Goal: Task Accomplishment & Management: Manage account settings

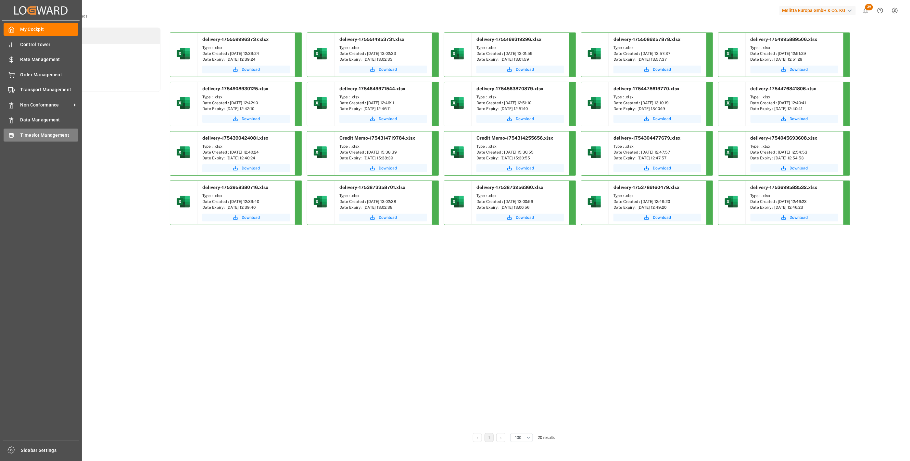
click at [16, 137] on div "Timeslot Management Timeslot Management" at bounding box center [41, 135] width 75 height 13
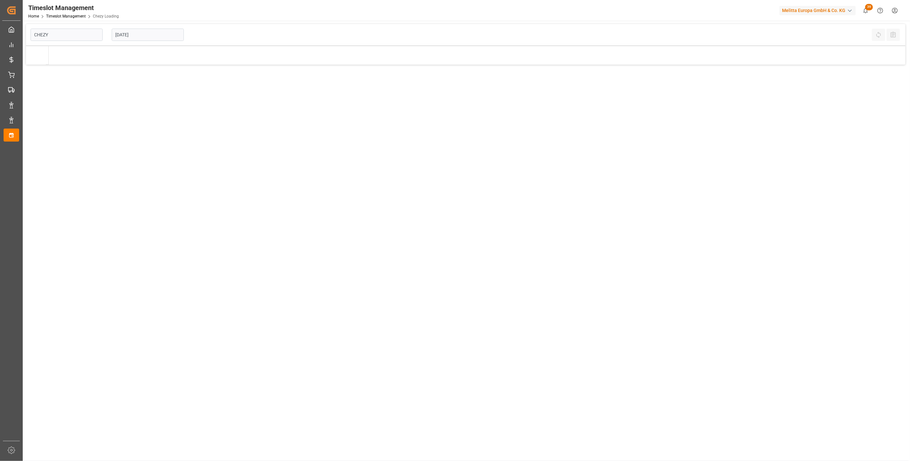
type input "Chezy Loading"
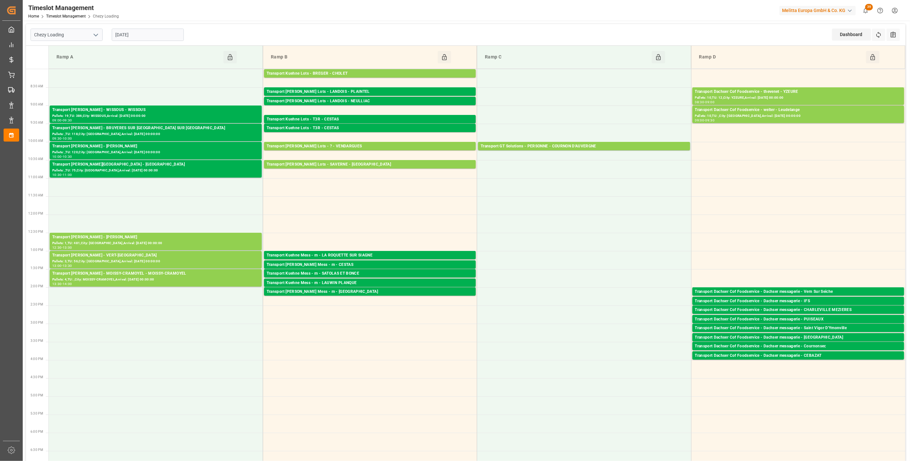
click at [150, 34] on input "[DATE]" at bounding box center [148, 35] width 72 height 12
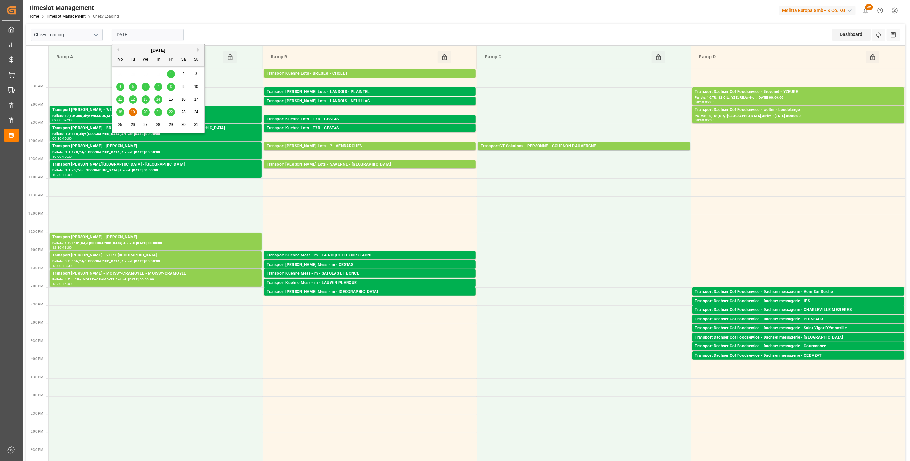
click at [147, 111] on span "20" at bounding box center [145, 112] width 4 height 5
type input "[DATE]"
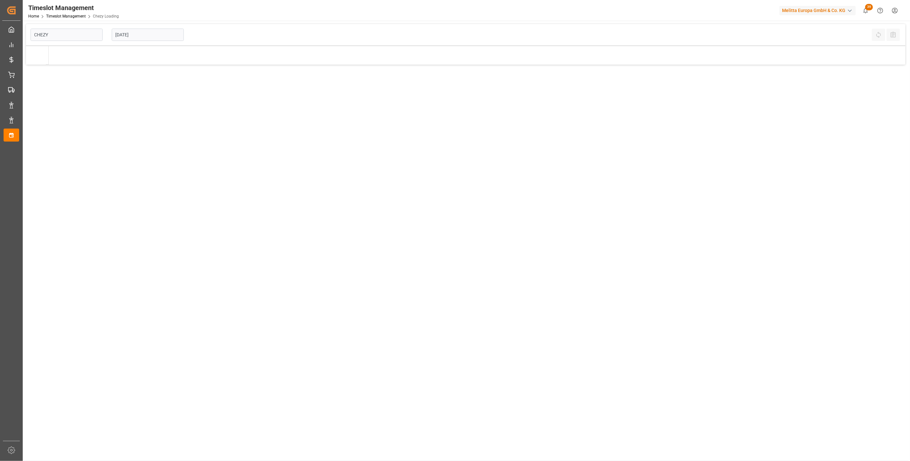
type input "Chezy Loading"
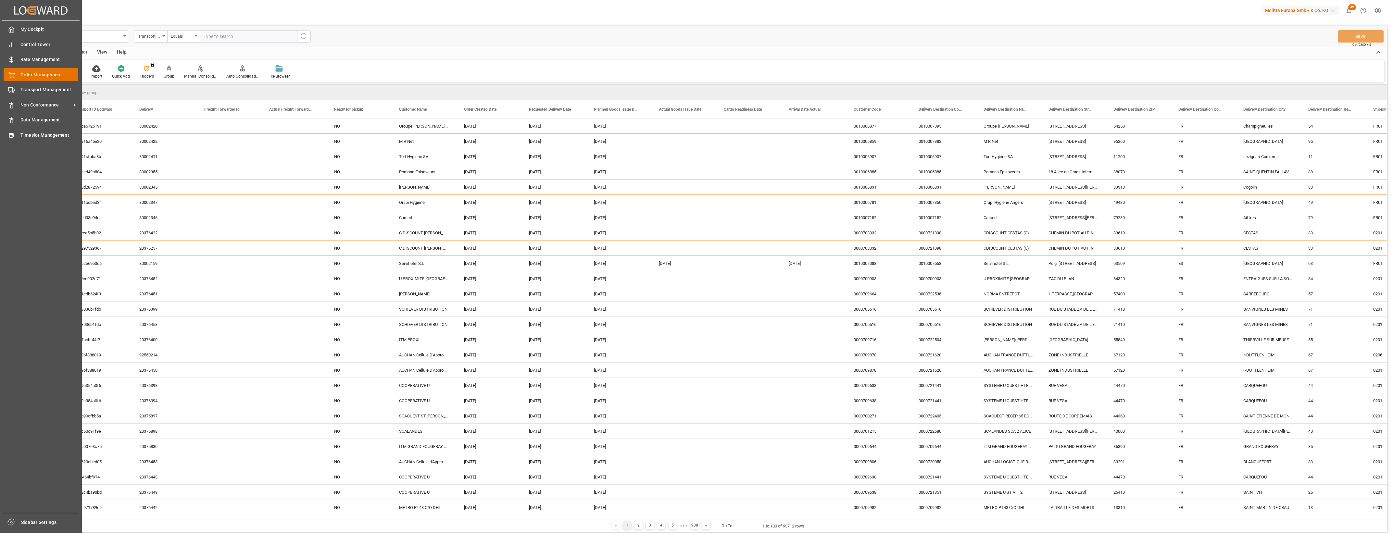
click at [20, 77] on span "Order Management" at bounding box center [49, 74] width 58 height 7
click at [18, 133] on div "Timeslot Management Timeslot Management" at bounding box center [41, 135] width 75 height 13
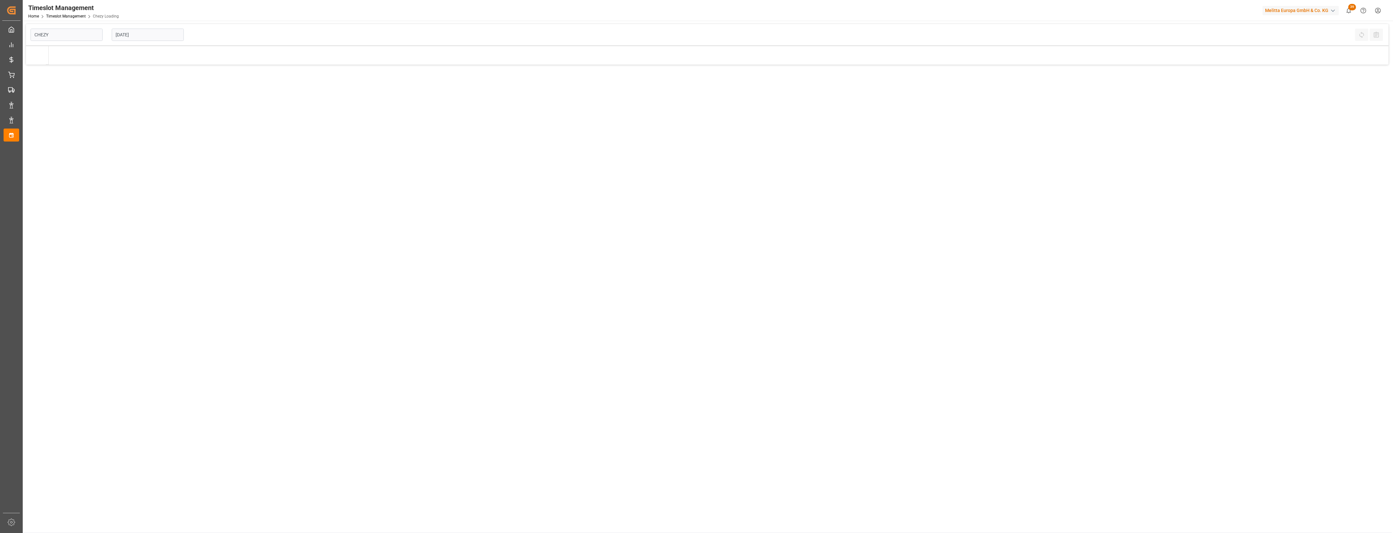
type input "Chezy Loading"
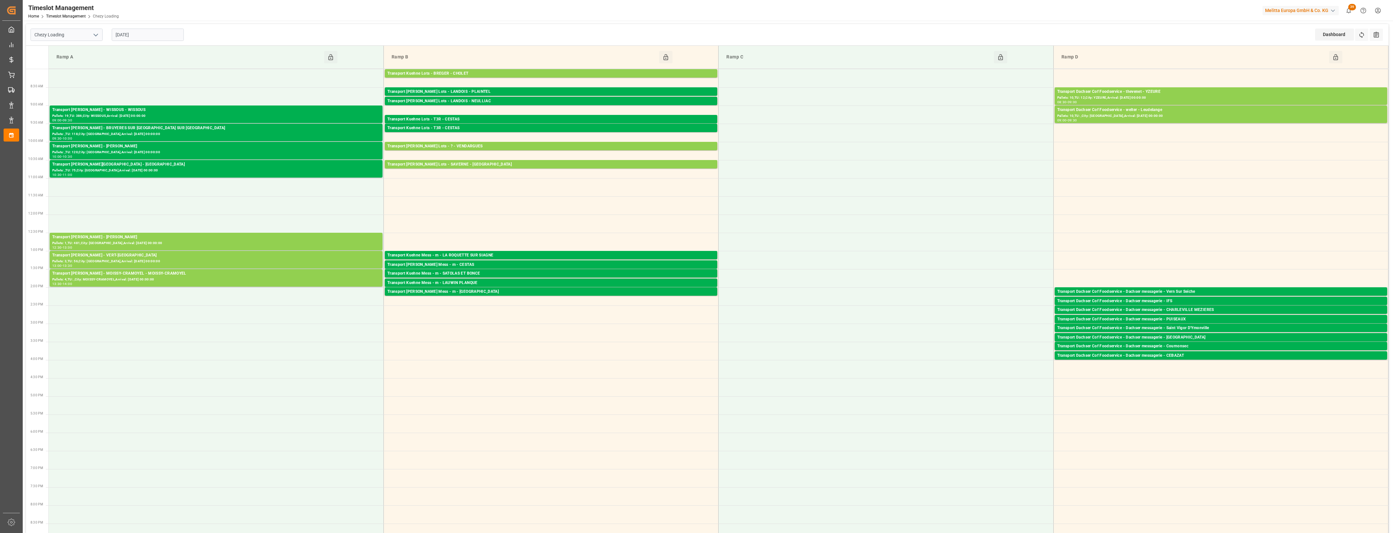
click at [155, 33] on input "[DATE]" at bounding box center [148, 35] width 72 height 12
click at [147, 112] on span "20" at bounding box center [145, 112] width 4 height 5
type input "[DATE]"
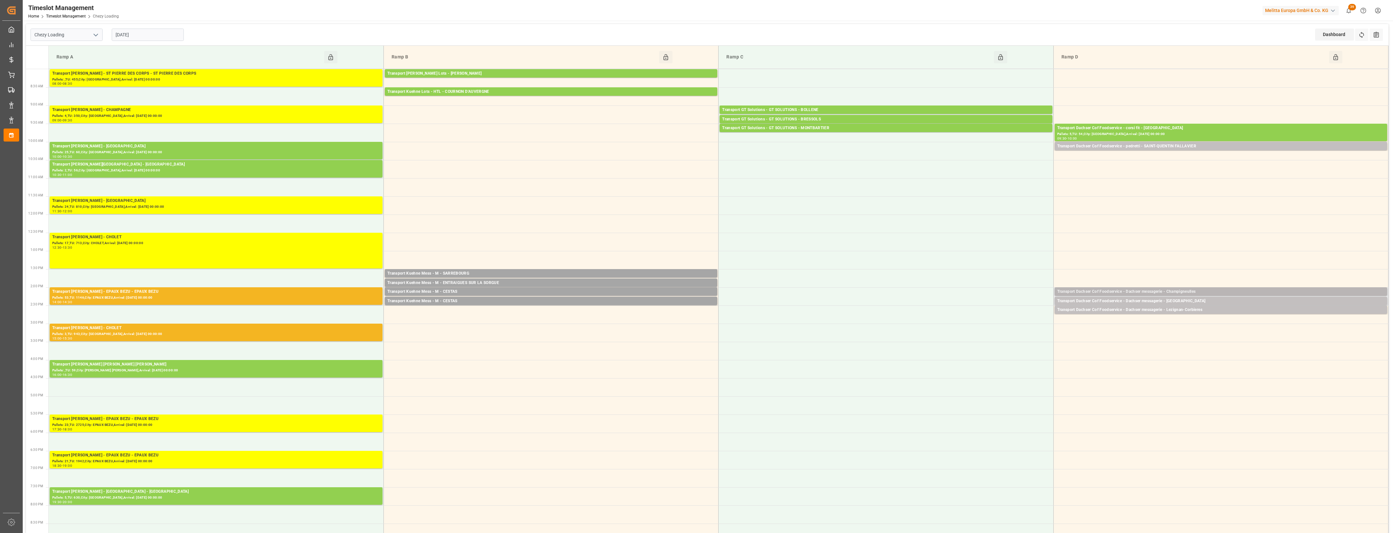
click at [910, 291] on div "Transport Dachser Cof Foodservice - Dachser messagerie - Champigneulles" at bounding box center [1220, 292] width 327 height 6
click at [910, 317] on button "Open" at bounding box center [968, 321] width 45 height 8
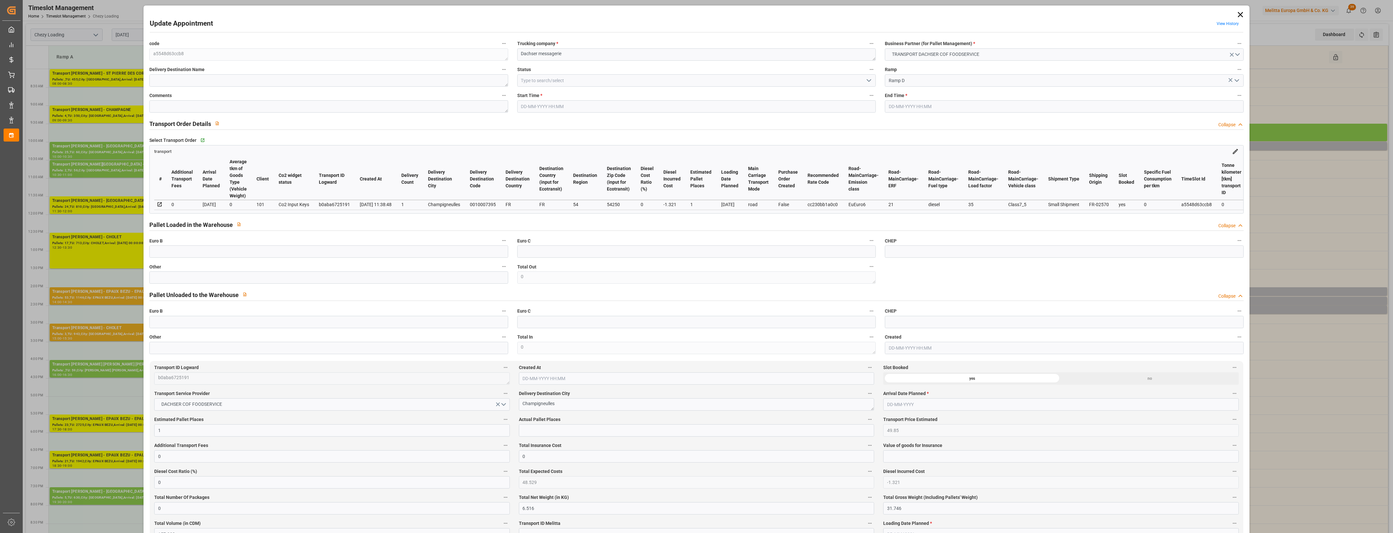
type input "20-08-2025 14:00"
type input "20-08-2025 14:15"
type input "19-08-2025 12:08"
type input "19-08-2025 11:38"
type input "[DATE]"
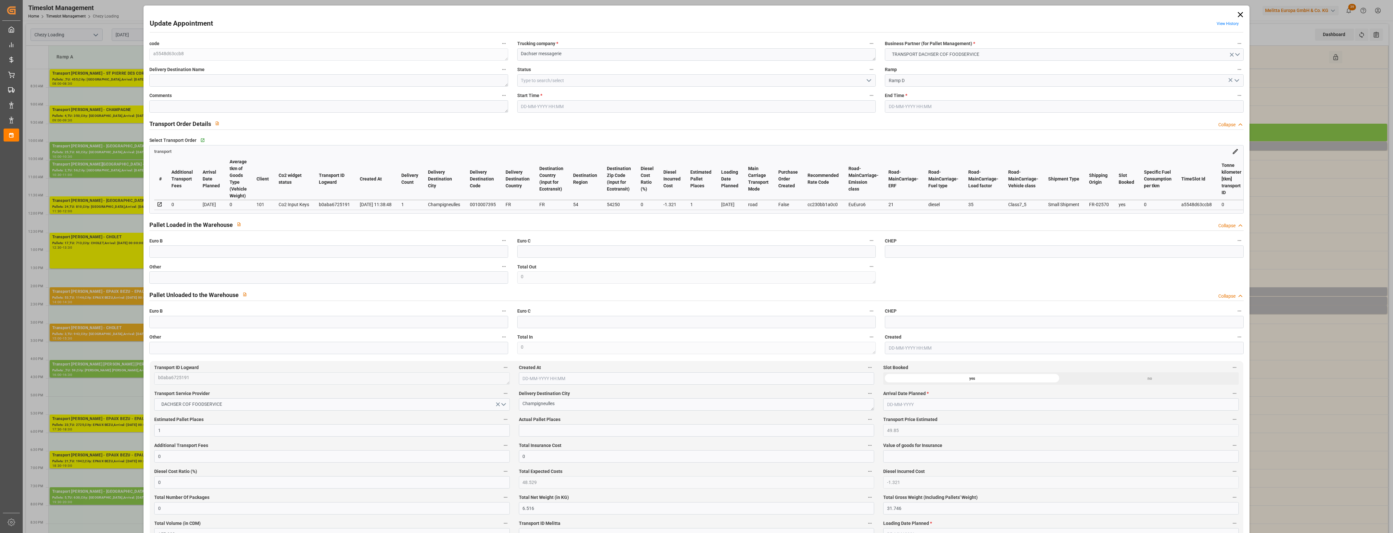
type input "[DATE]"
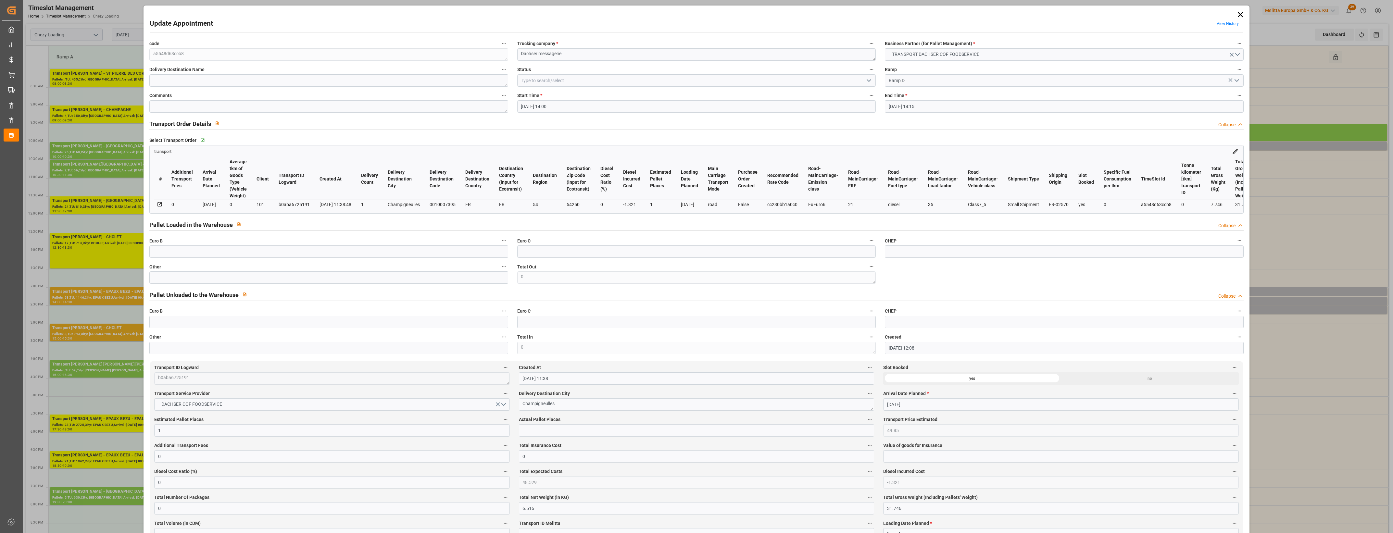
click at [910, 14] on icon at bounding box center [1240, 14] width 9 height 9
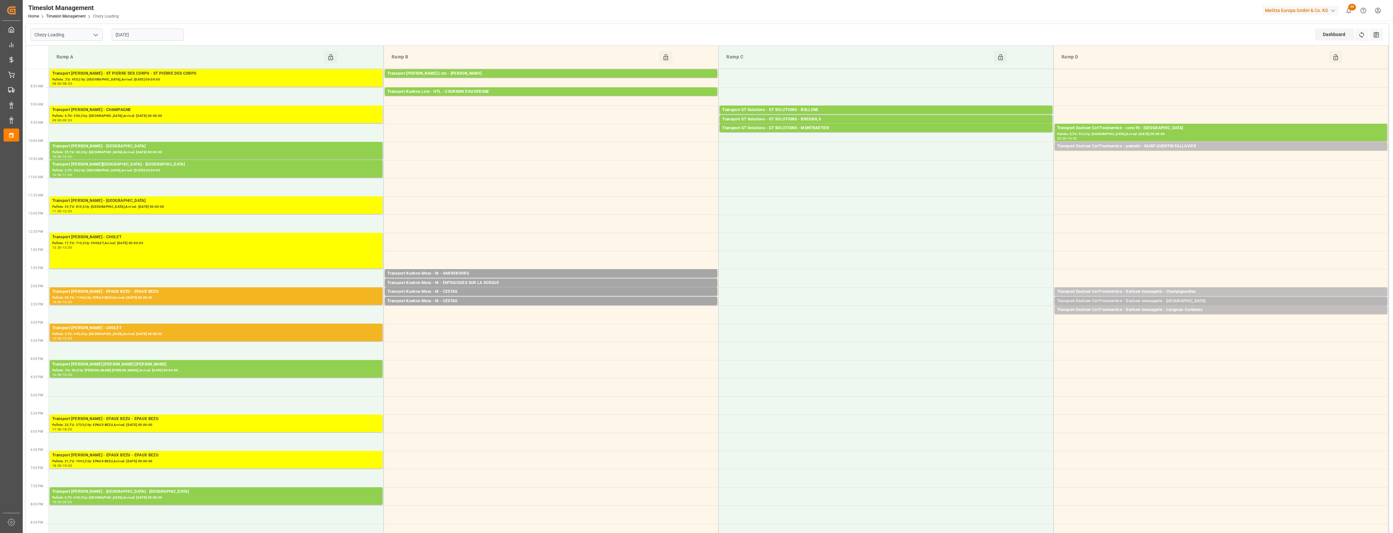
click at [910, 301] on div "Transport Dachser Cof Foodservice - Dachser messagerie - BEAUMONT SUR OISE" at bounding box center [1220, 301] width 327 height 6
click at [910, 320] on button "Open" at bounding box center [968, 321] width 45 height 8
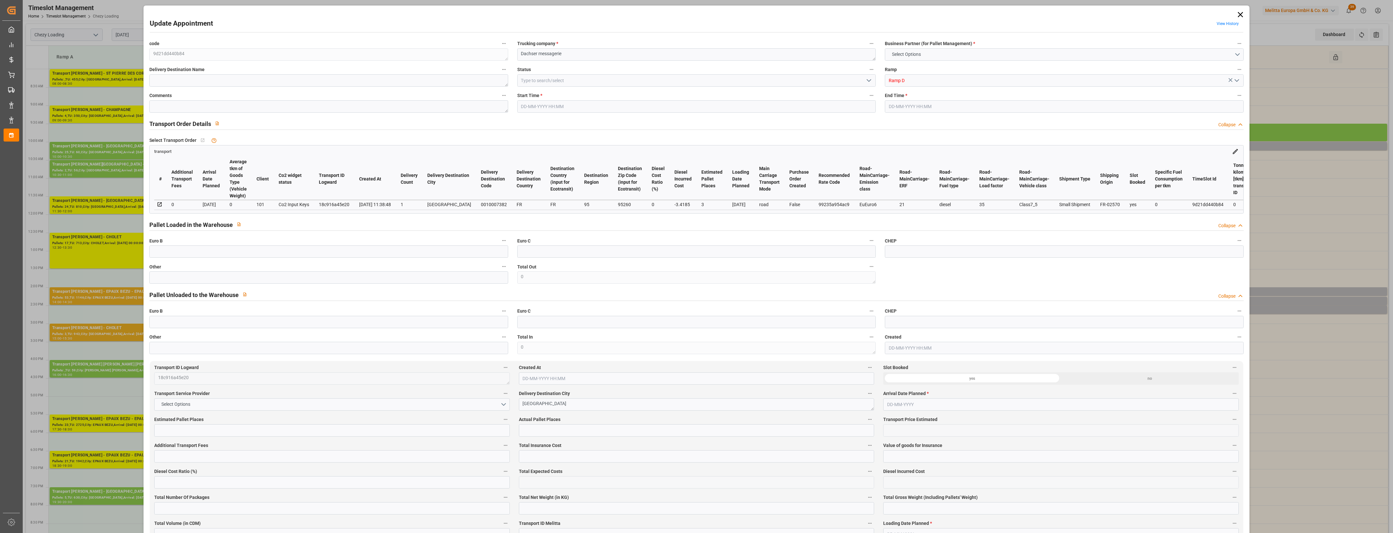
type input "3"
type input "129"
type input "0"
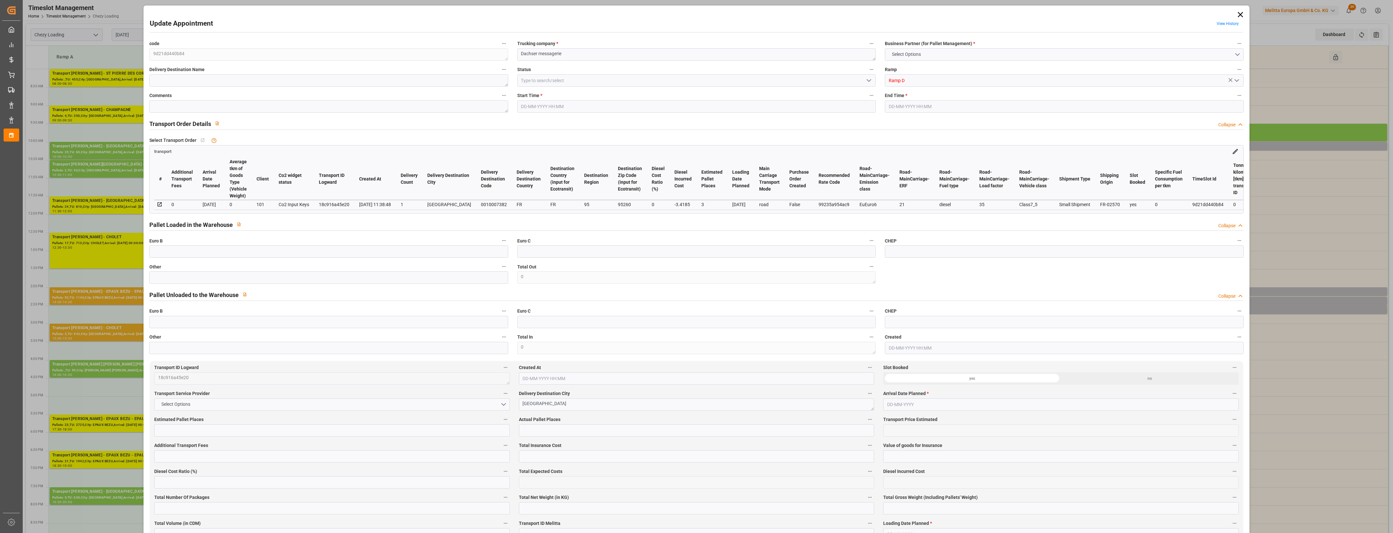
type input "125.5815"
type input "-3.4185"
type input "0"
type input "469.152"
type input "631.492"
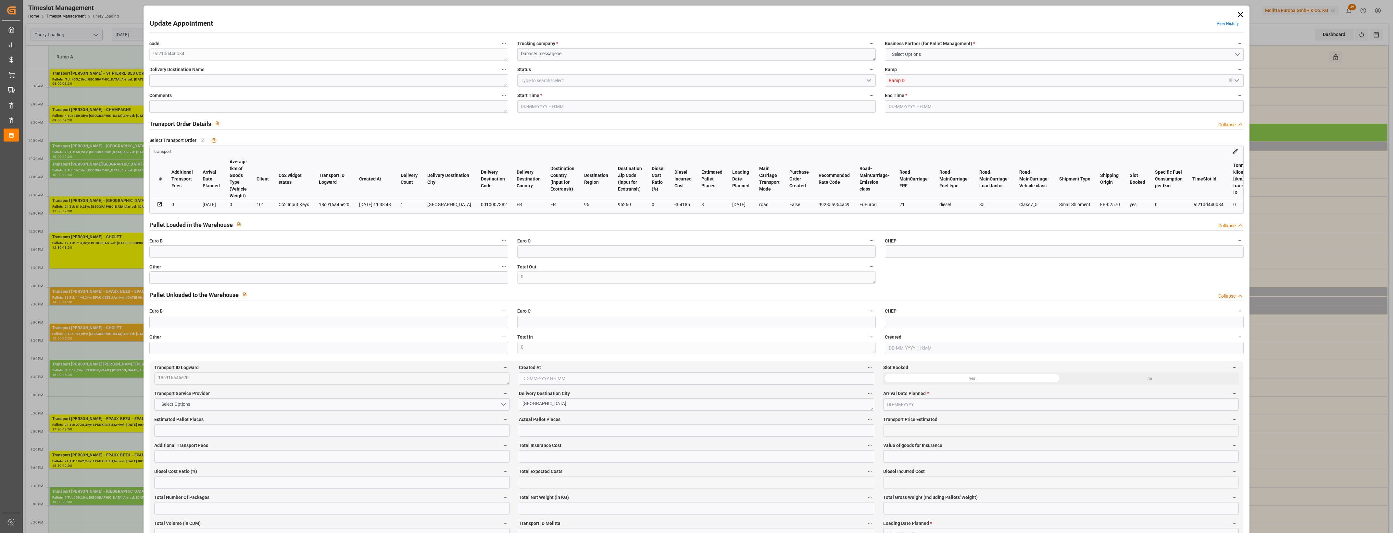
type input "1832.976"
type input "95"
type input "2"
type input "4"
type input "3"
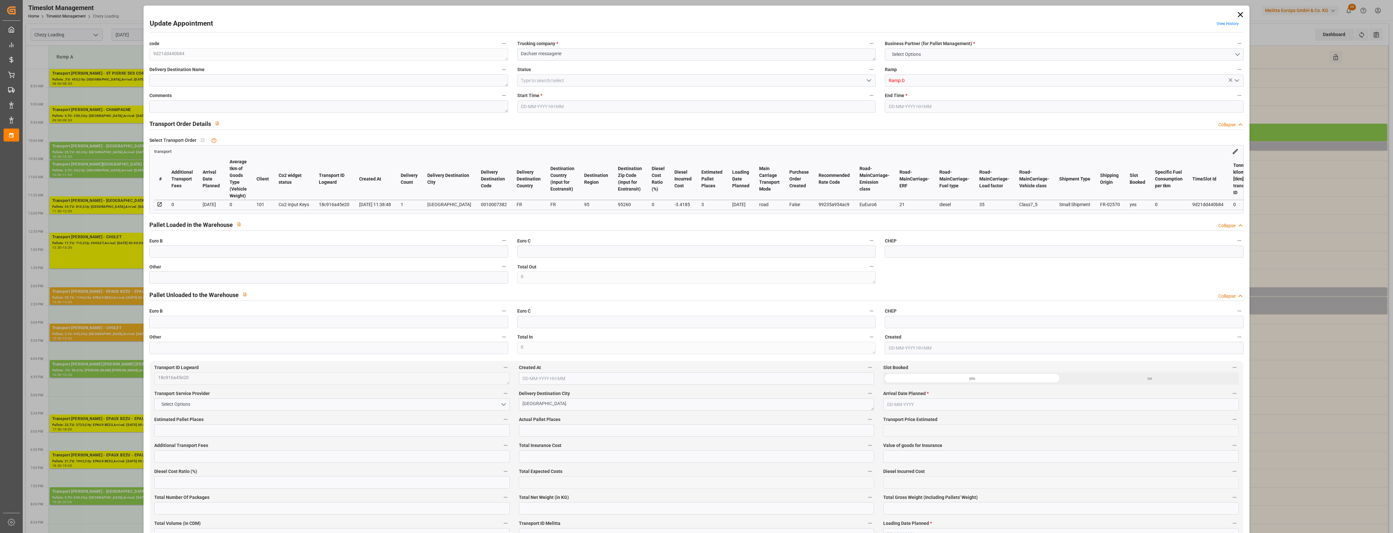
type input "101"
type input "557.712"
type input "0"
type input "4710.8598"
type input "0"
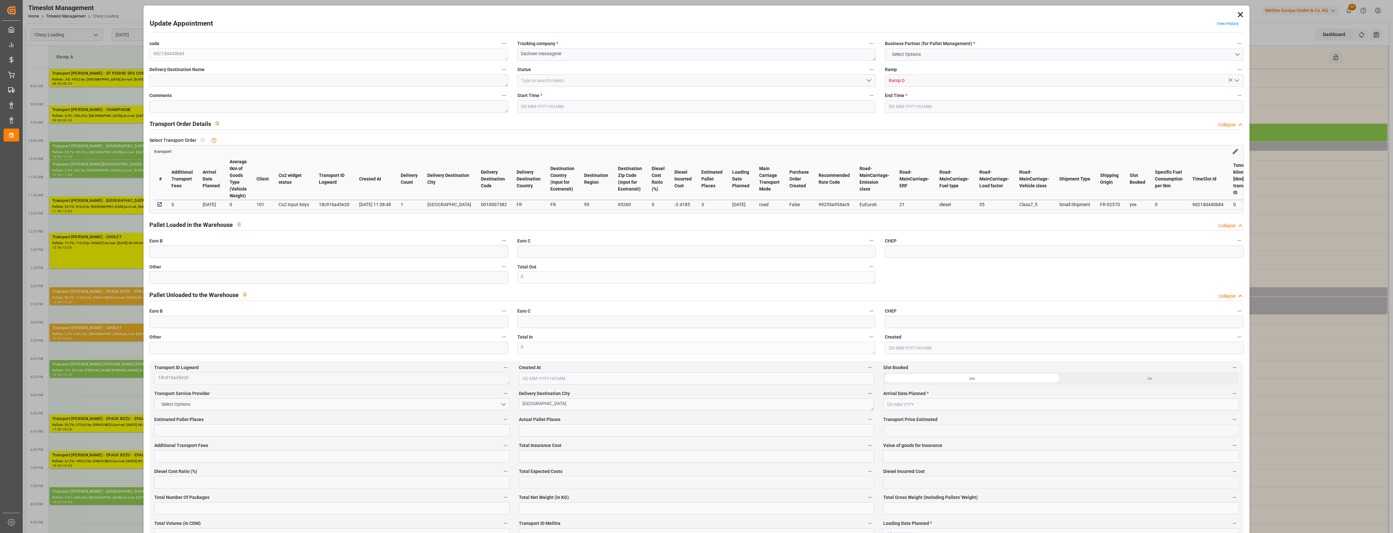
type input "0"
type input "21"
type input "35"
type input "20-08-2025 14:15"
type input "20-08-2025 14:30"
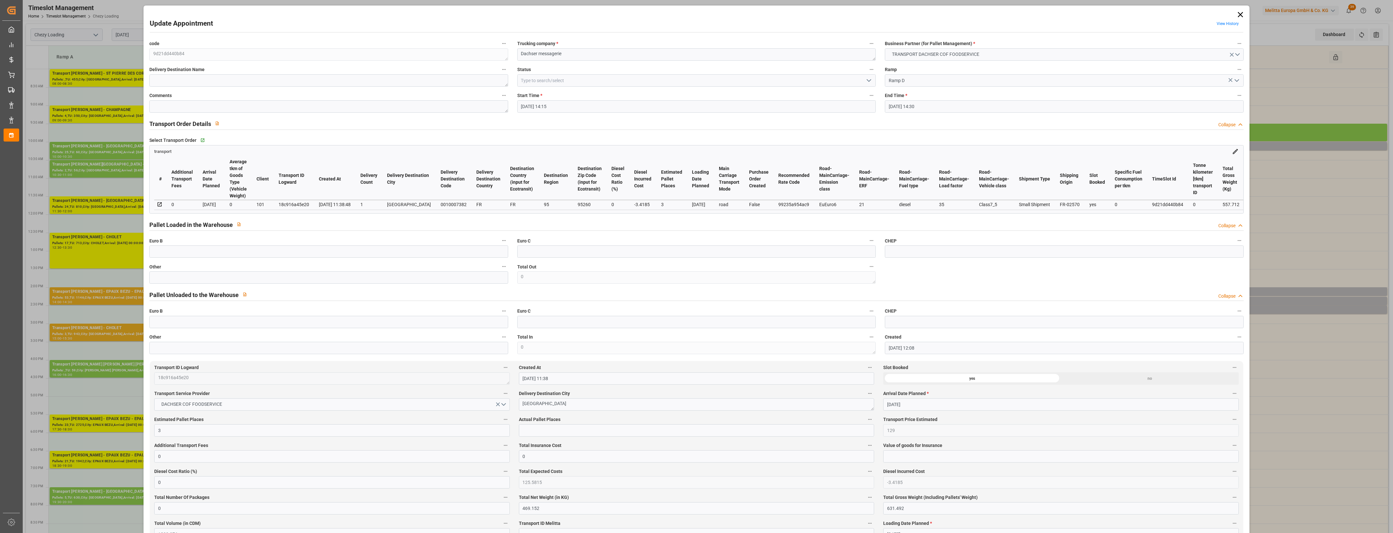
type input "19-08-2025 12:08"
type input "19-08-2025 11:38"
type input "[DATE]"
click at [192, 283] on input "text" at bounding box center [328, 277] width 359 height 12
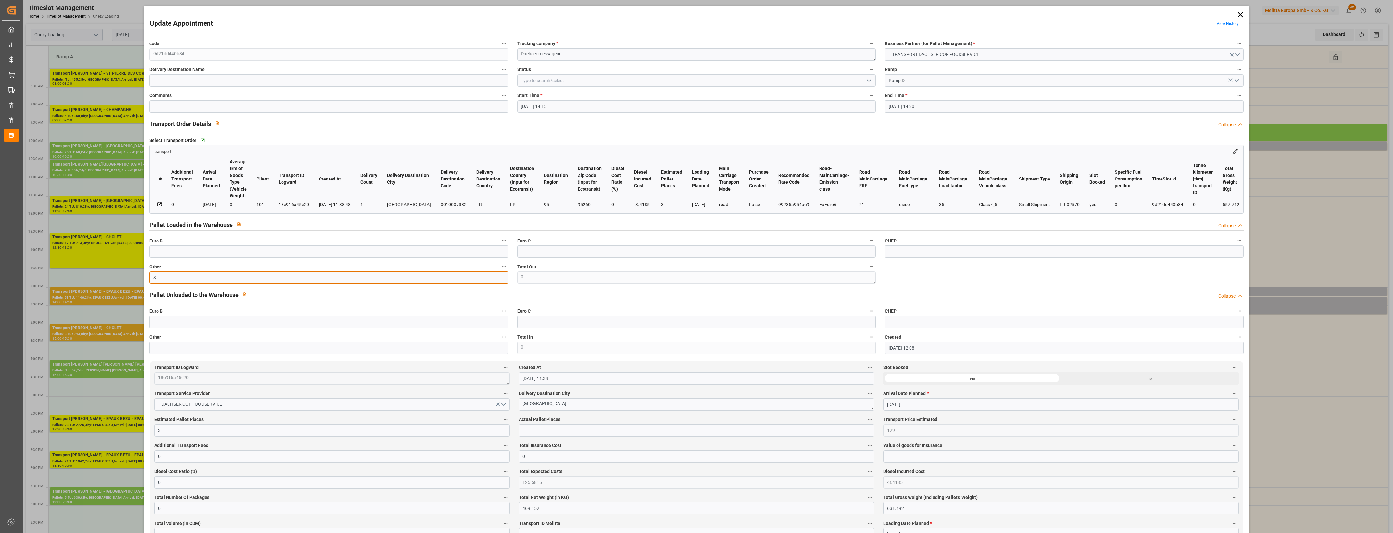
type input "3"
click at [548, 437] on input "text" at bounding box center [696, 430] width 355 height 12
type input "3"
click at [869, 79] on icon "open menu" at bounding box center [869, 81] width 8 height 8
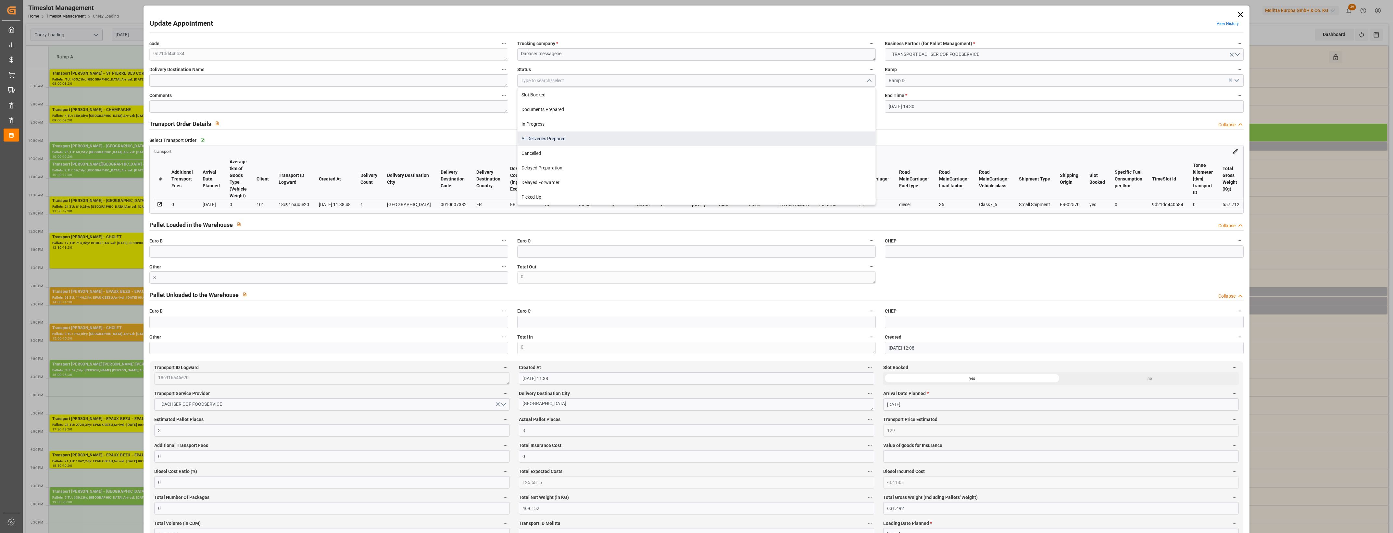
click at [548, 139] on div "All Deliveries Prepared" at bounding box center [697, 139] width 358 height 15
type input "All Deliveries Prepared"
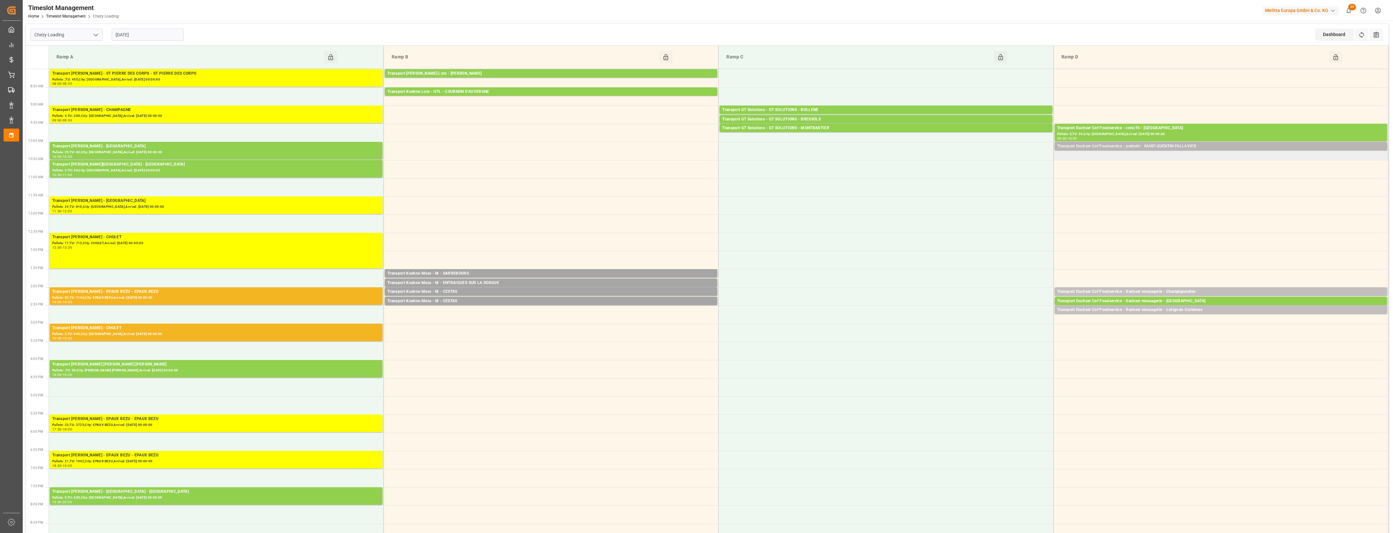
click at [910, 147] on div "Transport Dachser Cof Foodservice - pedretti - SAINT-QUENTIN FALLAVIER" at bounding box center [1220, 146] width 327 height 6
click at [910, 178] on button "Open" at bounding box center [968, 176] width 45 height 8
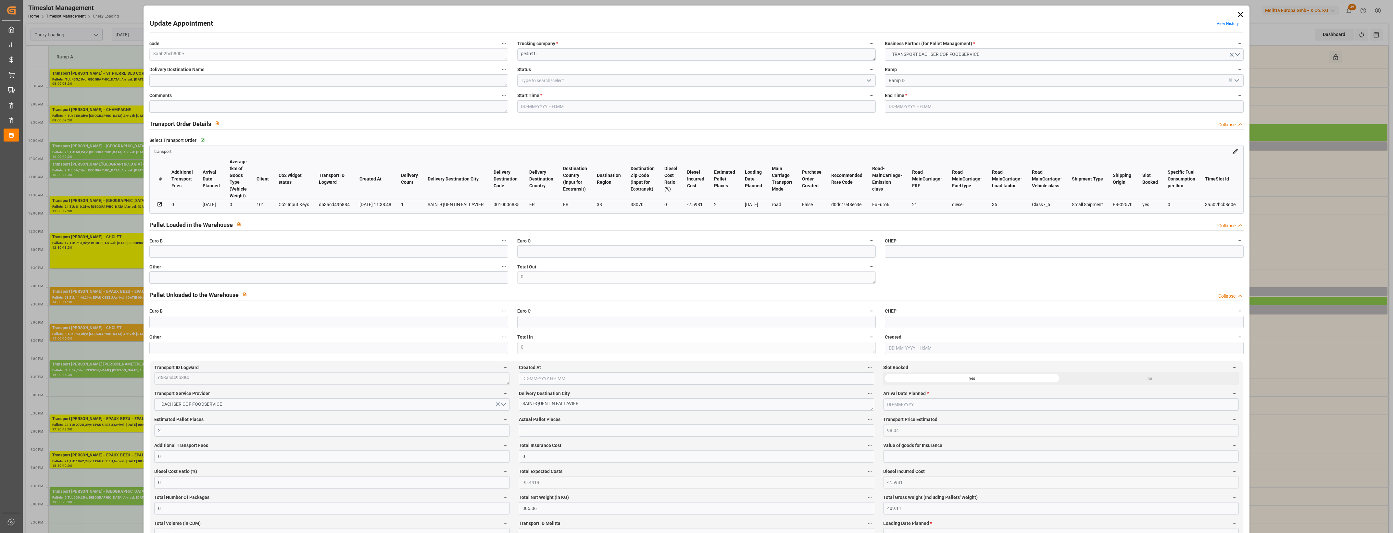
type input "20-08-2025 10:00"
type input "20-08-2025 10:15"
type input "19-08-2025 12:20"
type input "19-08-2025 11:38"
type input "[DATE]"
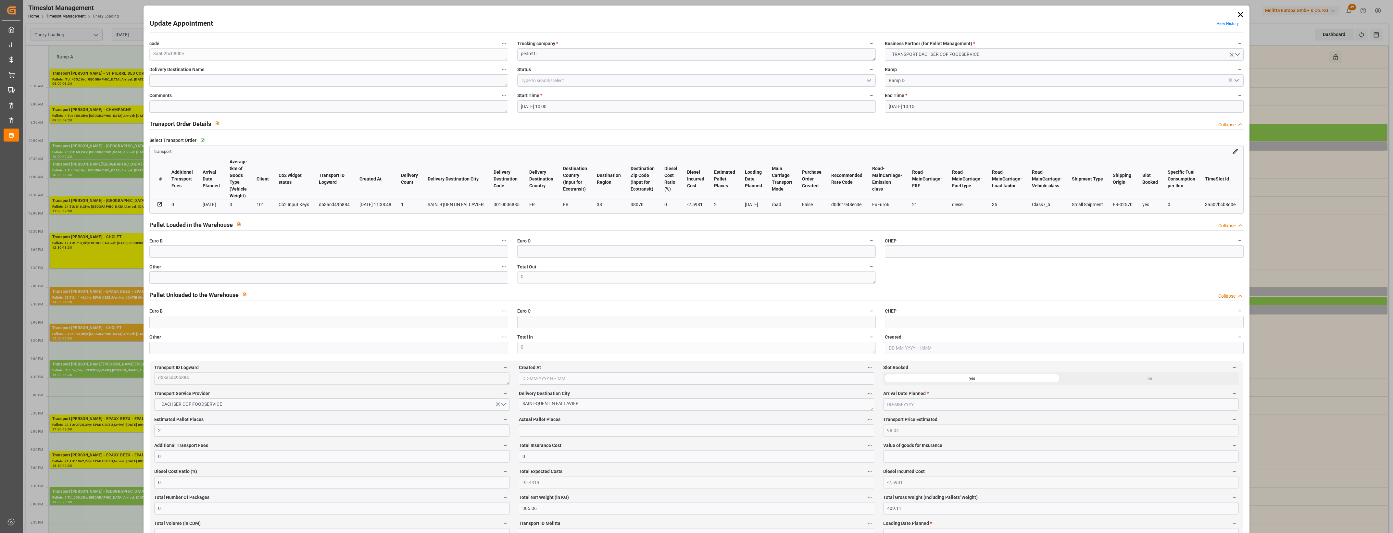
type input "[DATE]"
click at [223, 283] on input "text" at bounding box center [328, 277] width 359 height 12
drag, startPoint x: 869, startPoint y: 78, endPoint x: 840, endPoint y: 87, distance: 30.1
click at [869, 78] on icon "open menu" at bounding box center [869, 81] width 8 height 8
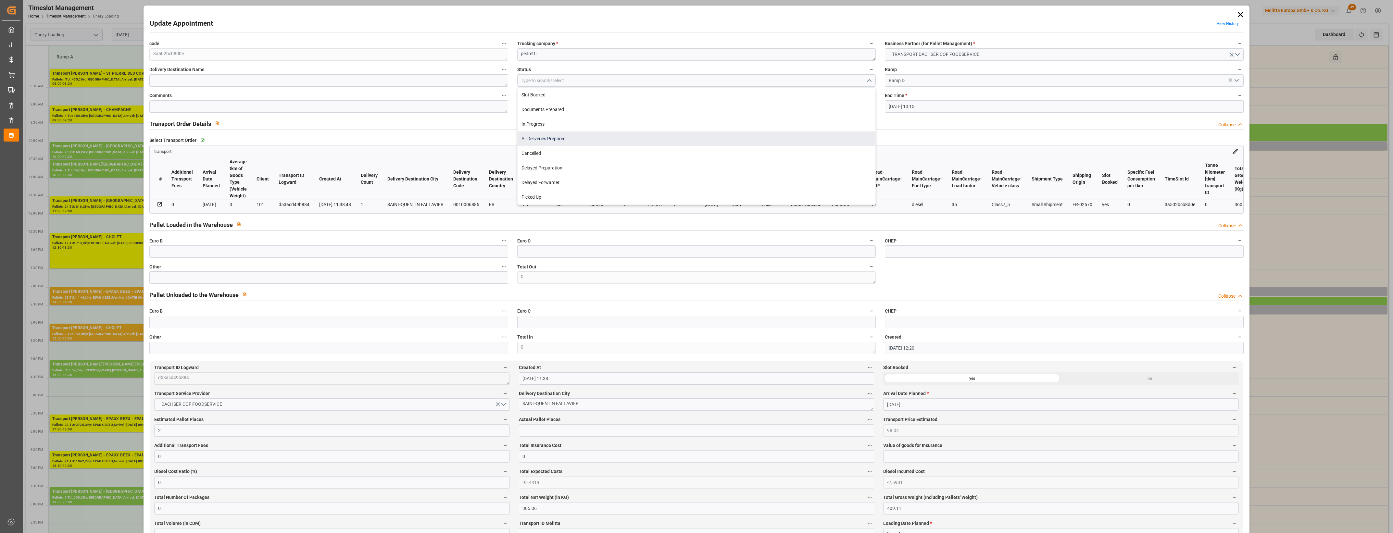
click at [550, 137] on div "All Deliveries Prepared" at bounding box center [697, 139] width 358 height 15
type input "All Deliveries Prepared"
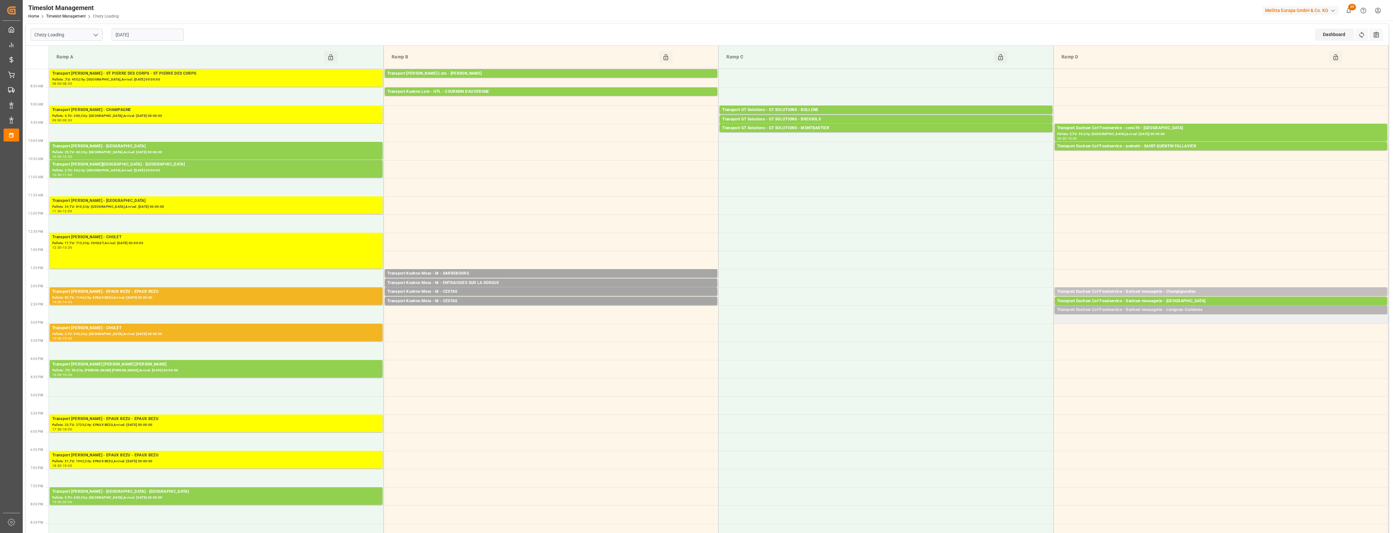
click at [910, 309] on div "Transport Dachser Cof Foodservice - Dachser messagerie - Lezignan-Corbieres" at bounding box center [1220, 310] width 327 height 6
click at [910, 341] on button "Open" at bounding box center [968, 339] width 45 height 8
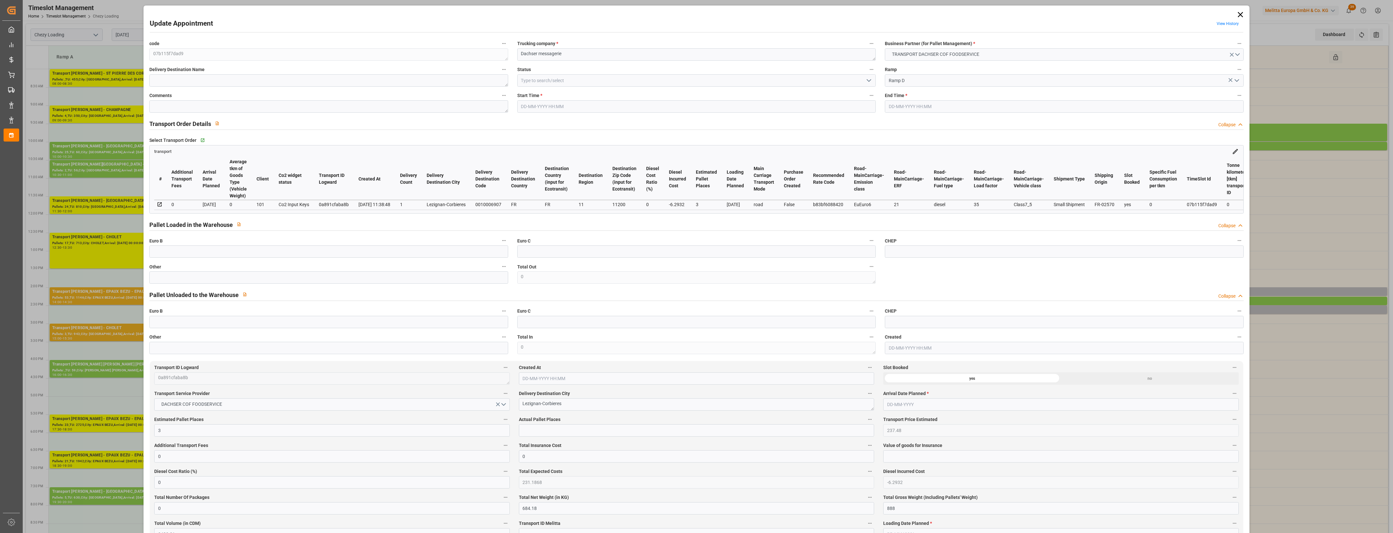
type input "20-08-2025 14:30"
type input "20-08-2025 14:45"
type input "19-08-2025 12:09"
type input "19-08-2025 11:38"
type input "[DATE]"
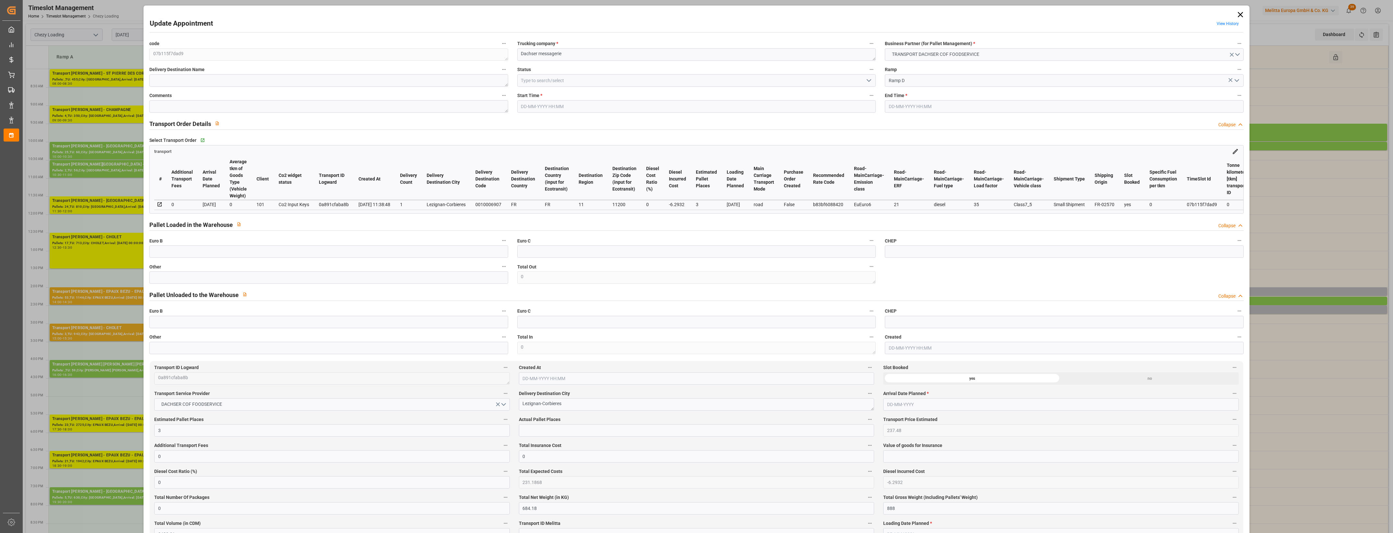
type input "[DATE]"
click at [176, 278] on input "text" at bounding box center [328, 277] width 359 height 12
type input "3"
click at [538, 432] on input "text" at bounding box center [696, 430] width 355 height 12
type input "3"
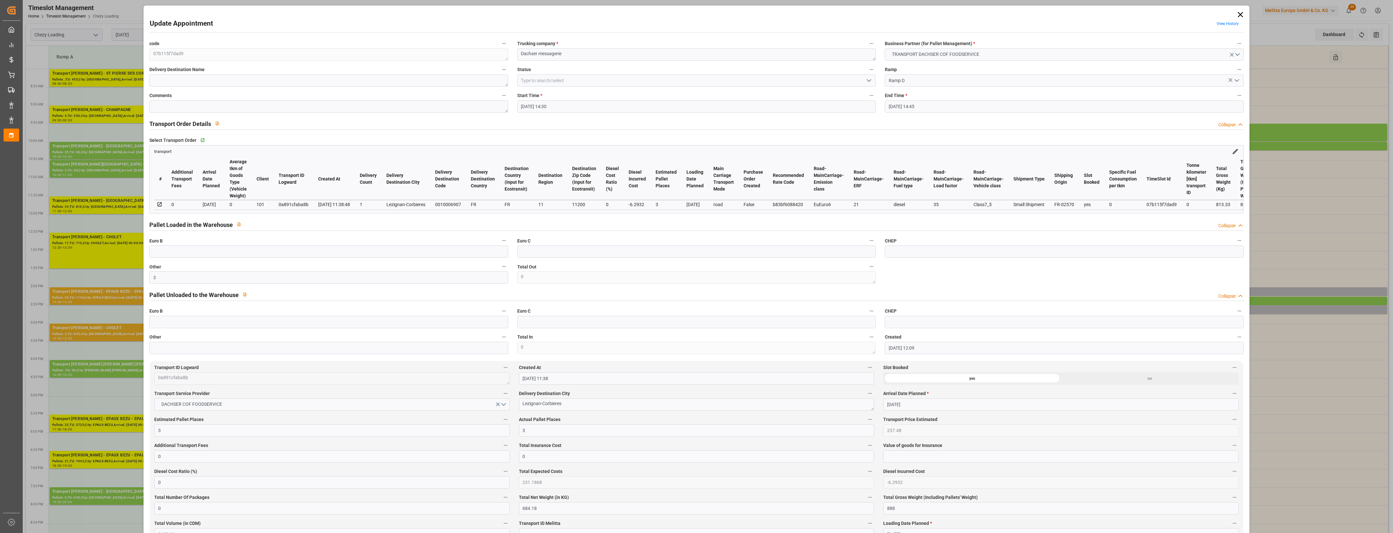
click at [588, 419] on label "Actual Pallet Places" at bounding box center [696, 419] width 355 height 9
click at [866, 419] on button "Actual Pallet Places" at bounding box center [870, 419] width 8 height 8
click at [588, 419] on div at bounding box center [696, 266] width 1393 height 533
drag, startPoint x: 866, startPoint y: 82, endPoint x: 861, endPoint y: 85, distance: 6.2
click at [867, 82] on icon "open menu" at bounding box center [869, 81] width 8 height 8
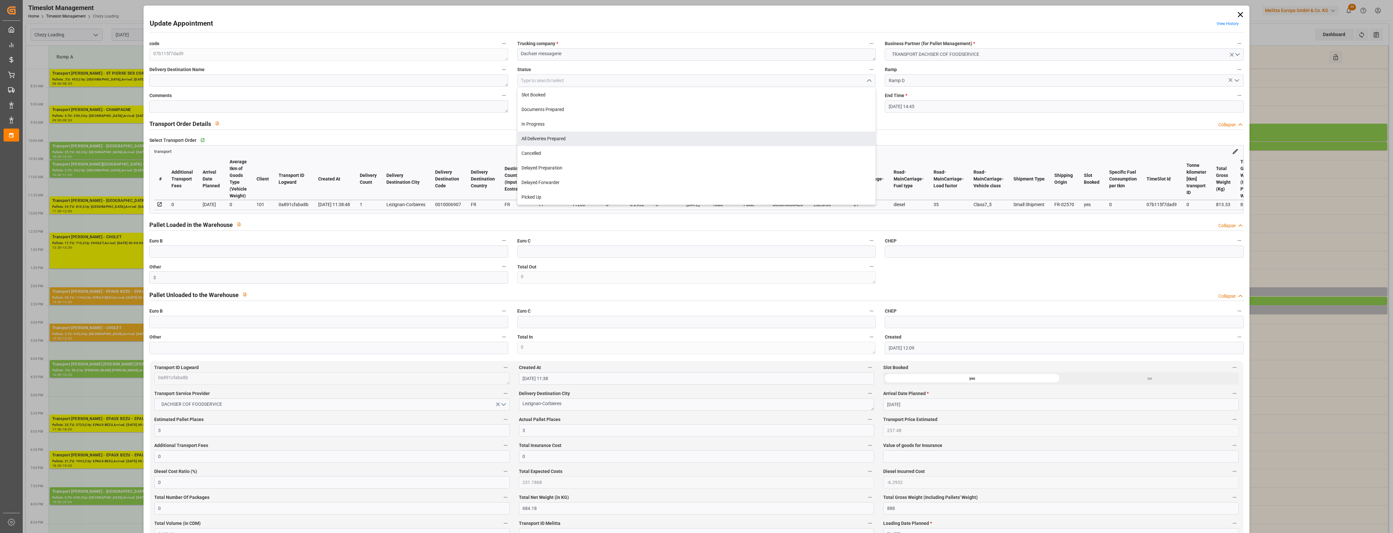
click at [573, 141] on div "All Deliveries Prepared" at bounding box center [697, 139] width 358 height 15
type input "All Deliveries Prepared"
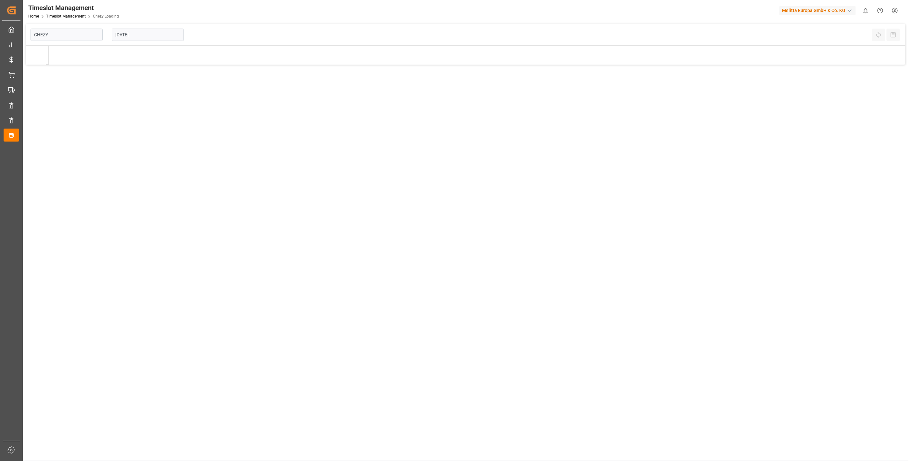
type input "Chezy Loading"
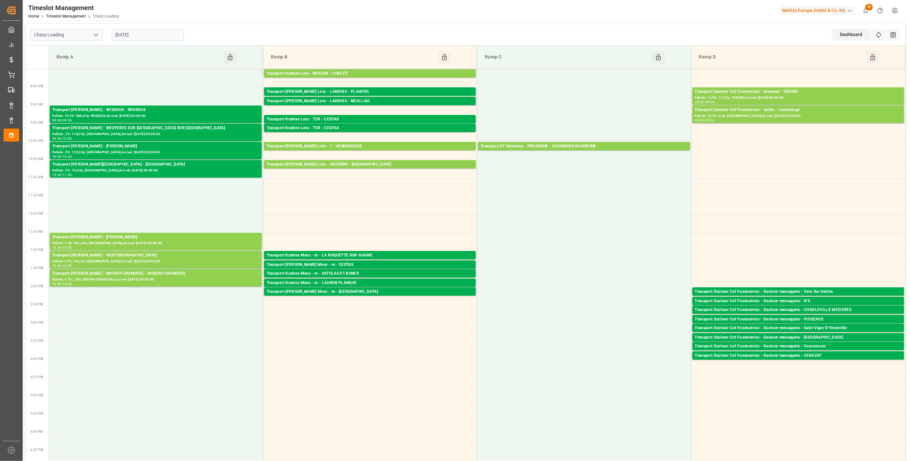
click at [148, 37] on input "[DATE]" at bounding box center [148, 35] width 72 height 12
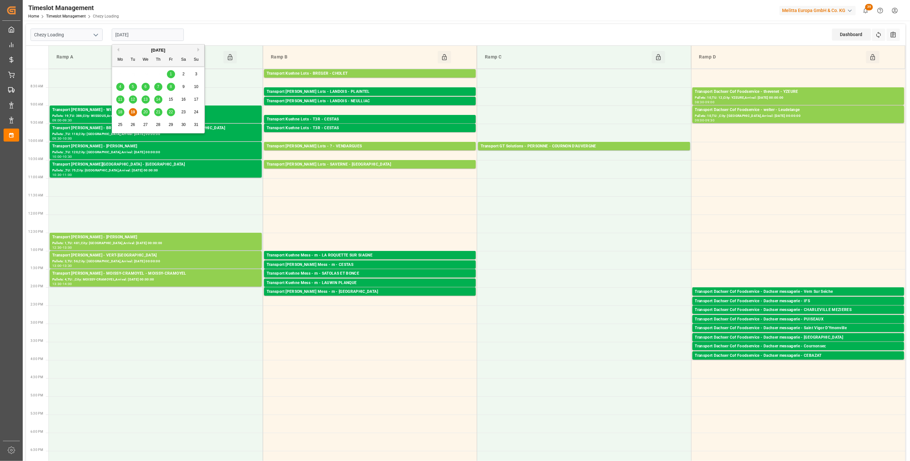
click at [146, 113] on span "20" at bounding box center [145, 112] width 4 height 5
type input "[DATE]"
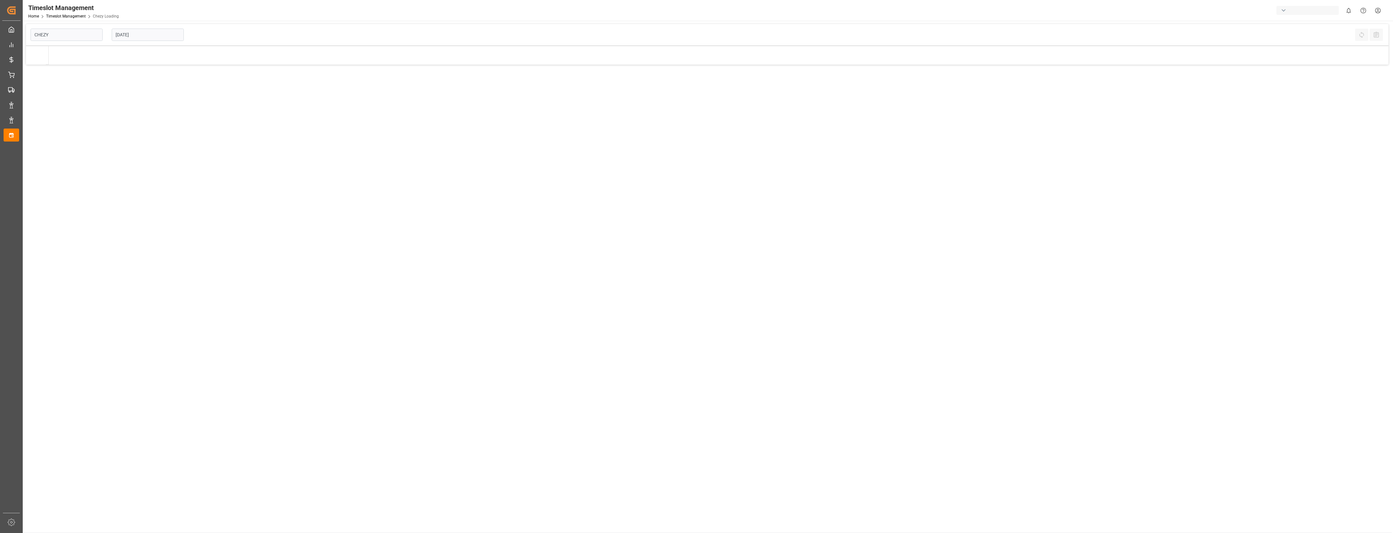
type input "Chezy Loading"
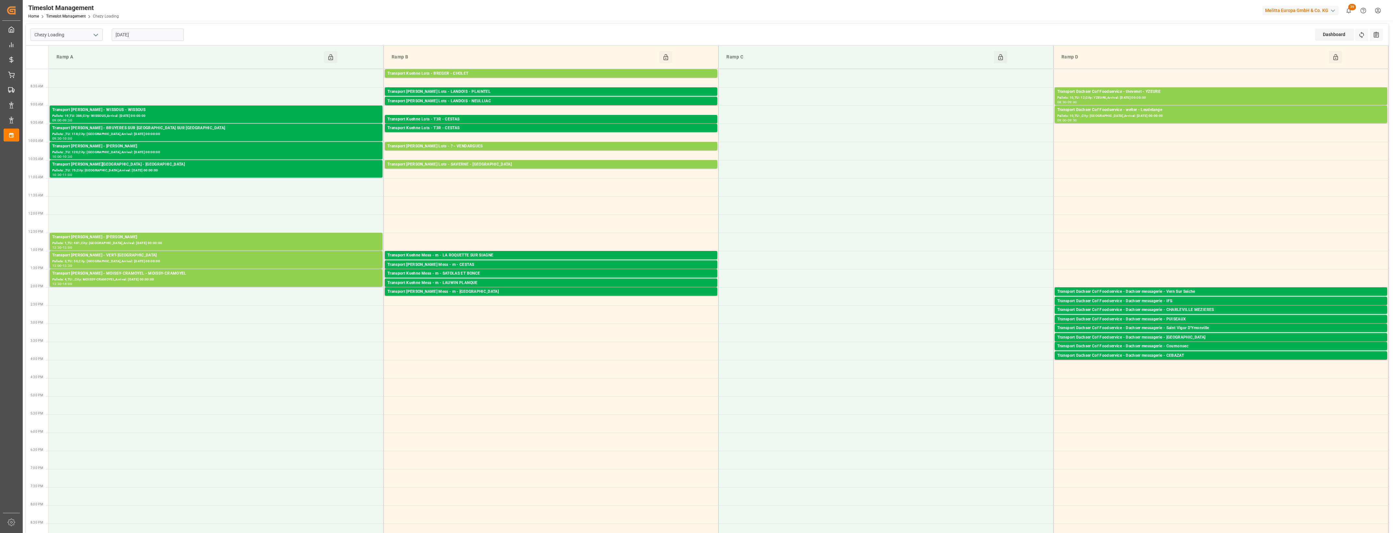
click at [148, 32] on input "[DATE]" at bounding box center [148, 35] width 72 height 12
click at [145, 112] on span "20" at bounding box center [145, 112] width 4 height 5
type input "[DATE]"
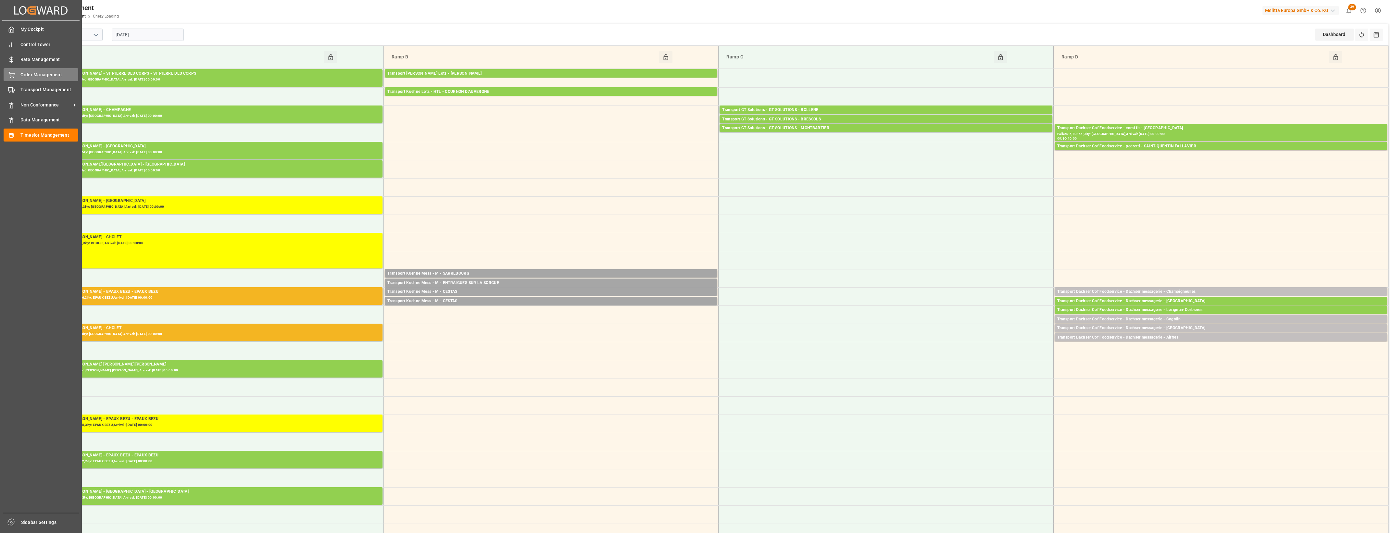
click at [12, 77] on icon at bounding box center [11, 75] width 6 height 6
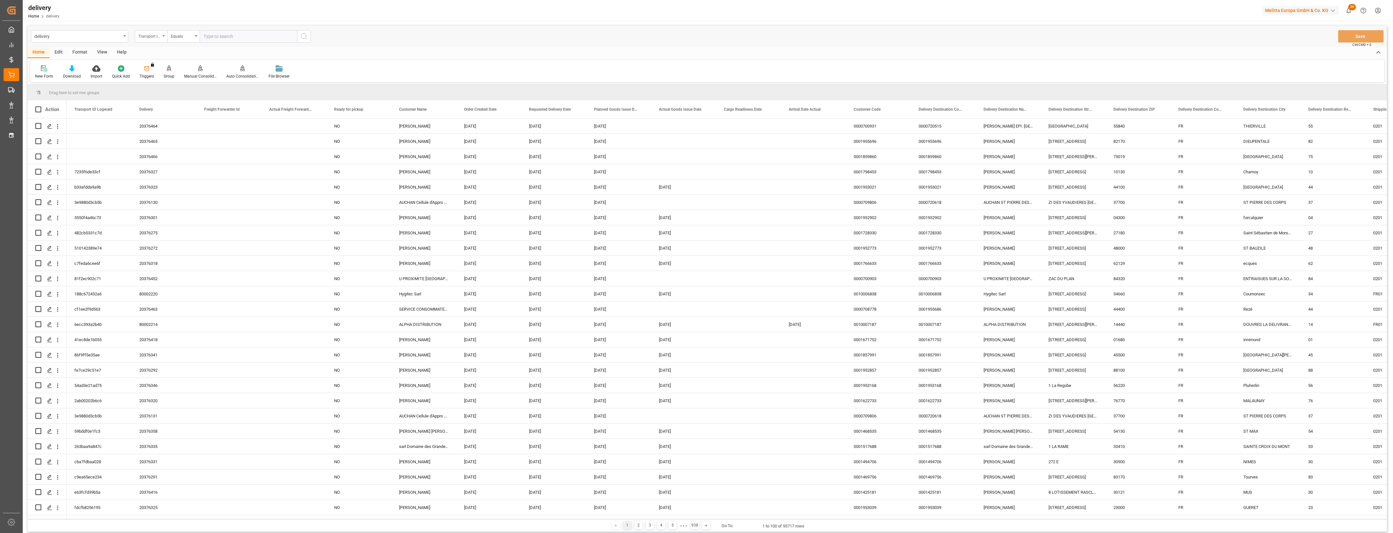
click at [165, 34] on div "Transport ID Logward" at bounding box center [151, 36] width 32 height 12
drag, startPoint x: 160, startPoint y: 80, endPoint x: 220, endPoint y: 40, distance: 72.3
click at [161, 81] on div "Delivery" at bounding box center [183, 80] width 97 height 14
click at [225, 38] on input "text" at bounding box center [248, 36] width 97 height 12
type input "20375945"
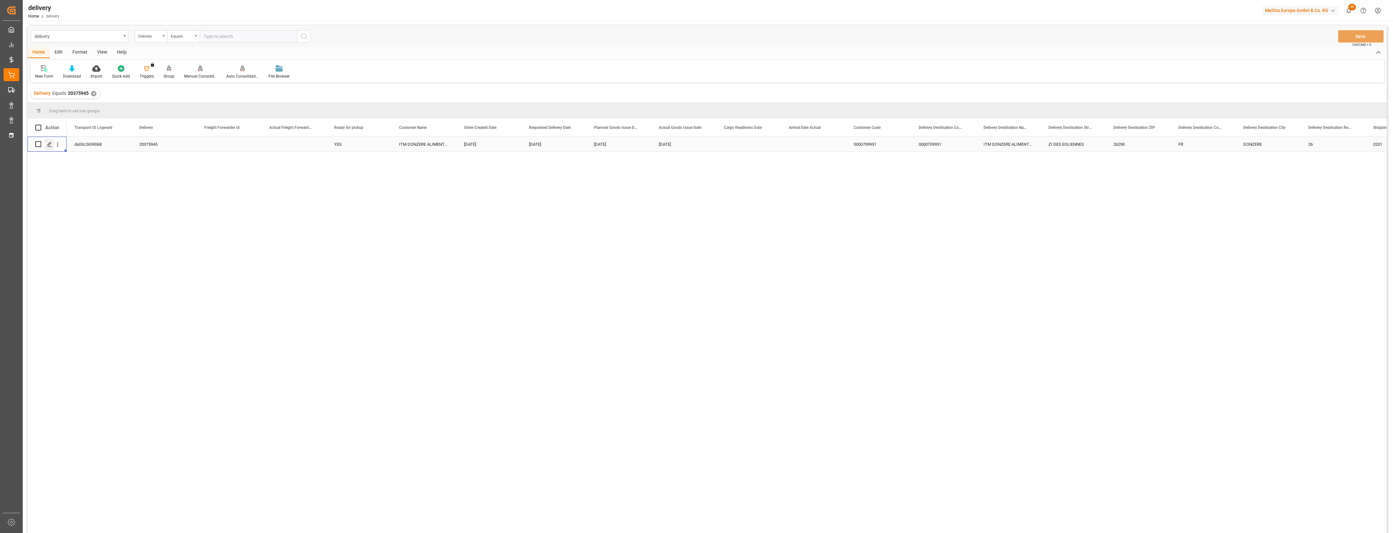
click at [51, 145] on icon "Press SPACE to select this row." at bounding box center [49, 144] width 5 height 5
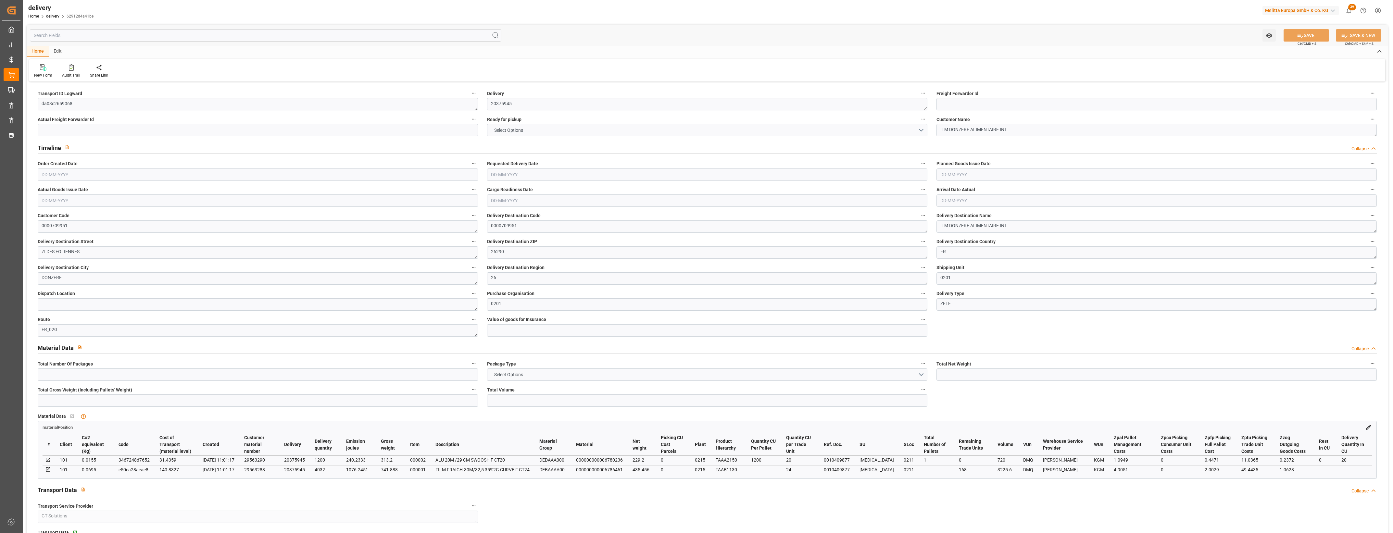
type input "4"
type input "664.656"
type input "1204"
type input "3945.6"
type input "168"
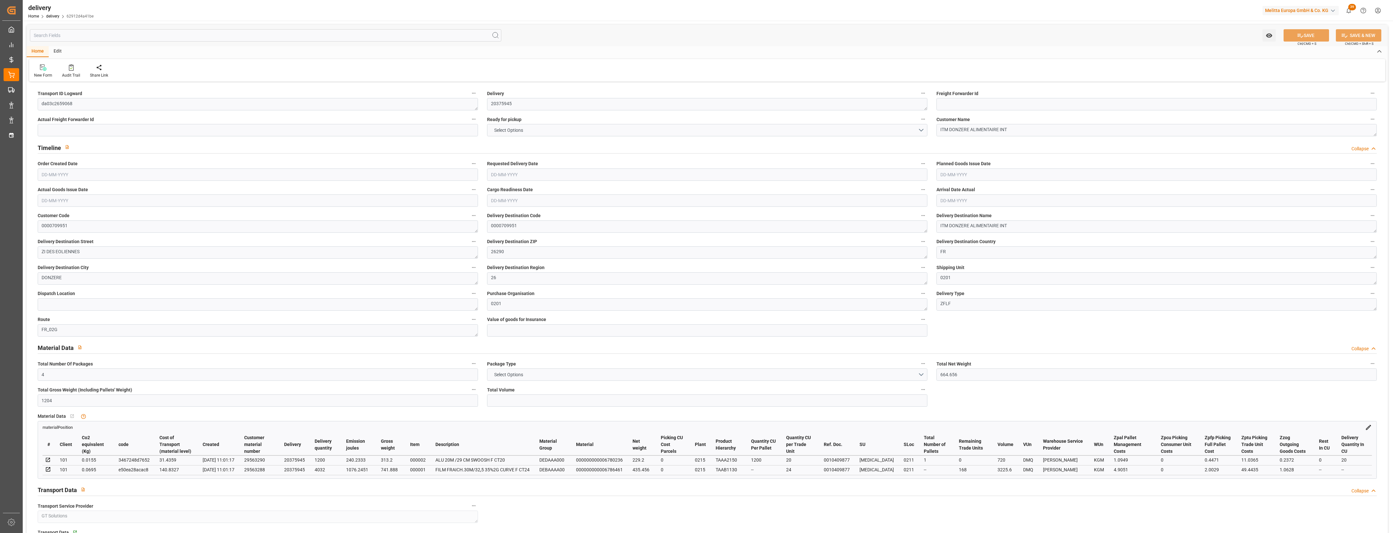
type input "4"
type input "1"
type input "4"
type input "0"
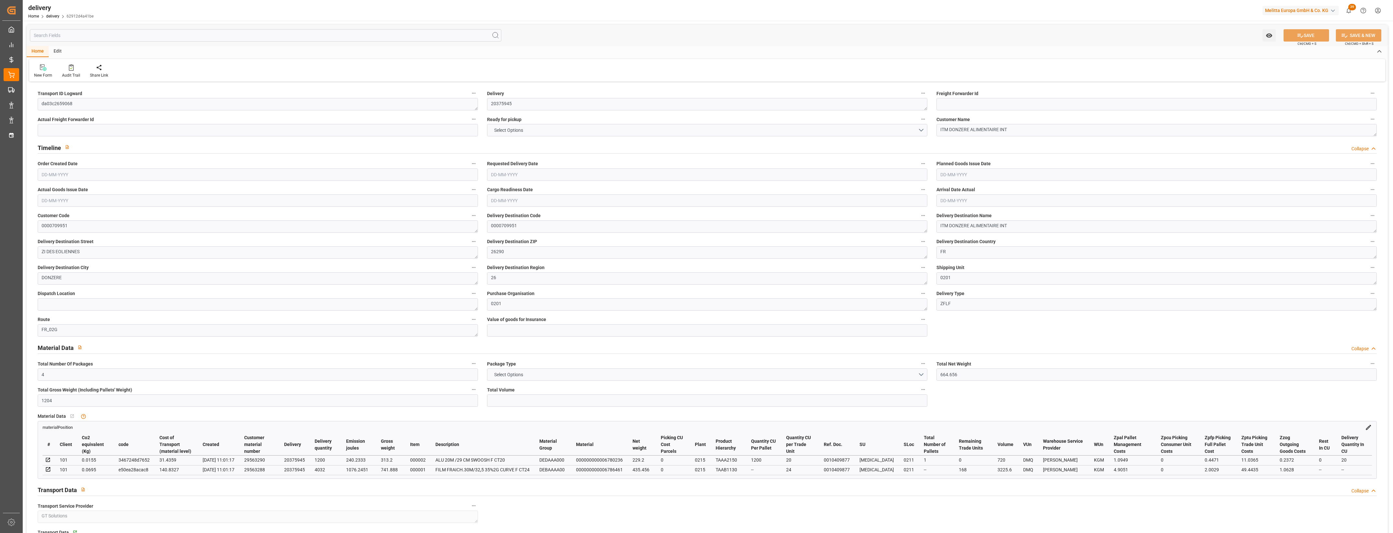
type input "0"
type input "-7.2714"
type input "179.54"
type input "172.2686"
type input "2.45"
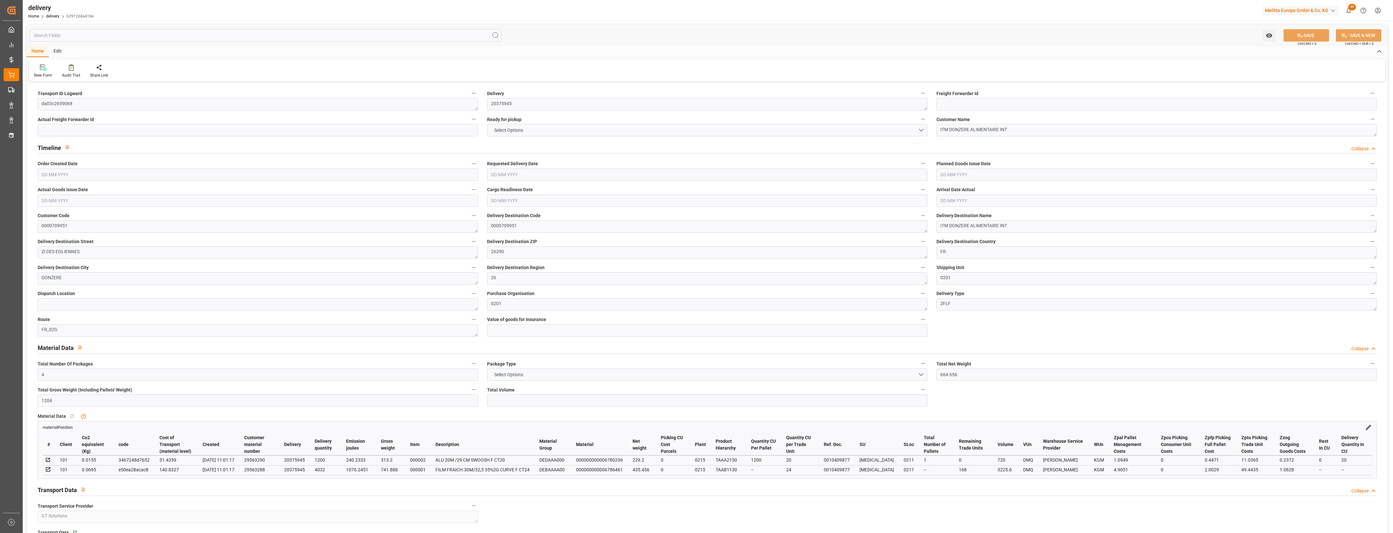
type input "60.48"
type input "1.5"
type input "1.3"
type input "0"
type input "6"
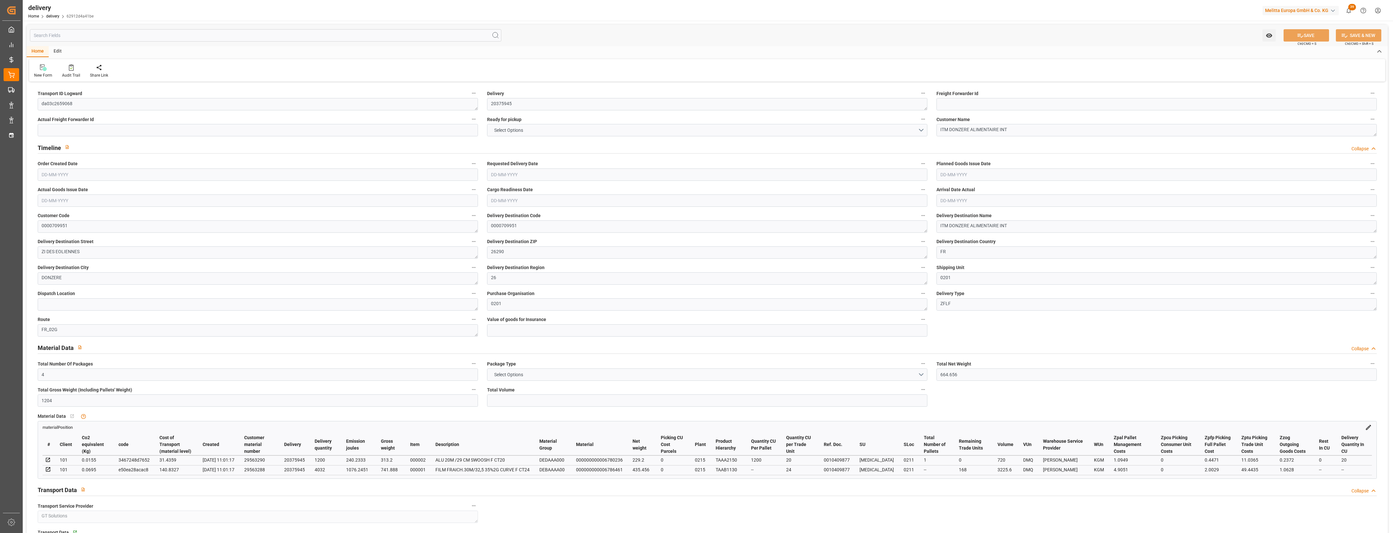
type input "1055.088"
type input "101"
type input "1316.4784"
type input "0.085"
type input "0"
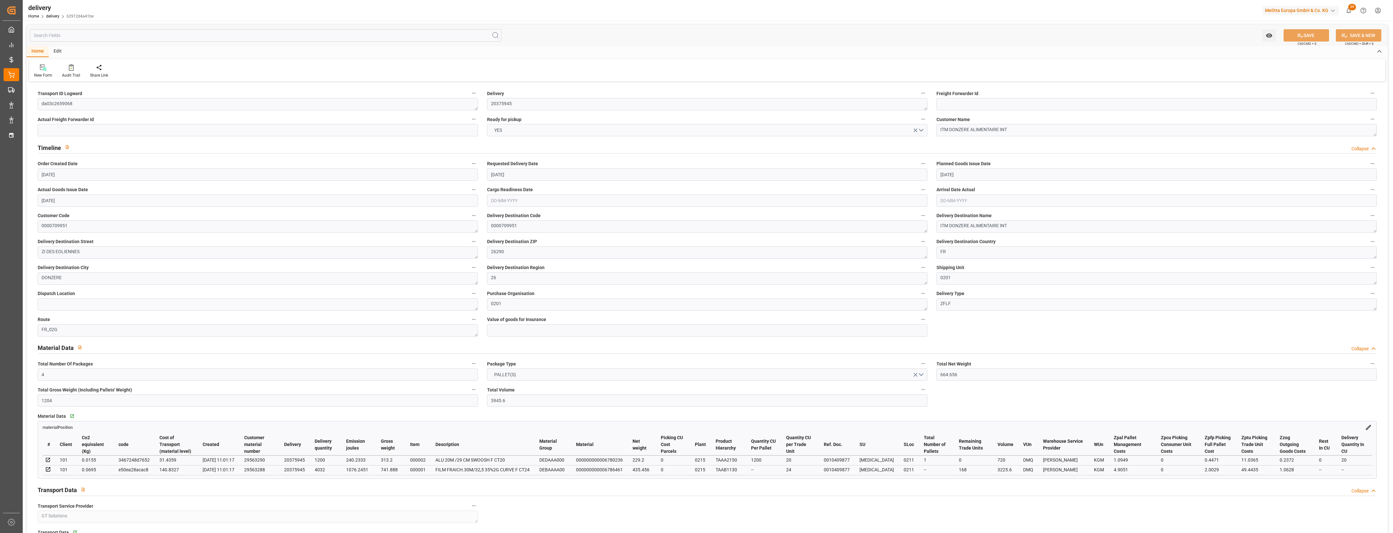
type input "[DATE]"
type input "08-08-2025 11:01"
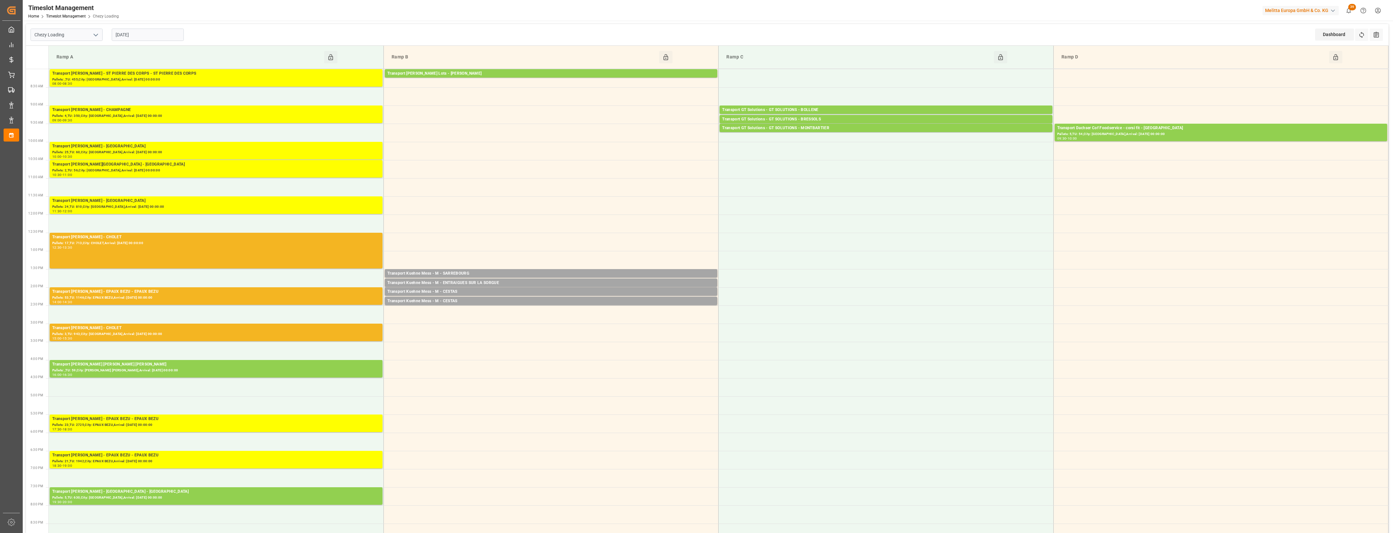
click at [93, 36] on icon "open menu" at bounding box center [96, 35] width 8 height 8
click at [131, 35] on input "[DATE]" at bounding box center [148, 35] width 72 height 12
click at [133, 114] on span "19" at bounding box center [133, 112] width 4 height 5
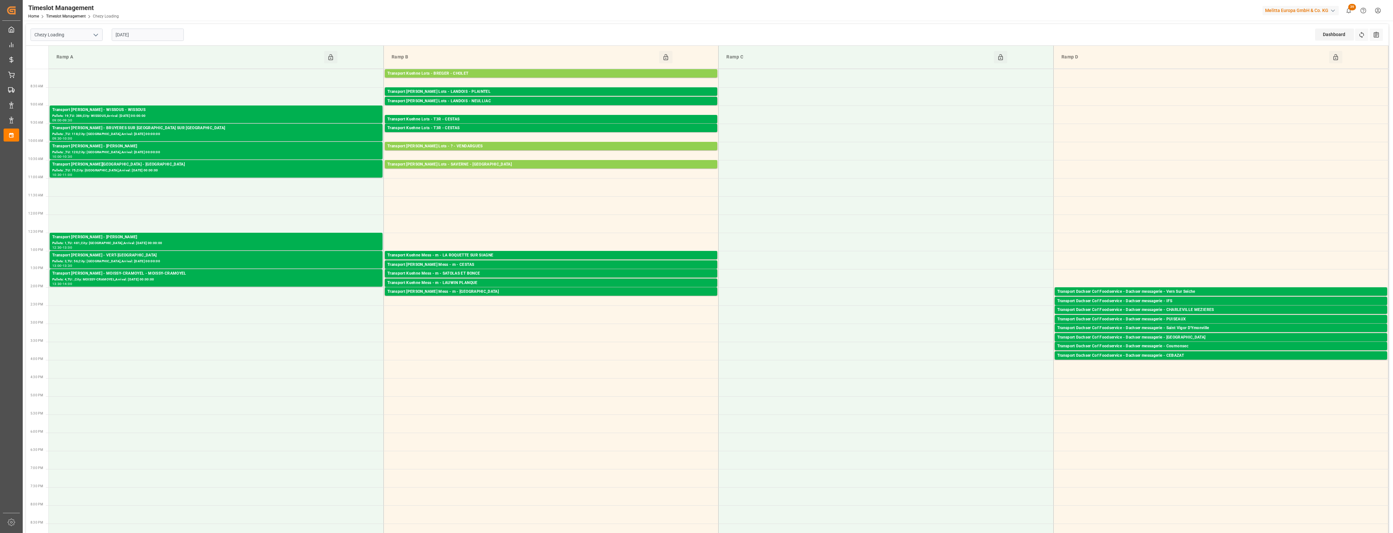
click at [143, 40] on input "[DATE]" at bounding box center [148, 35] width 72 height 12
click at [146, 111] on span "20" at bounding box center [145, 112] width 4 height 5
type input "[DATE]"
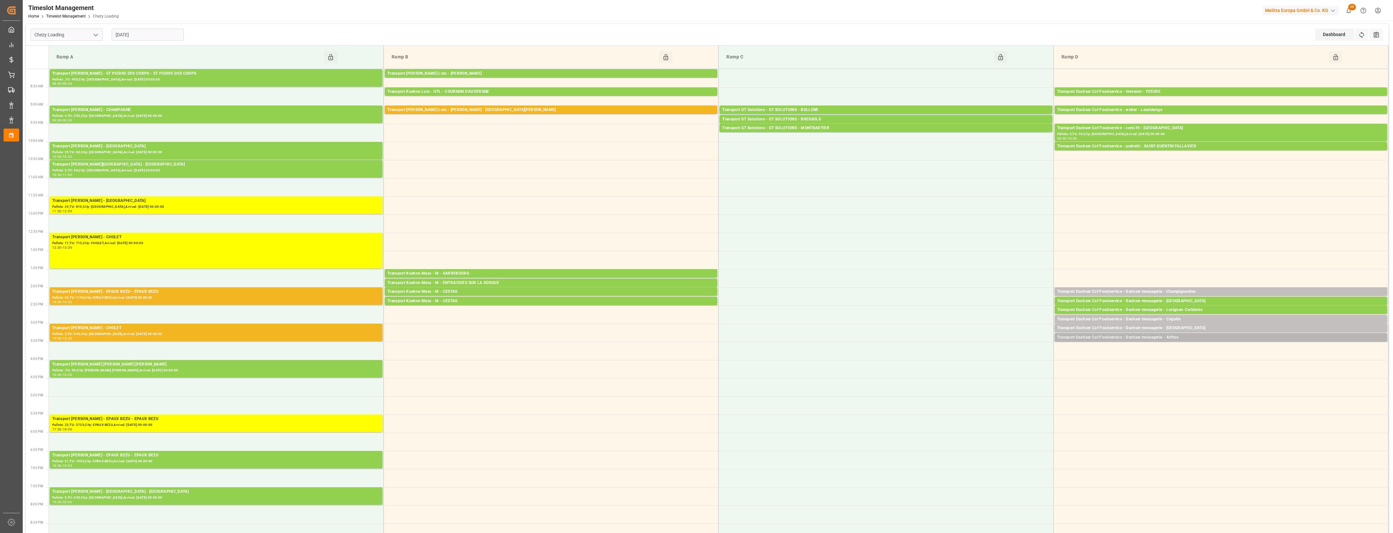
click at [1184, 337] on div "Transport Dachser Cof Foodservice - Dachser messagerie - Aiffres" at bounding box center [1220, 338] width 327 height 6
click at [985, 361] on button "Open" at bounding box center [968, 358] width 45 height 8
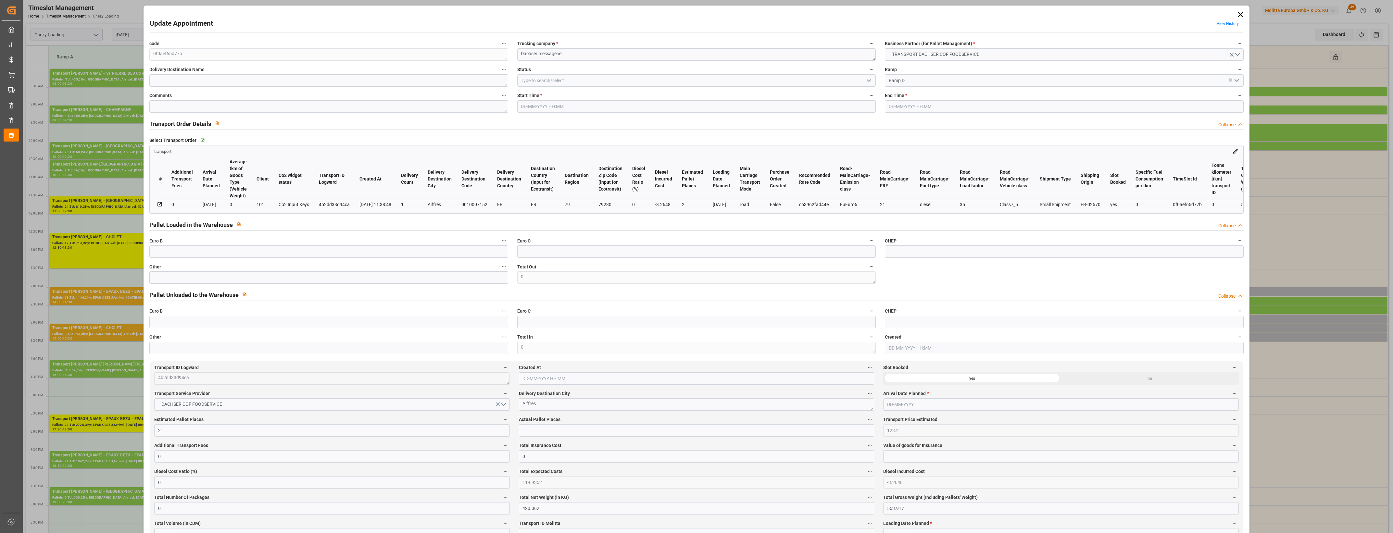
type input "2"
type input "123.2"
type input "0"
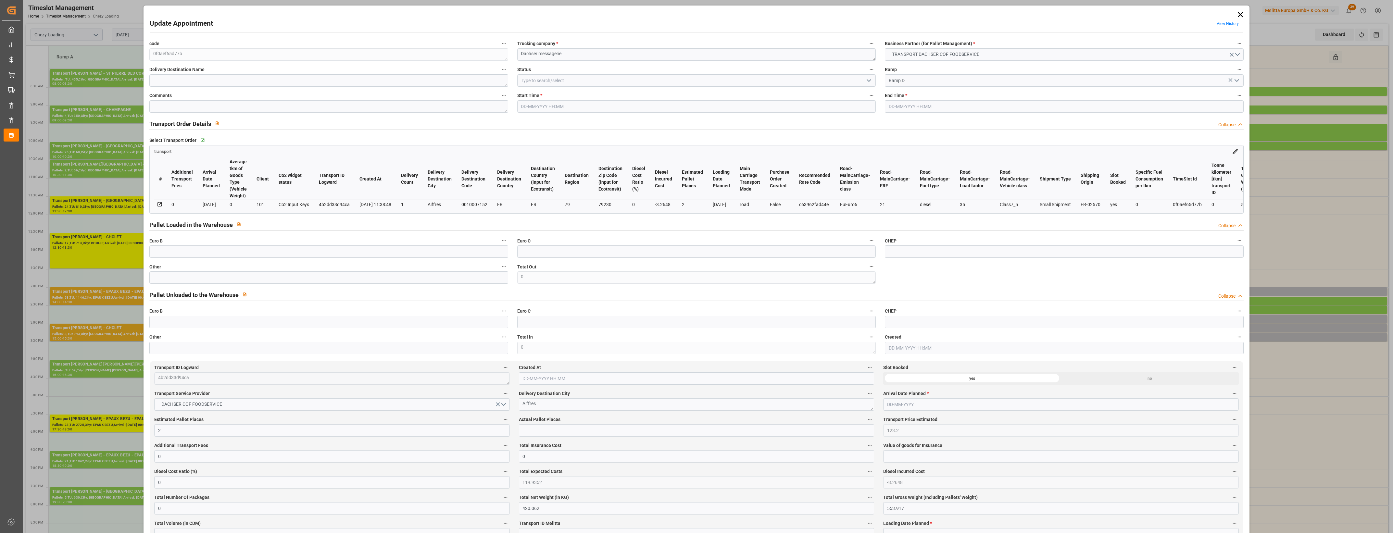
type input "119.9352"
type input "-3.2648"
type input "0"
type input "420.062"
type input "553.917"
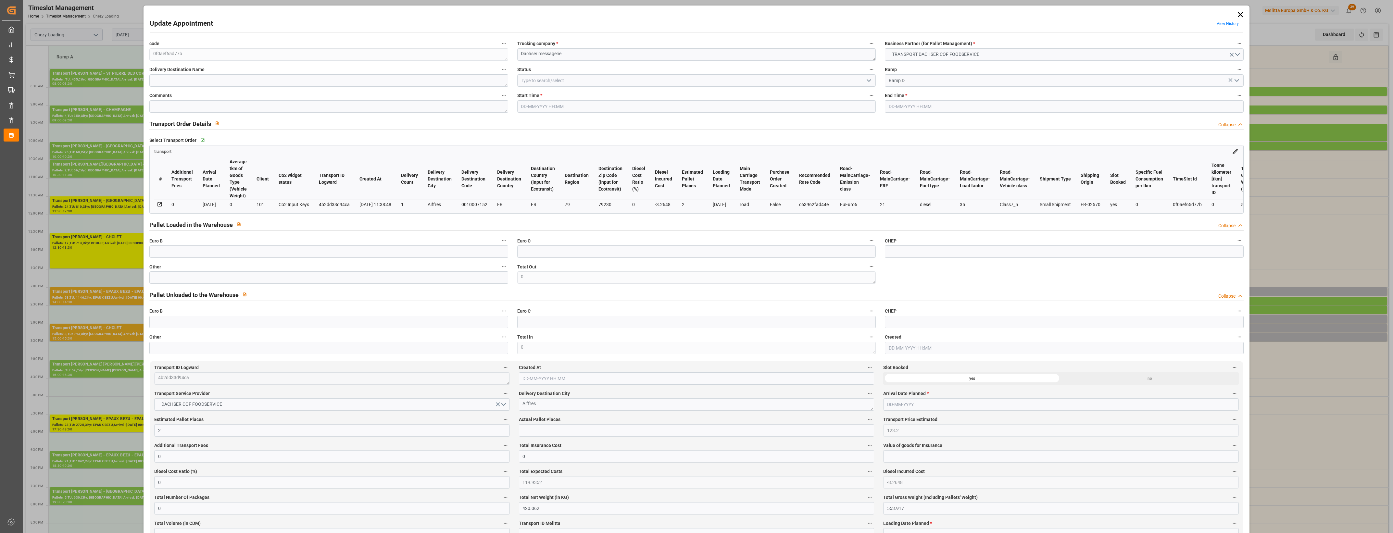
type input "1922.269"
type input "79"
type input "1"
type input "80"
type input "2"
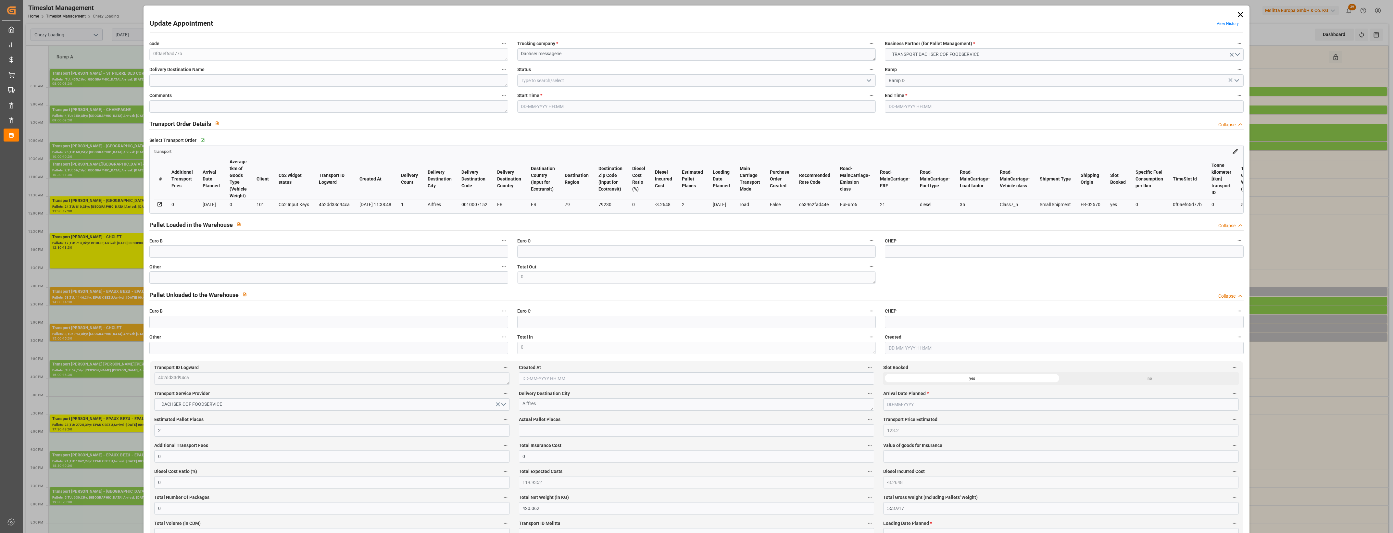
type input "101"
type input "505.027"
type input "0"
type input "4710.8598"
type input "0"
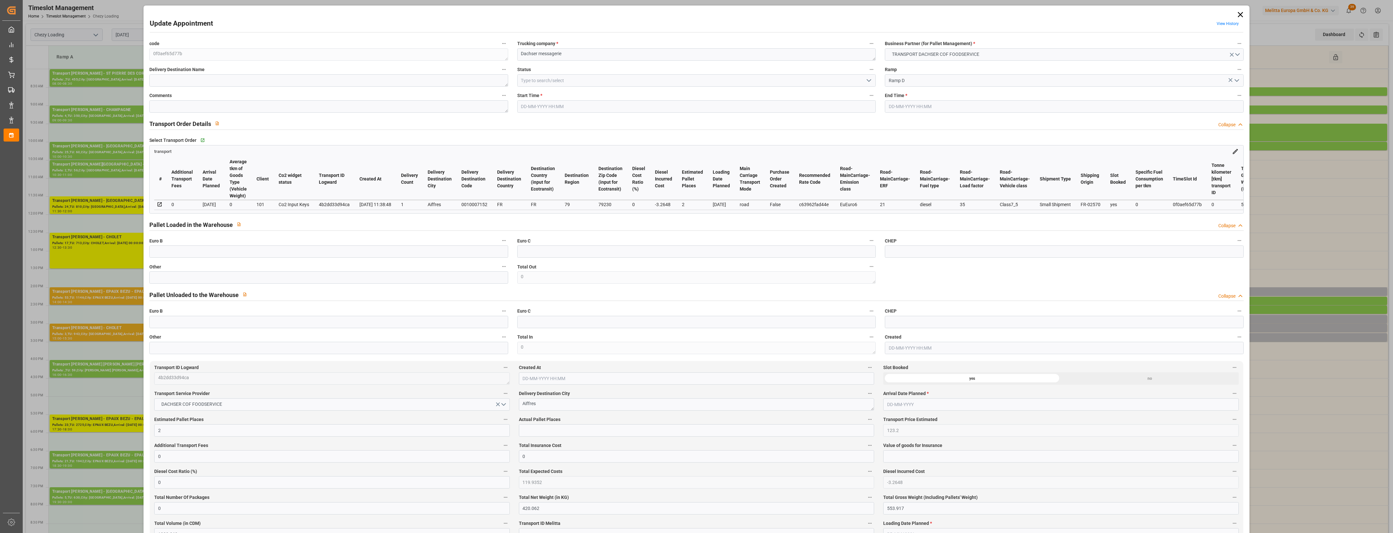
type input "0"
type input "21"
type input "35"
type input "20-08-2025 15:15"
type input "20-08-2025 15:30"
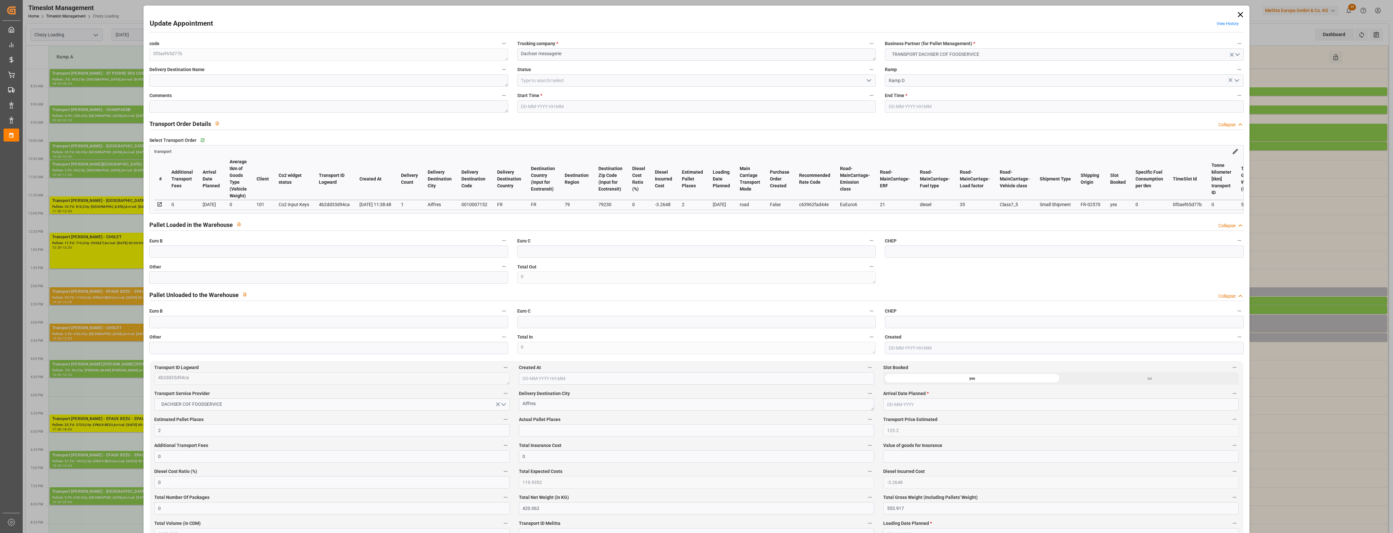
type input "19-08-2025 12:41"
type input "19-08-2025 11:38"
type input "[DATE]"
click at [179, 284] on input "text" at bounding box center [328, 277] width 359 height 12
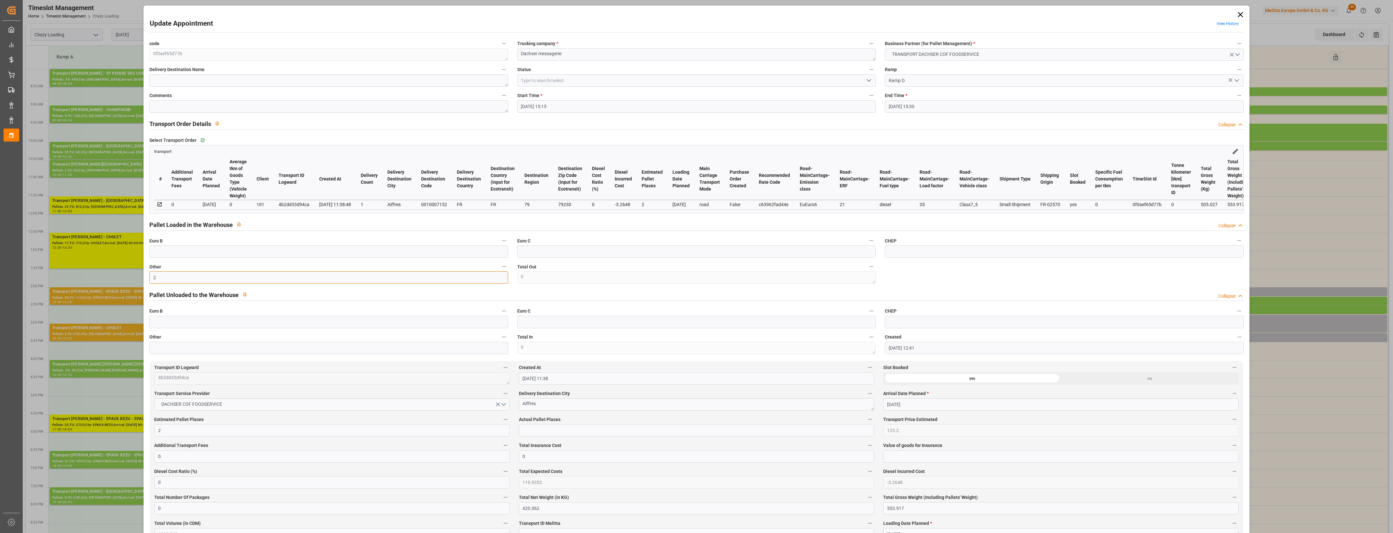
type input "2"
drag, startPoint x: 544, startPoint y: 432, endPoint x: 548, endPoint y: 432, distance: 4.2
click at [544, 432] on input "text" at bounding box center [696, 430] width 355 height 12
type input "2"
click at [589, 418] on label "Actual Pallet Places" at bounding box center [696, 419] width 355 height 9
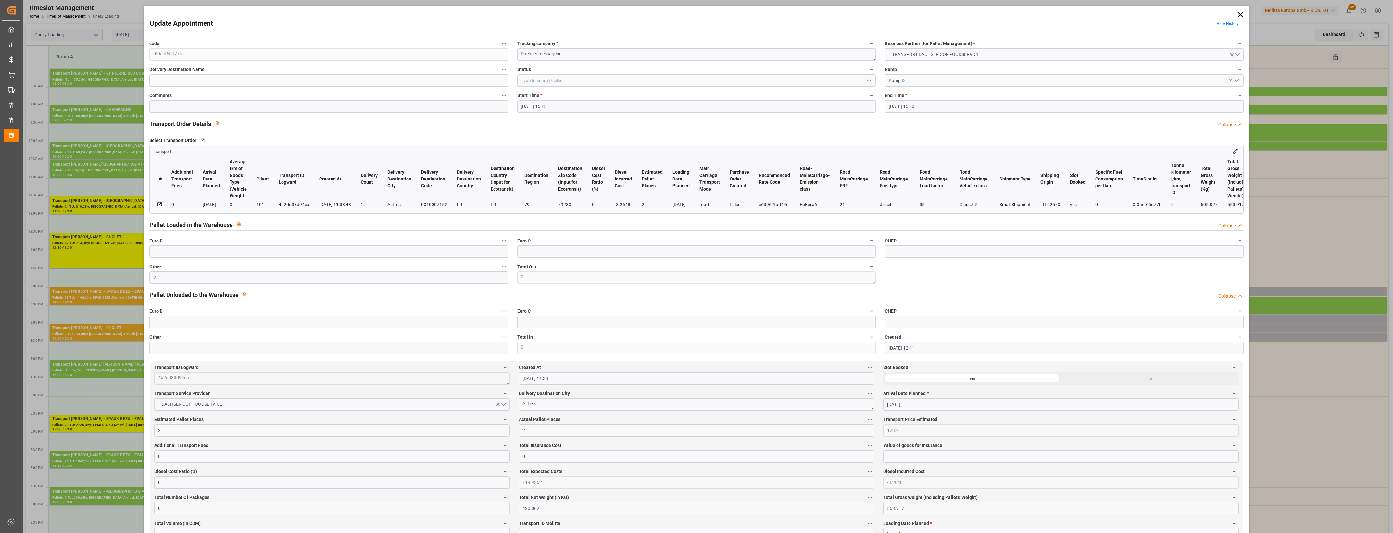
click at [866, 418] on button "Actual Pallet Places" at bounding box center [870, 419] width 8 height 8
click at [593, 417] on div at bounding box center [696, 266] width 1393 height 533
click at [869, 82] on icon "open menu" at bounding box center [869, 81] width 8 height 8
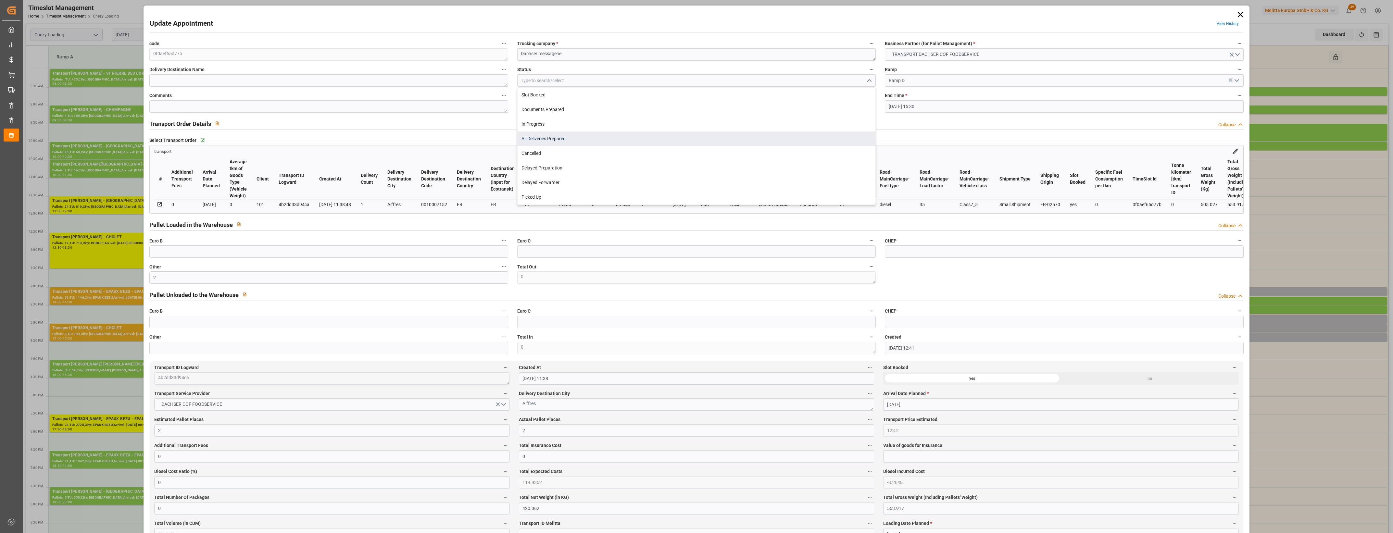
click at [551, 138] on div "All Deliveries Prepared" at bounding box center [697, 139] width 358 height 15
type input "All Deliveries Prepared"
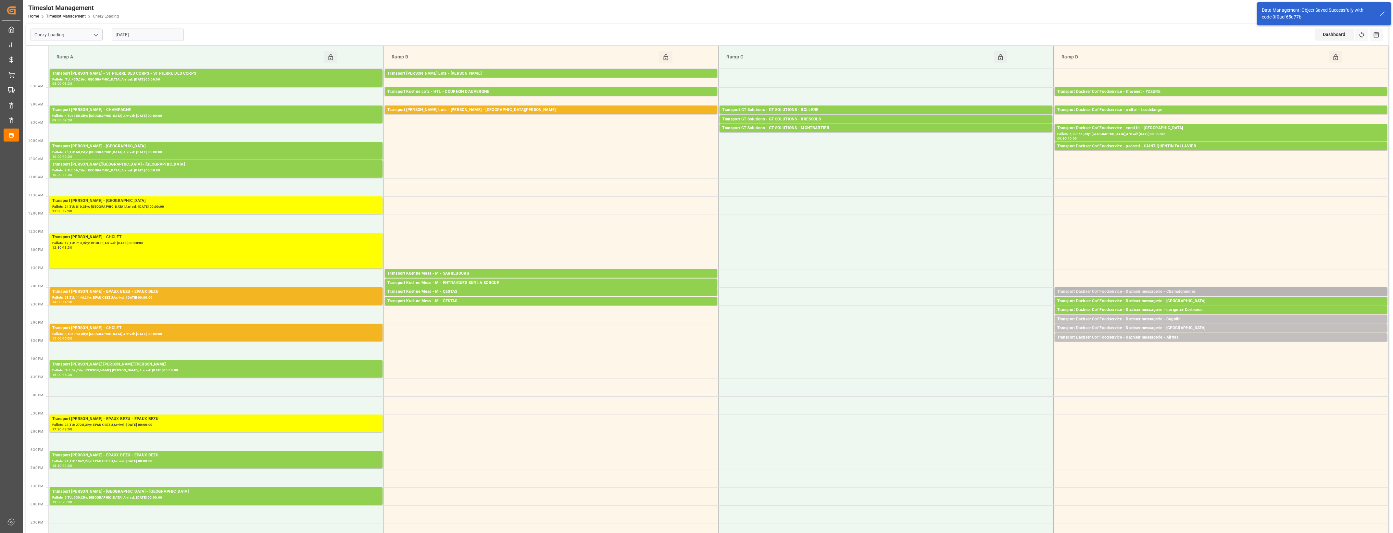
click at [1188, 292] on div "Transport Dachser Cof Foodservice - Dachser messagerie - Champigneulles" at bounding box center [1220, 292] width 327 height 6
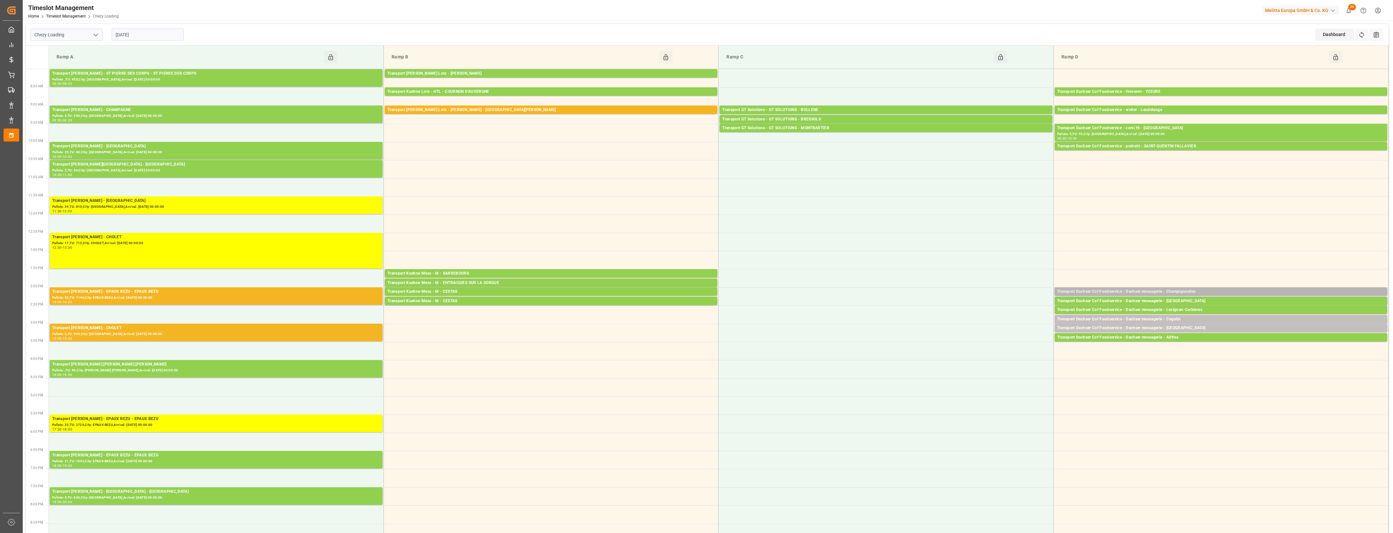
click at [1199, 291] on div "Transport Dachser Cof Foodservice - Dachser messagerie - Champigneulles" at bounding box center [1220, 292] width 327 height 6
click at [986, 322] on button "Open" at bounding box center [968, 321] width 45 height 8
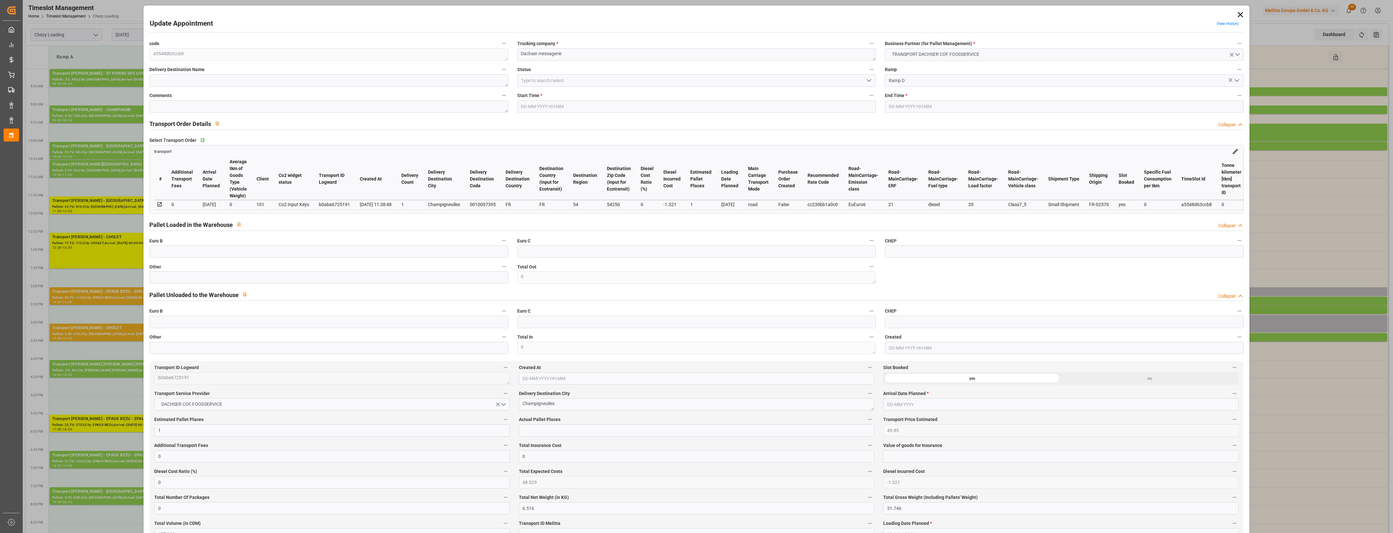
type input "20-08-2025 14:00"
type input "20-08-2025 14:15"
type input "19-08-2025 12:08"
type input "19-08-2025 11:38"
type input "[DATE]"
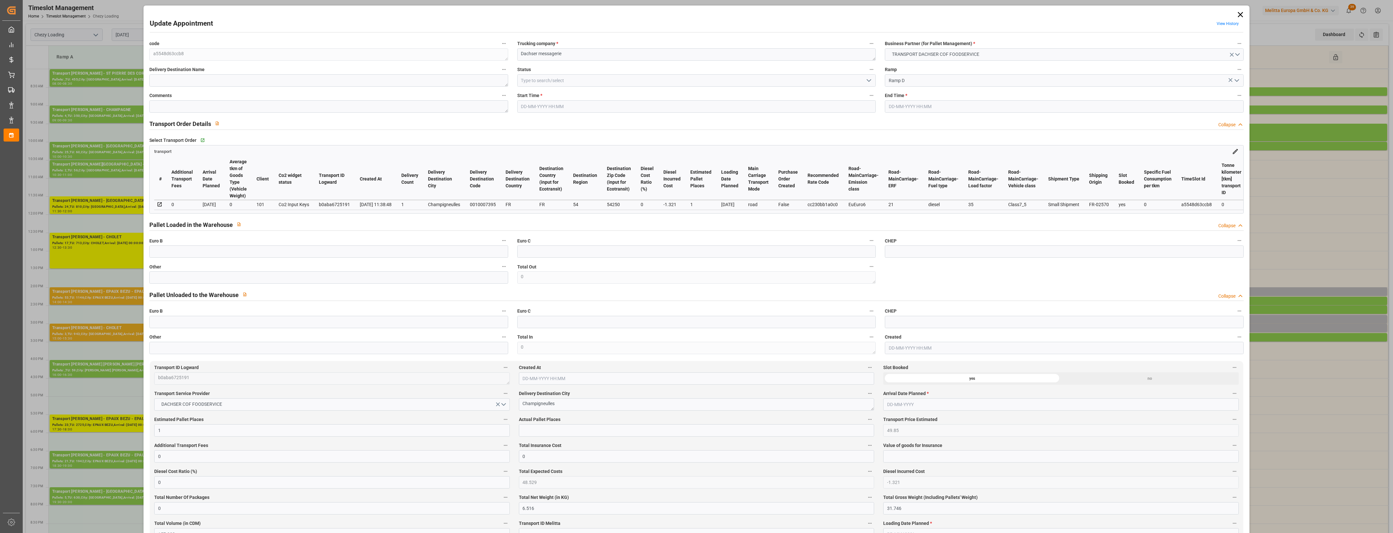
type input "[DATE]"
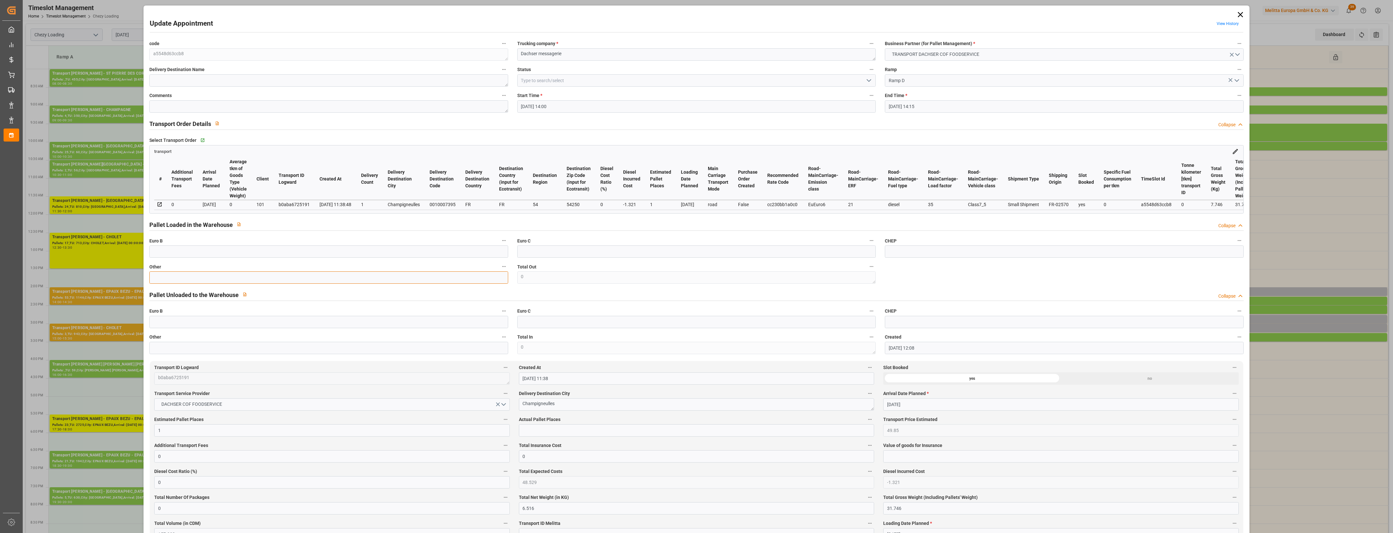
click at [176, 282] on input "text" at bounding box center [328, 277] width 359 height 12
type input "1"
drag, startPoint x: 521, startPoint y: 430, endPoint x: 529, endPoint y: 432, distance: 8.3
click at [521, 430] on input "text" at bounding box center [696, 430] width 355 height 12
type input "1"
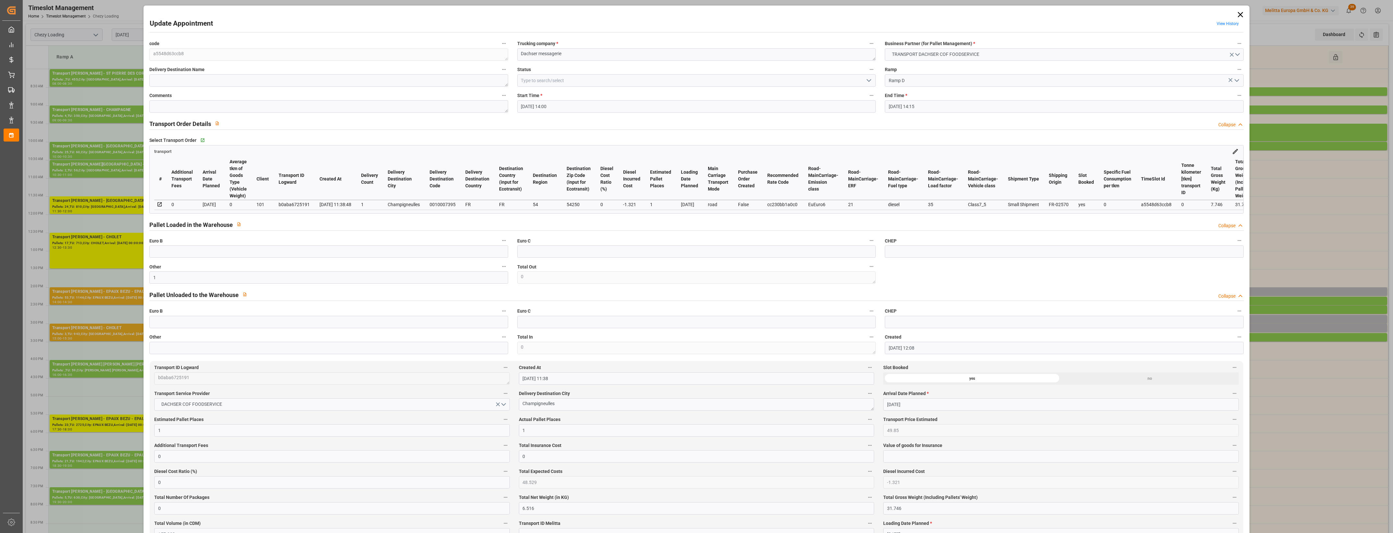
click at [577, 417] on div "Actual Pallet Places 1" at bounding box center [696, 426] width 364 height 26
click at [584, 421] on label "Actual Pallet Places" at bounding box center [696, 419] width 355 height 9
click at [866, 421] on button "Actual Pallet Places" at bounding box center [870, 419] width 8 height 8
click at [868, 80] on div at bounding box center [696, 266] width 1393 height 533
click at [869, 80] on polyline "open menu" at bounding box center [869, 81] width 4 height 2
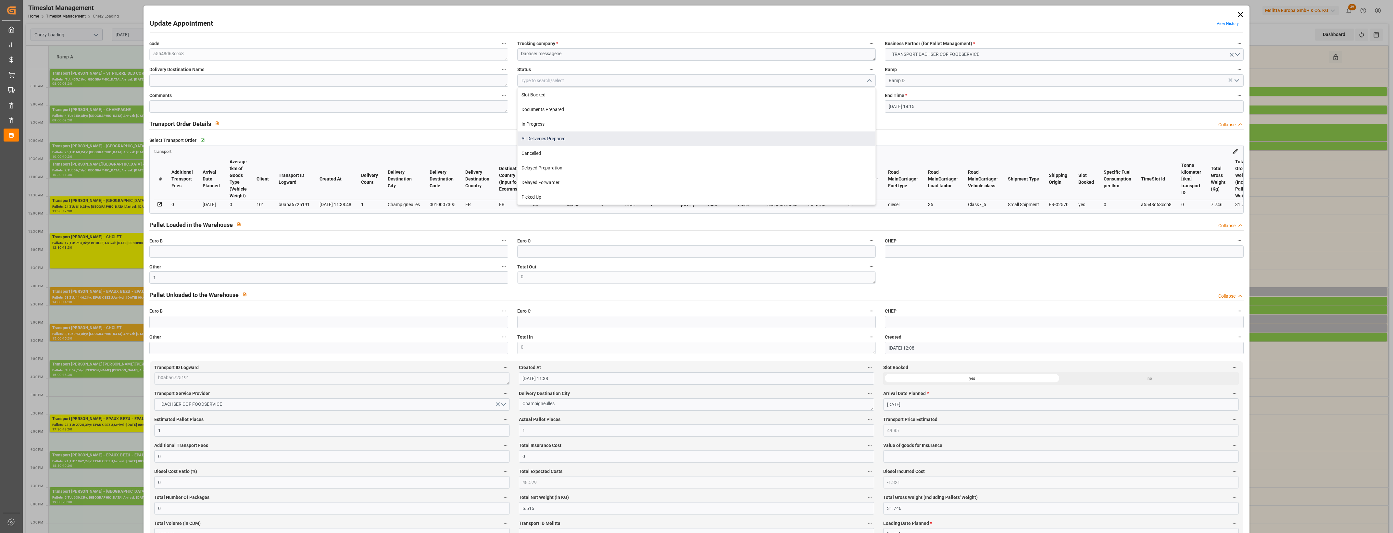
click at [552, 137] on div "All Deliveries Prepared" at bounding box center [697, 139] width 358 height 15
type input "All Deliveries Prepared"
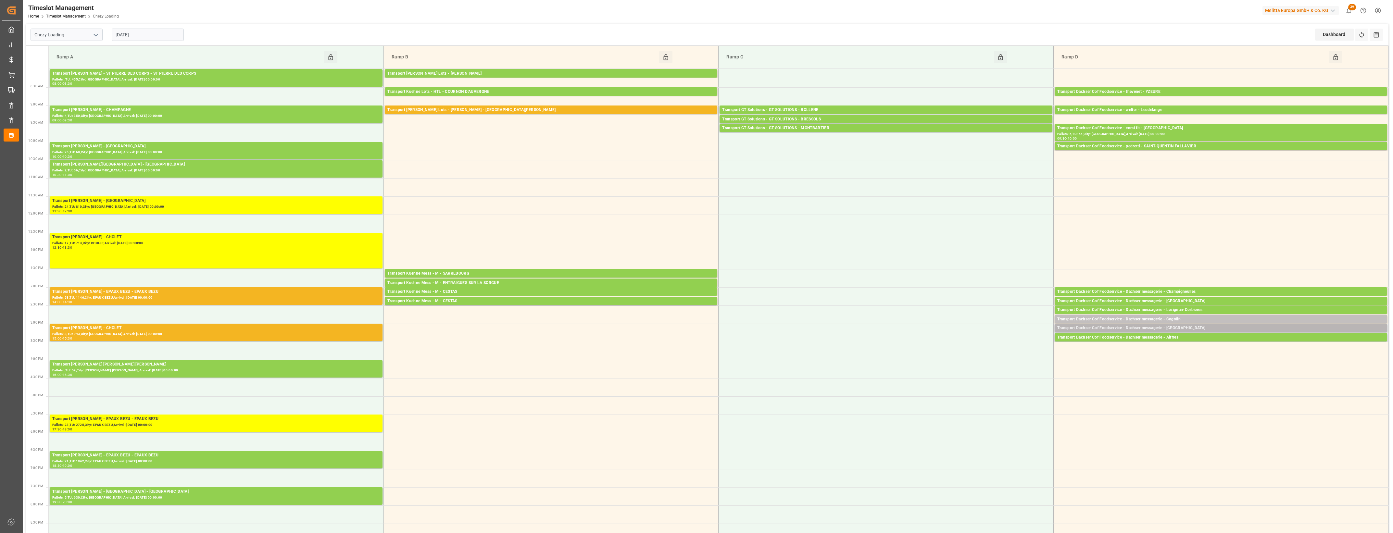
click at [1185, 329] on div "Transport Dachser Cof Foodservice - Dachser messagerie - Angers" at bounding box center [1220, 328] width 327 height 6
click at [985, 361] on div "Dachser messagerie Wednesday, August 20, 2025 15:00 - 15:15 Open Delete Total p…" at bounding box center [994, 366] width 114 height 84
click at [1116, 328] on div "Transport Dachser Cof Foodservice - Dachser messagerie - Angers" at bounding box center [1220, 328] width 327 height 6
click at [977, 355] on button "Open" at bounding box center [968, 358] width 45 height 8
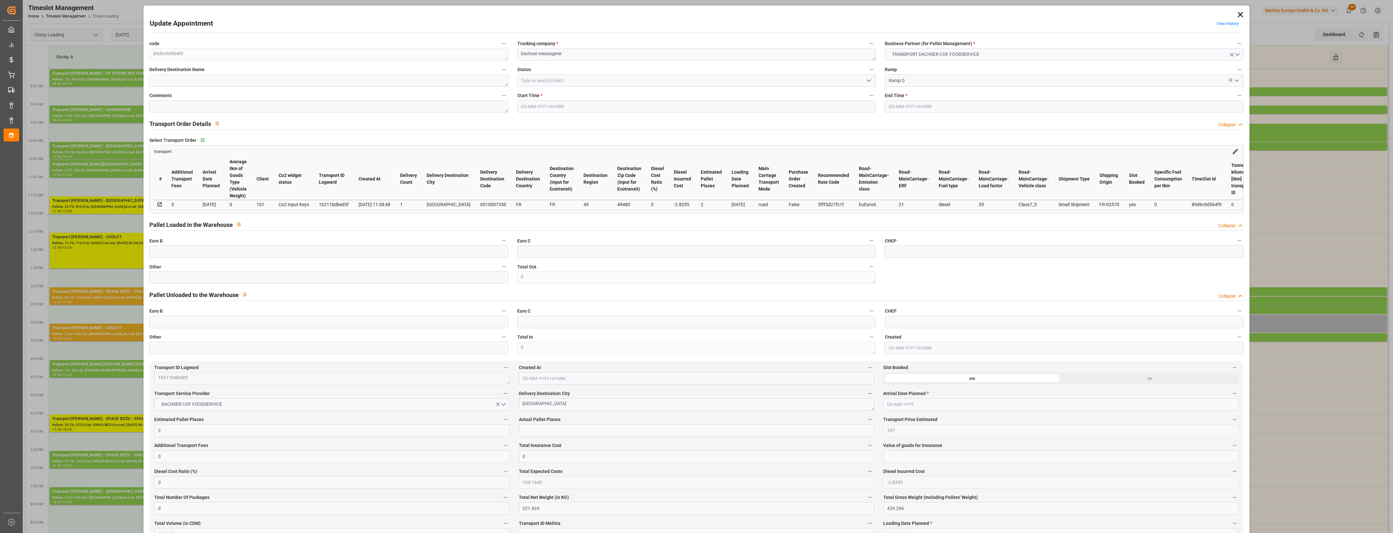
type input "2"
type input "107"
type input "0"
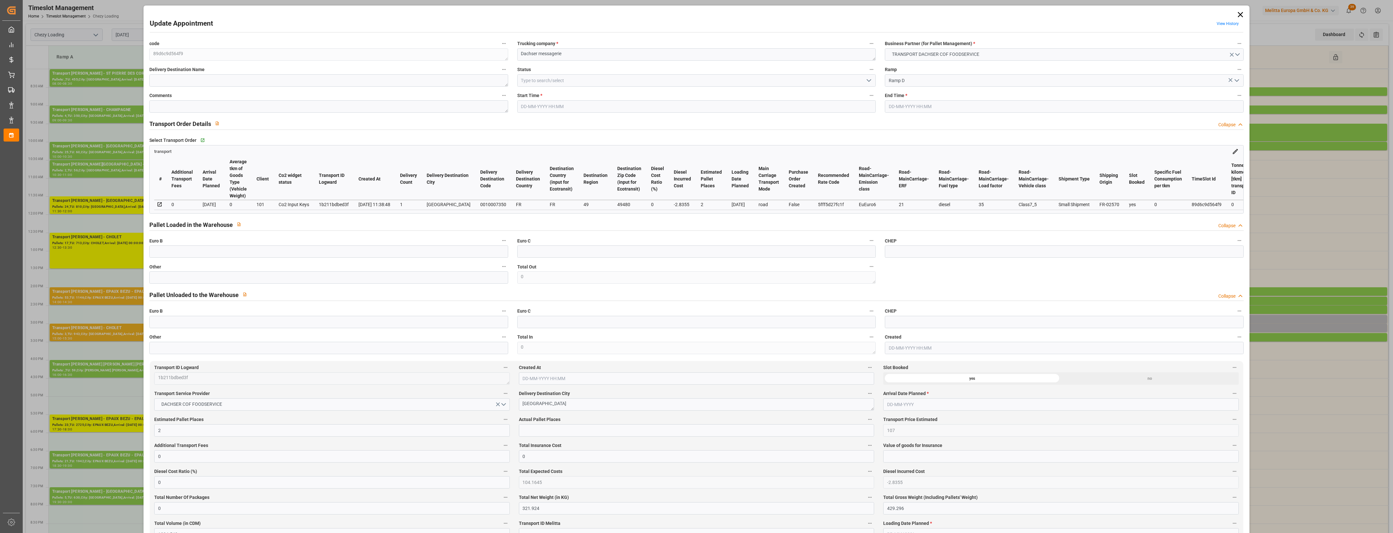
type input "104.1645"
type input "-2.8355"
type input "0"
type input "321.924"
type input "429.296"
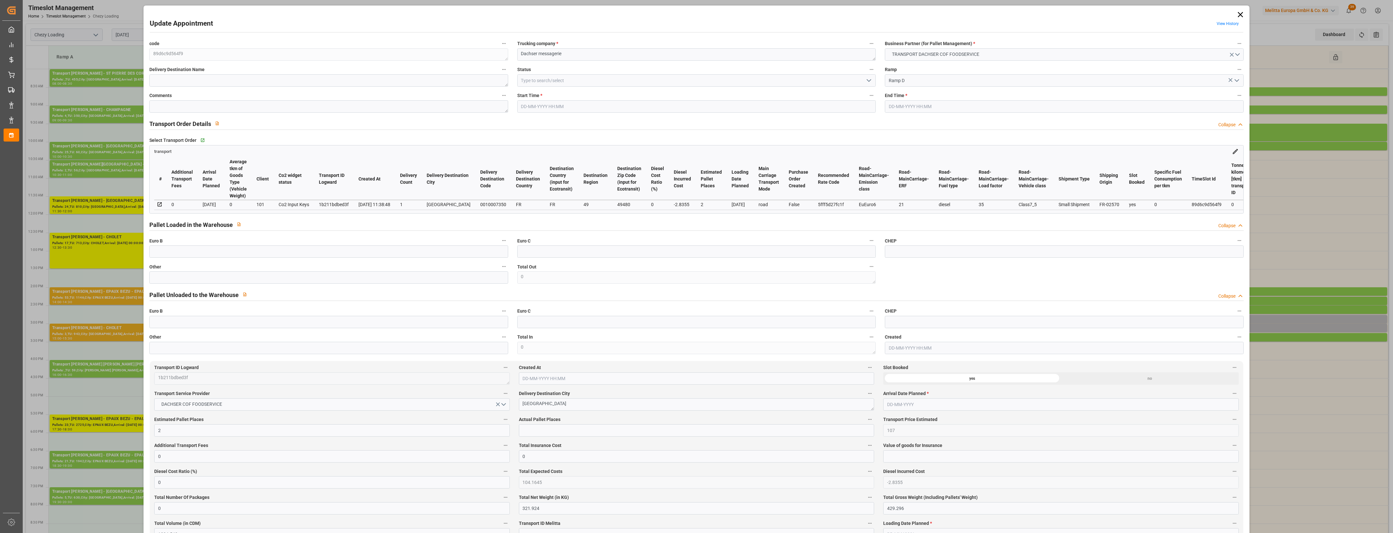
type input "1324.542"
type input "49"
type input "1"
type input "60"
type input "2"
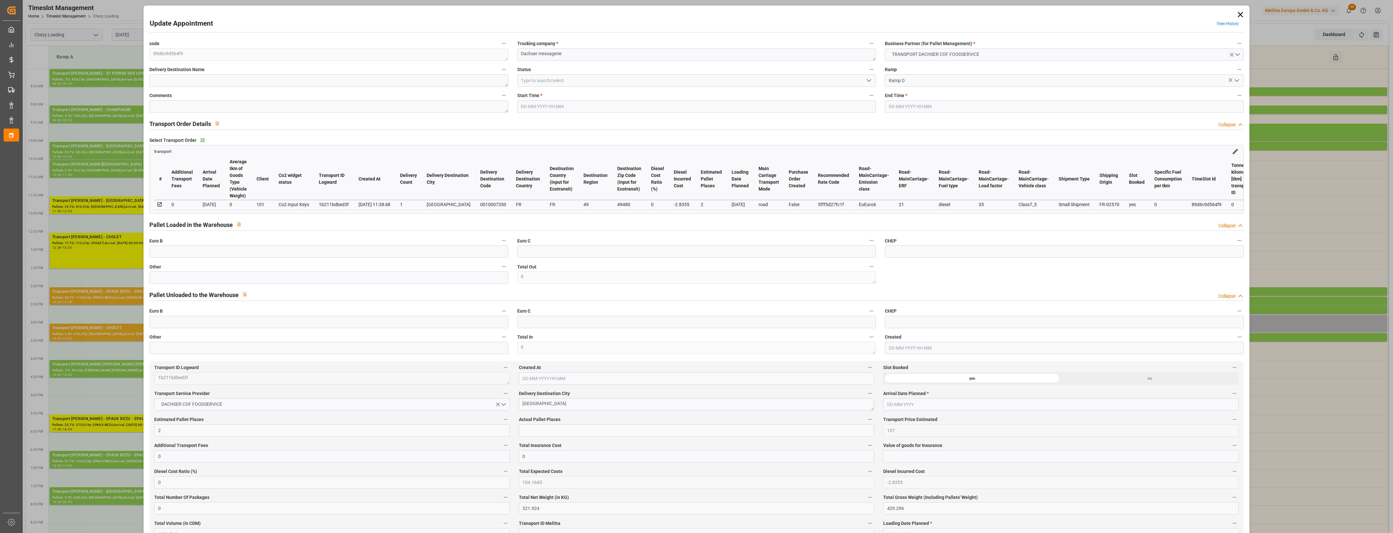
type input "101"
type input "380.406"
type input "0"
type input "4710.8598"
type input "0"
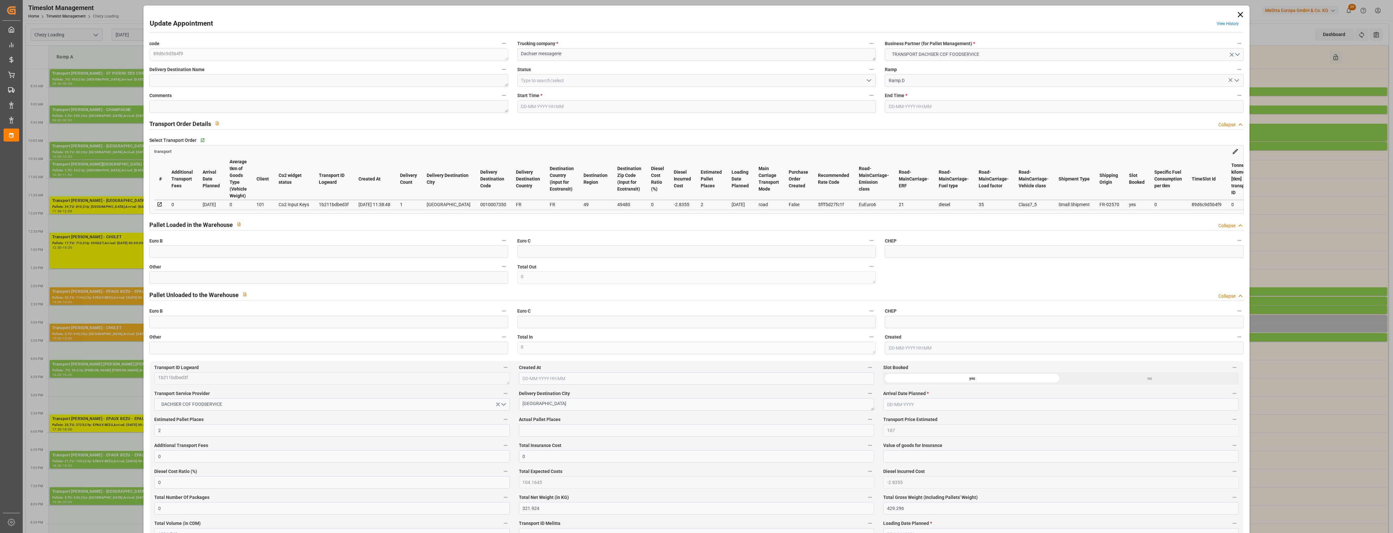
type input "0"
type input "21"
type input "35"
type input "20-08-2025 15:00"
type input "20-08-2025 15:15"
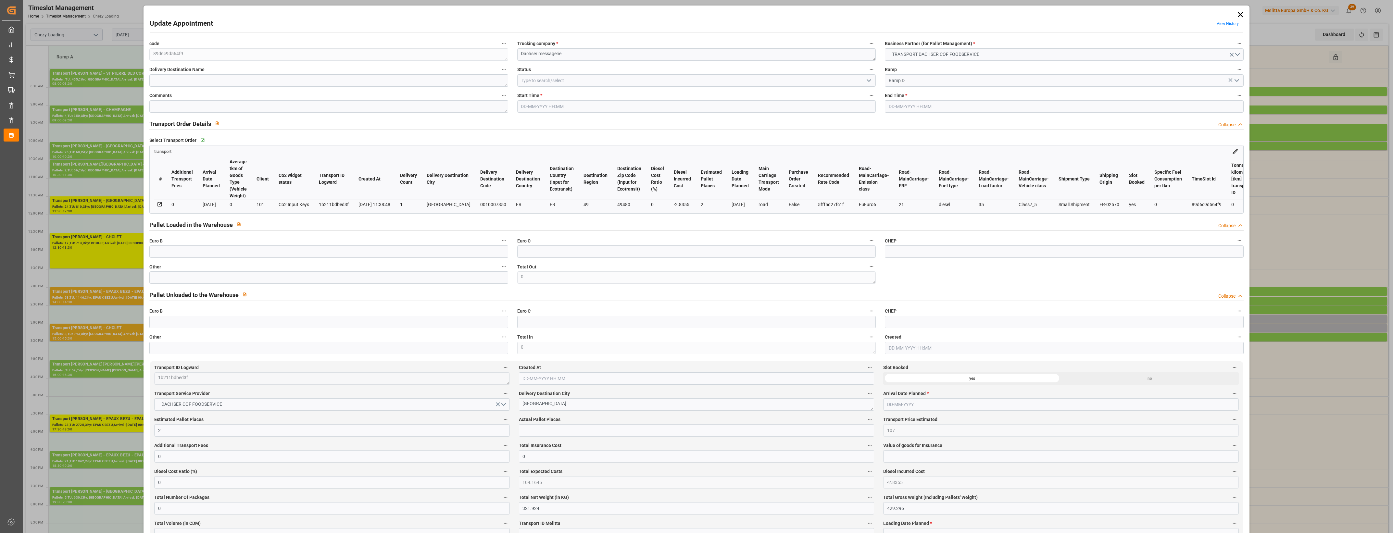
type input "19-08-2025 12:41"
type input "19-08-2025 11:38"
type input "[DATE]"
click at [167, 275] on input "text" at bounding box center [328, 277] width 359 height 12
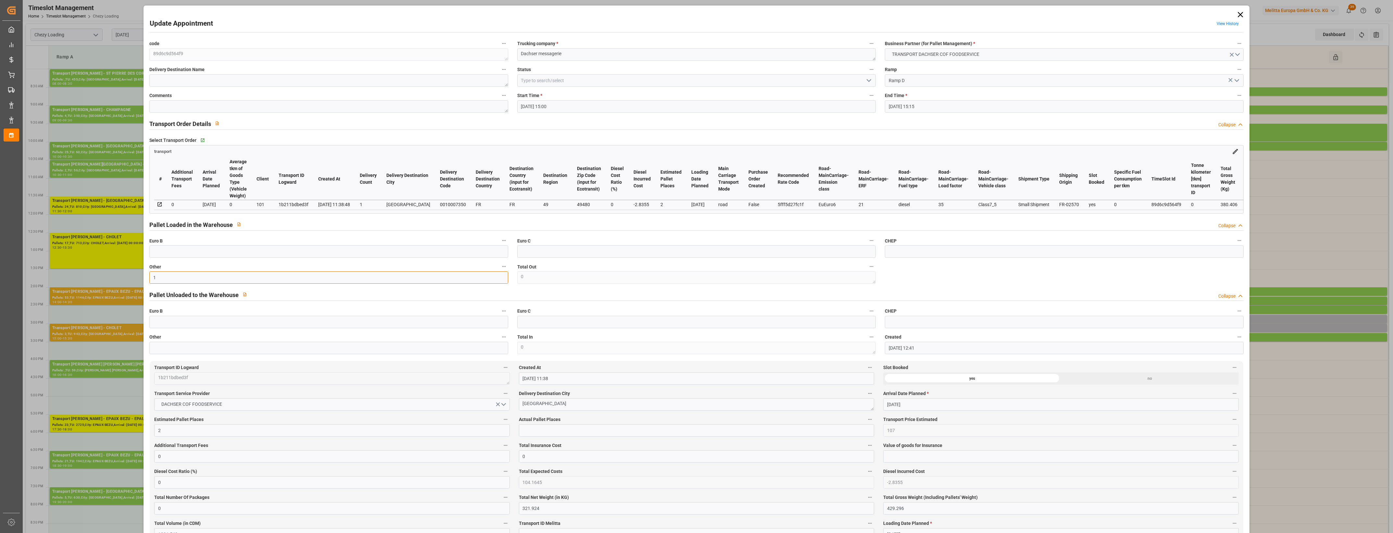
type input "1"
click at [532, 433] on input "text" at bounding box center [696, 430] width 355 height 12
type input "1"
click at [558, 419] on span "Actual Pallet Places" at bounding box center [540, 419] width 42 height 7
click at [866, 419] on button "Actual Pallet Places" at bounding box center [870, 419] width 8 height 8
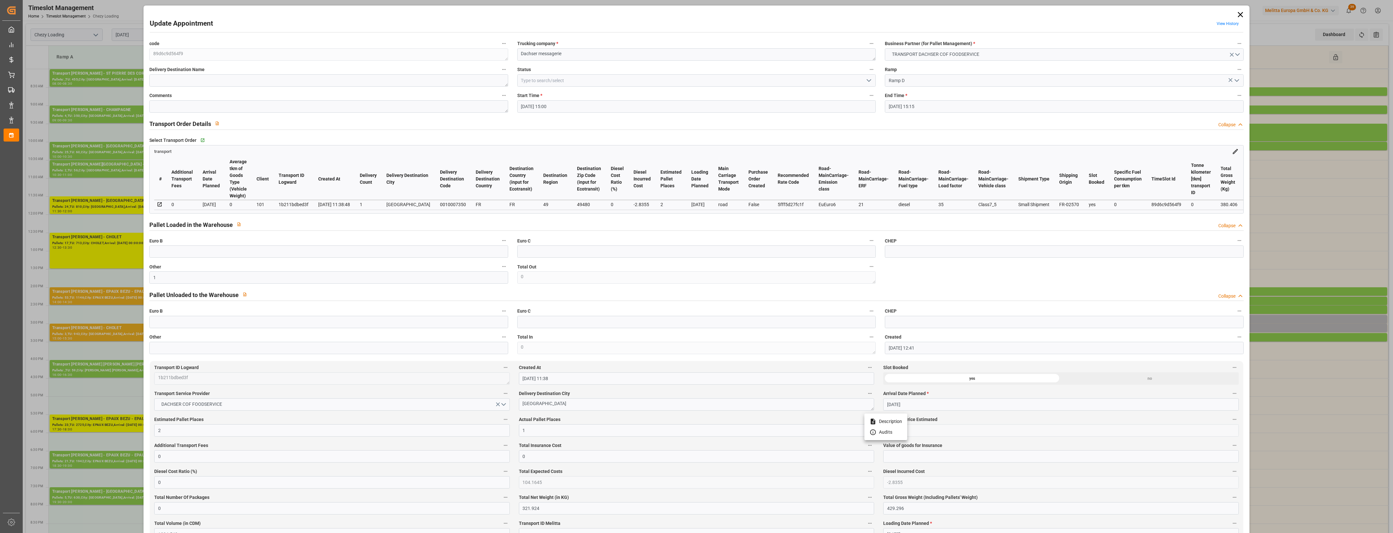
click at [582, 417] on div at bounding box center [696, 266] width 1393 height 533
click at [869, 80] on polyline "open menu" at bounding box center [869, 81] width 4 height 2
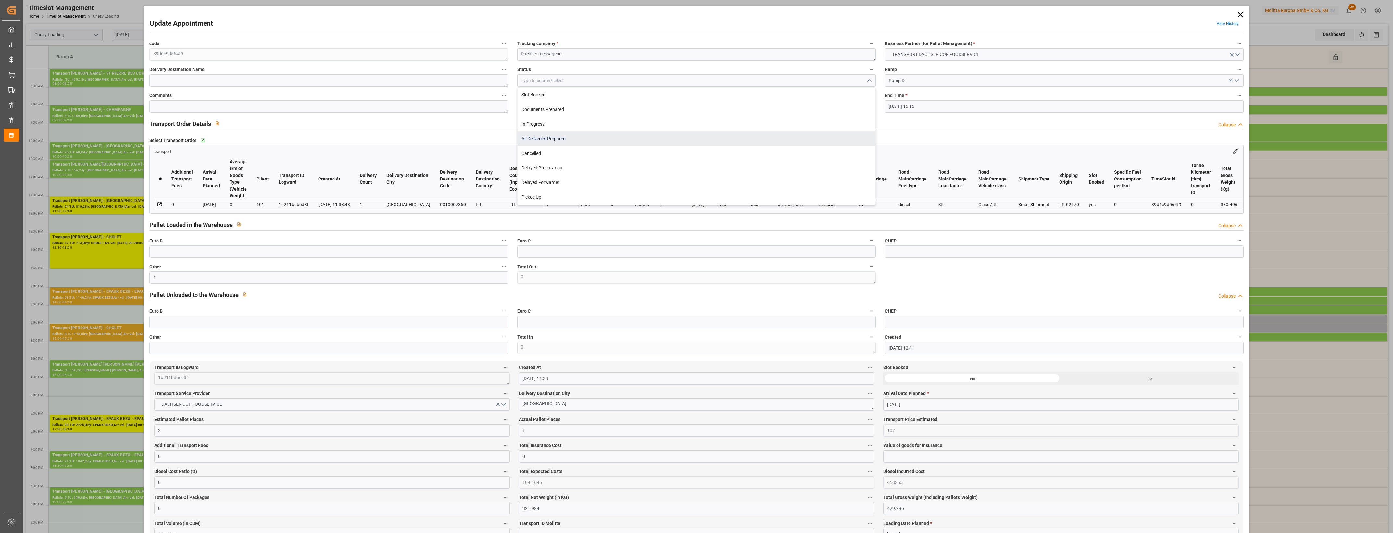
click at [548, 140] on div "All Deliveries Prepared" at bounding box center [697, 139] width 358 height 15
type input "All Deliveries Prepared"
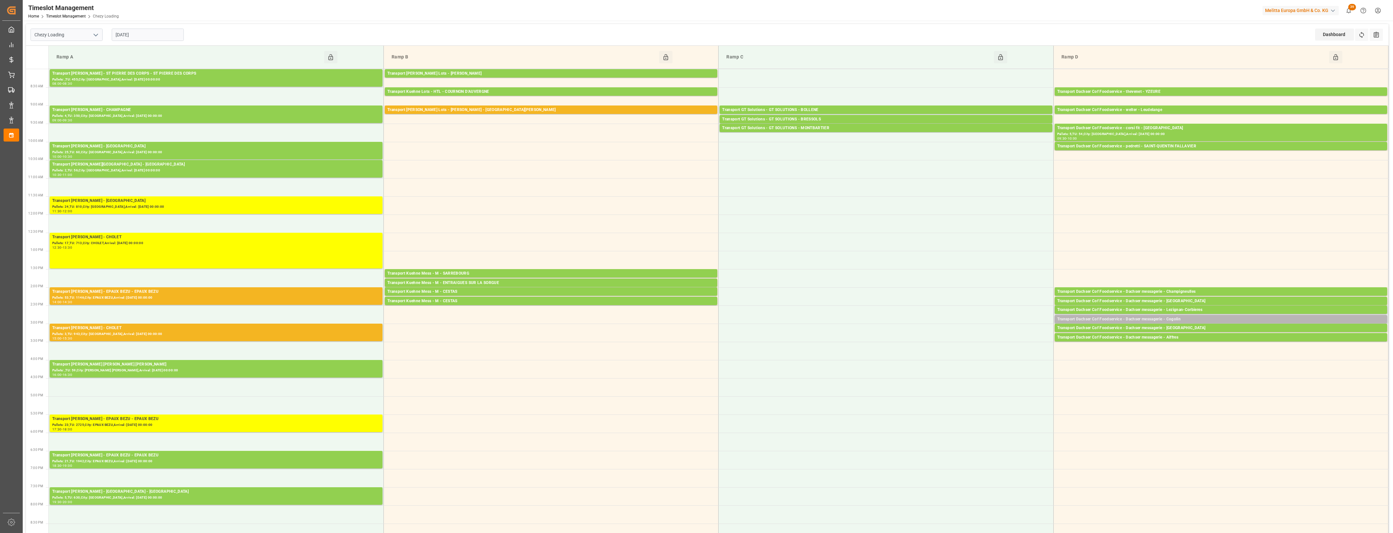
click at [1202, 319] on div "Transport Dachser Cof Foodservice - Dachser messagerie - Cogolin" at bounding box center [1220, 319] width 327 height 6
click at [979, 340] on button "Open" at bounding box center [968, 339] width 45 height 8
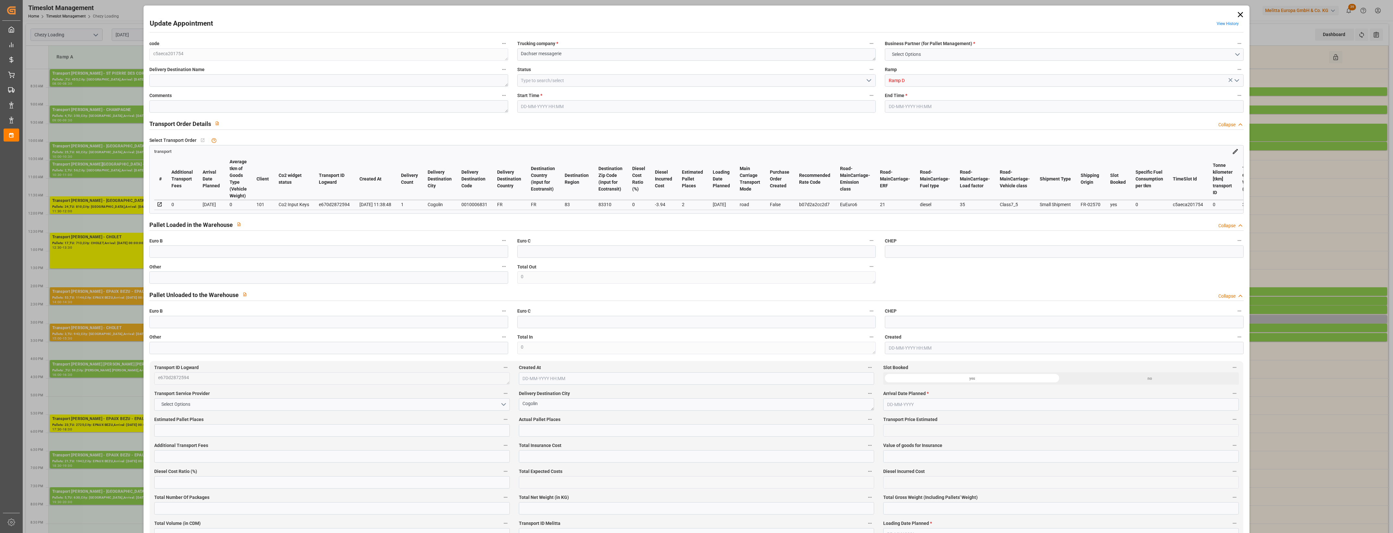
type input "2"
type input "148.68"
type input "0"
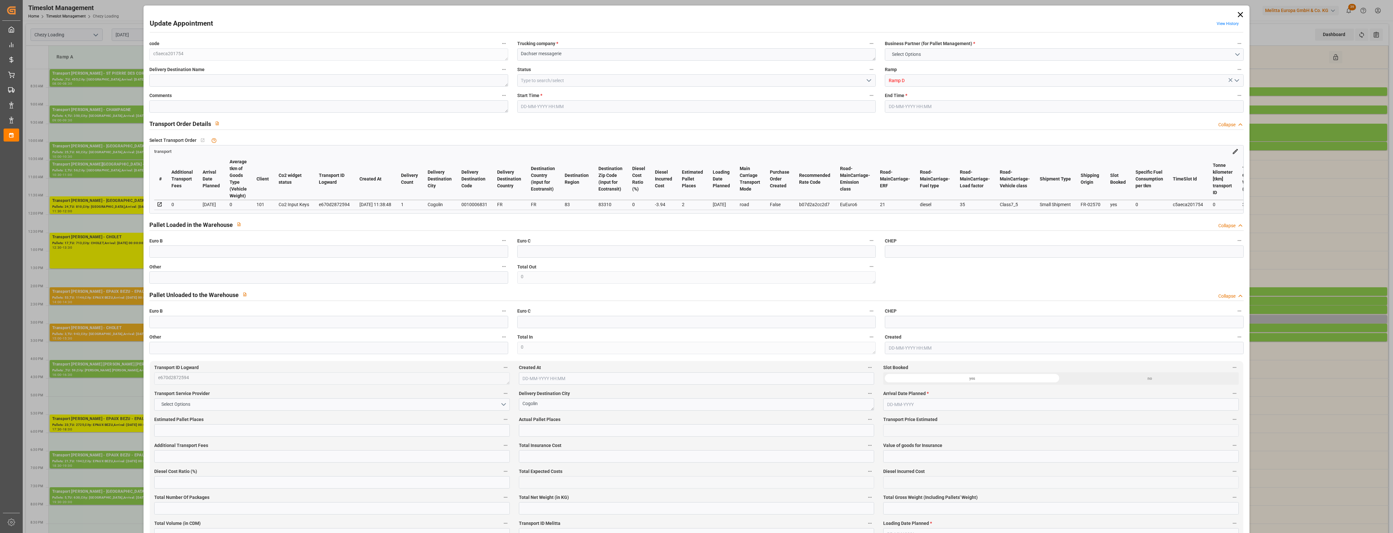
type input "144.74"
type input "-3.94"
type input "0"
type input "292.06"
type input "397.32"
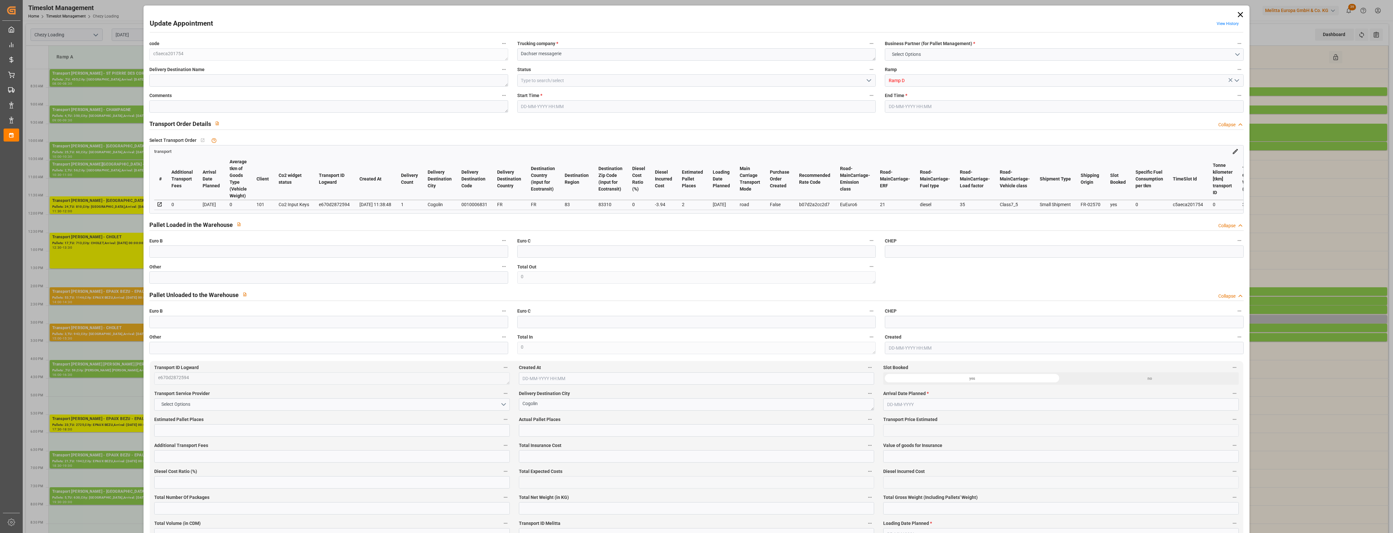
type input "1223.184"
type input "83"
type input "1"
type input "26"
type input "2"
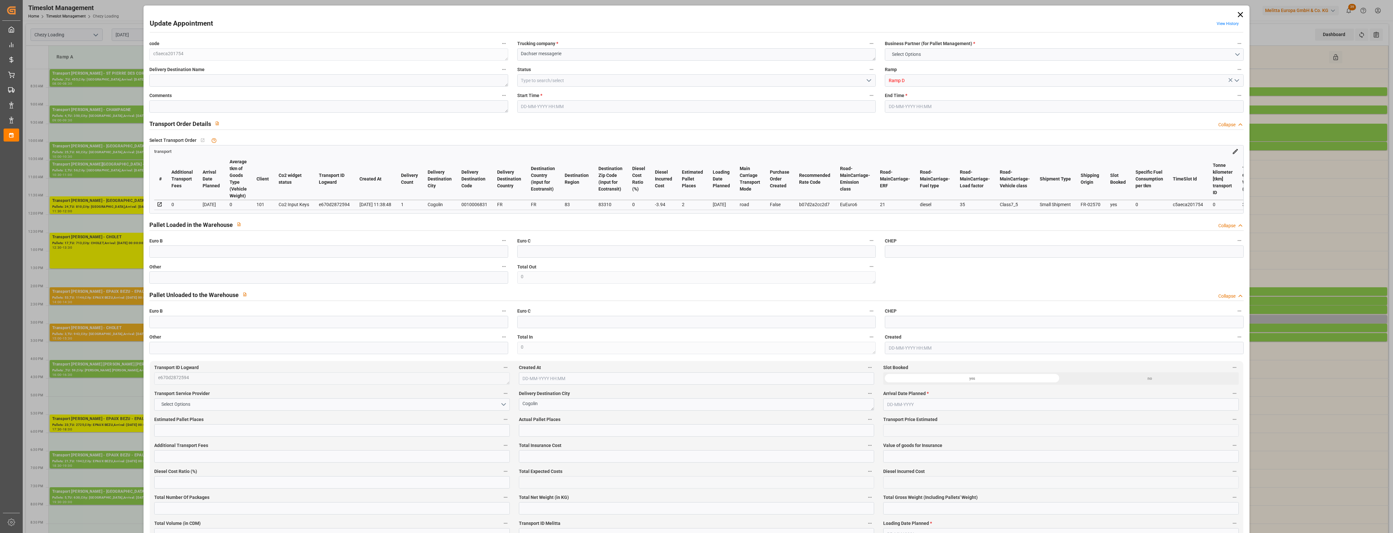
type input "101"
type input "348.43"
type input "0"
type input "4710.8598"
type input "0"
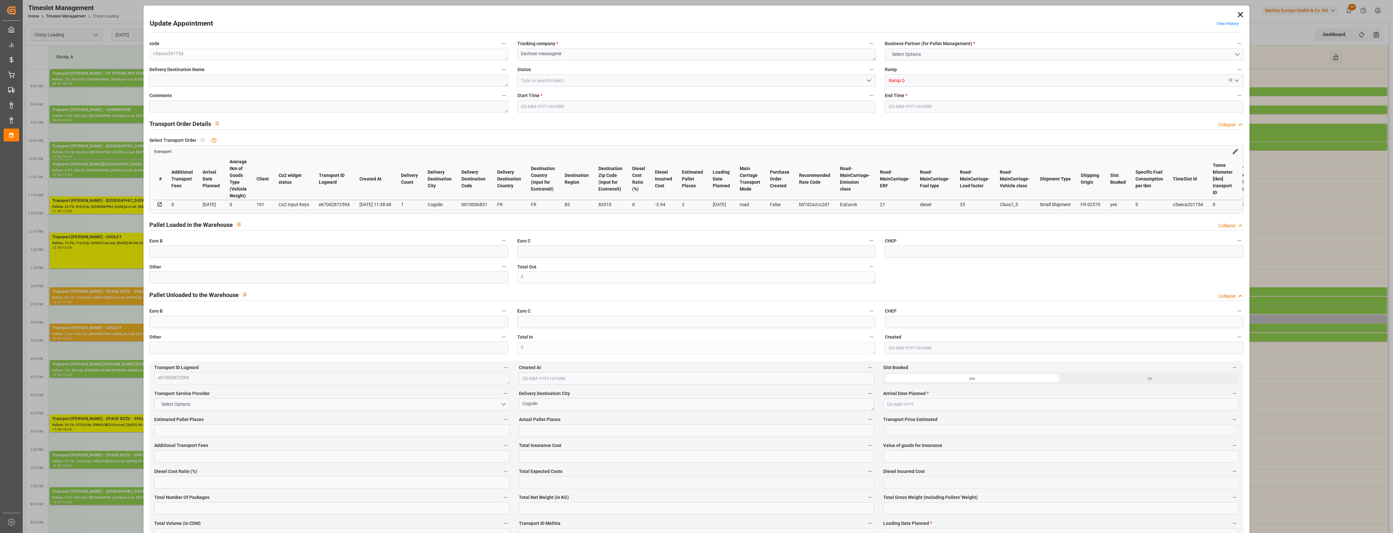
type input "0"
type input "21"
type input "35"
type input "20-08-2025 14:45"
type input "20-08-2025 15:00"
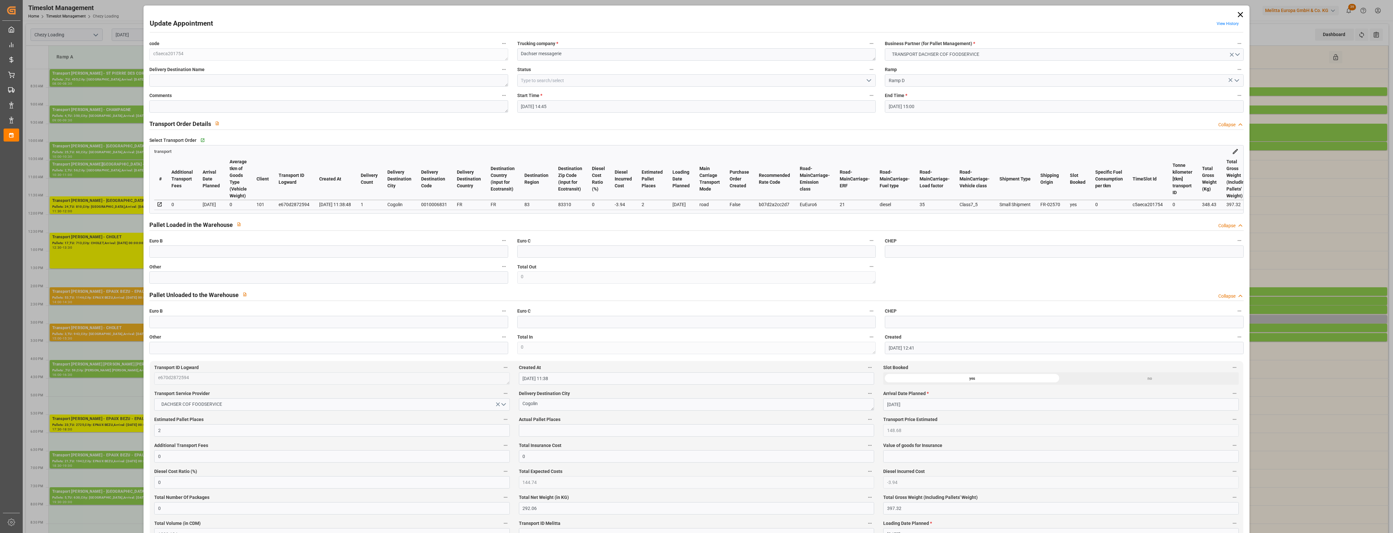
type input "19-08-2025 12:41"
type input "19-08-2025 11:38"
type input "[DATE]"
click at [178, 275] on input "text" at bounding box center [328, 277] width 359 height 12
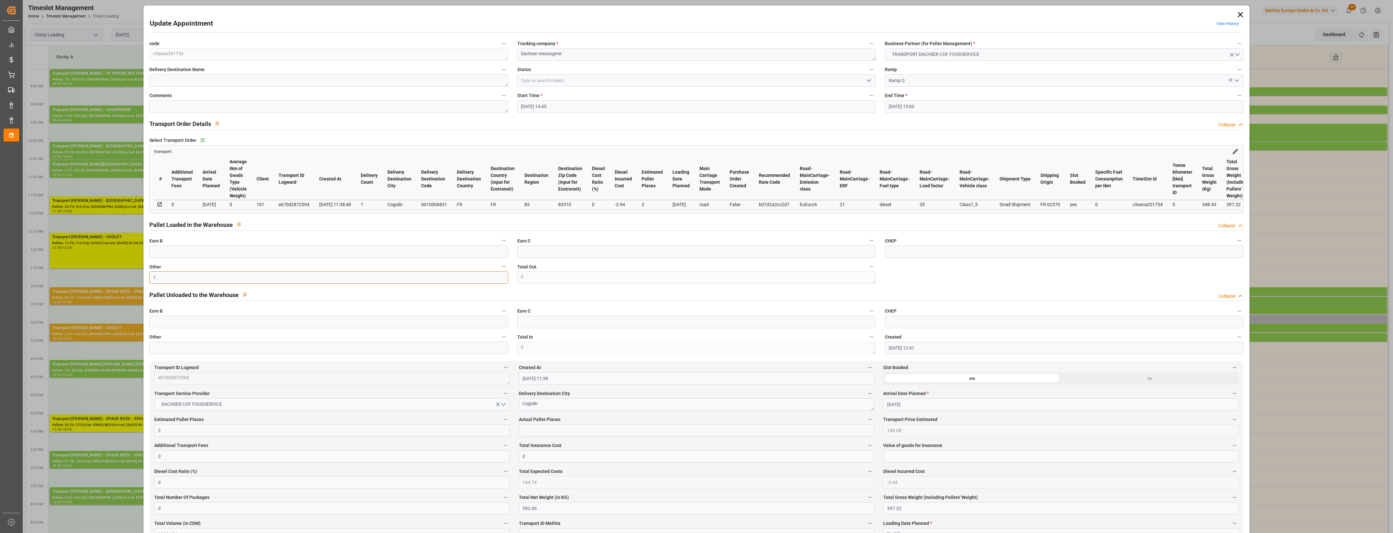
type input "1"
click at [533, 433] on input "text" at bounding box center [696, 430] width 355 height 12
type input "1"
click at [580, 417] on div "Actual Pallet Places 1" at bounding box center [696, 426] width 364 height 26
click at [869, 80] on polyline "open menu" at bounding box center [869, 81] width 4 height 2
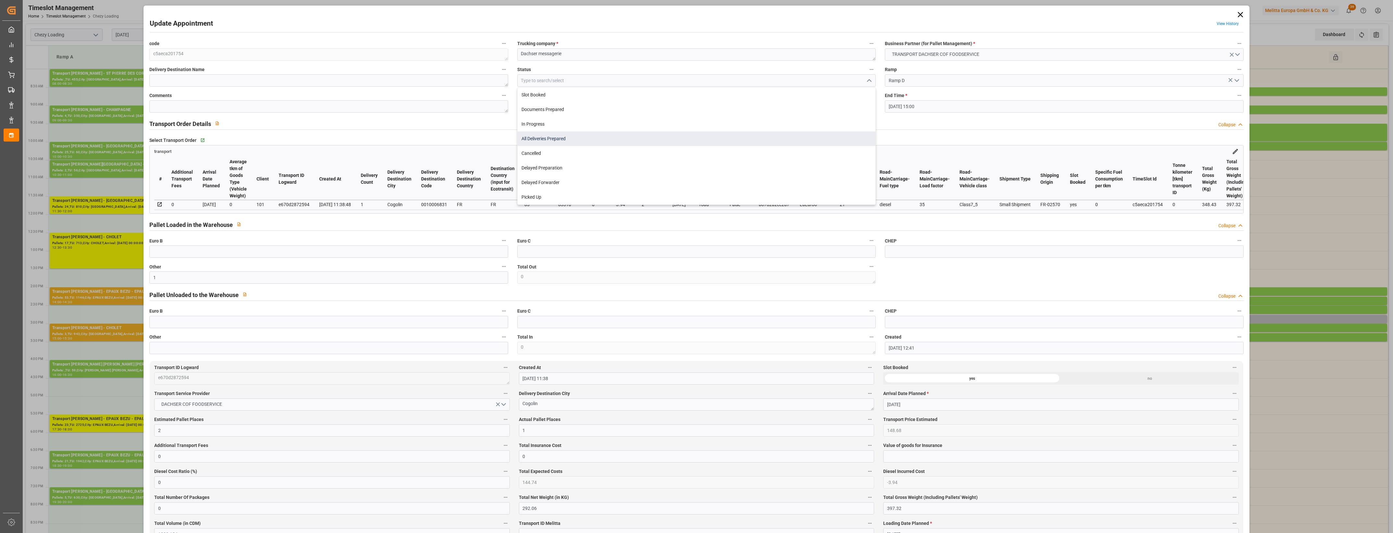
click at [541, 136] on div "All Deliveries Prepared" at bounding box center [697, 139] width 358 height 15
type input "All Deliveries Prepared"
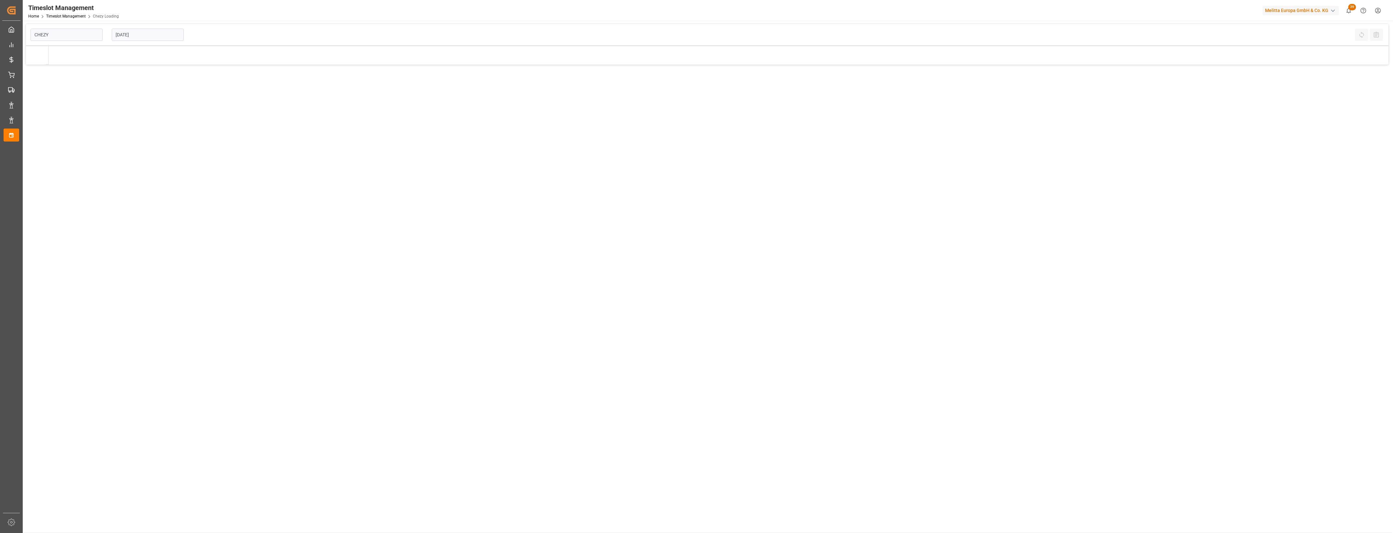
type input "Chezy Loading"
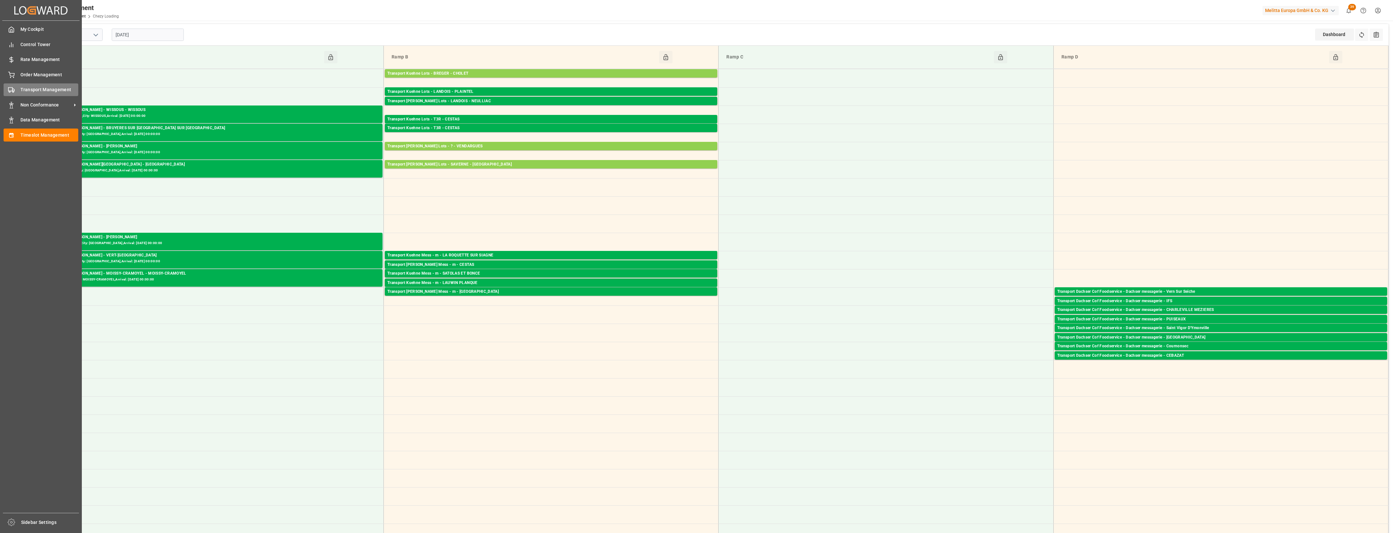
click at [13, 90] on icon at bounding box center [11, 90] width 6 height 6
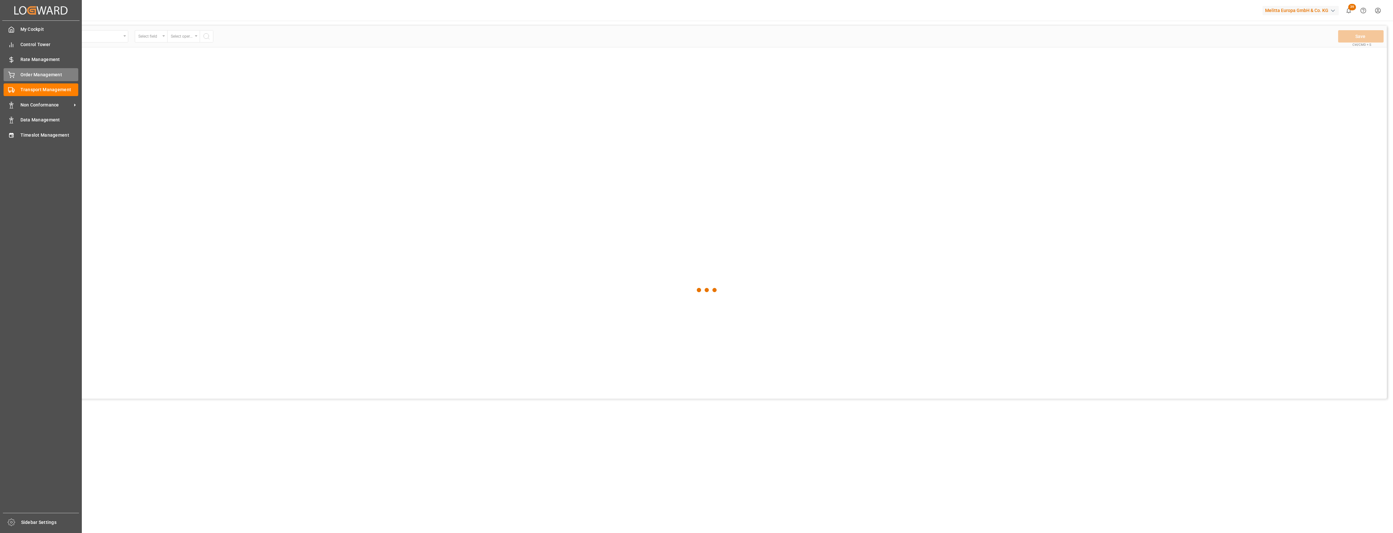
click at [20, 76] on span "Order Management" at bounding box center [49, 74] width 58 height 7
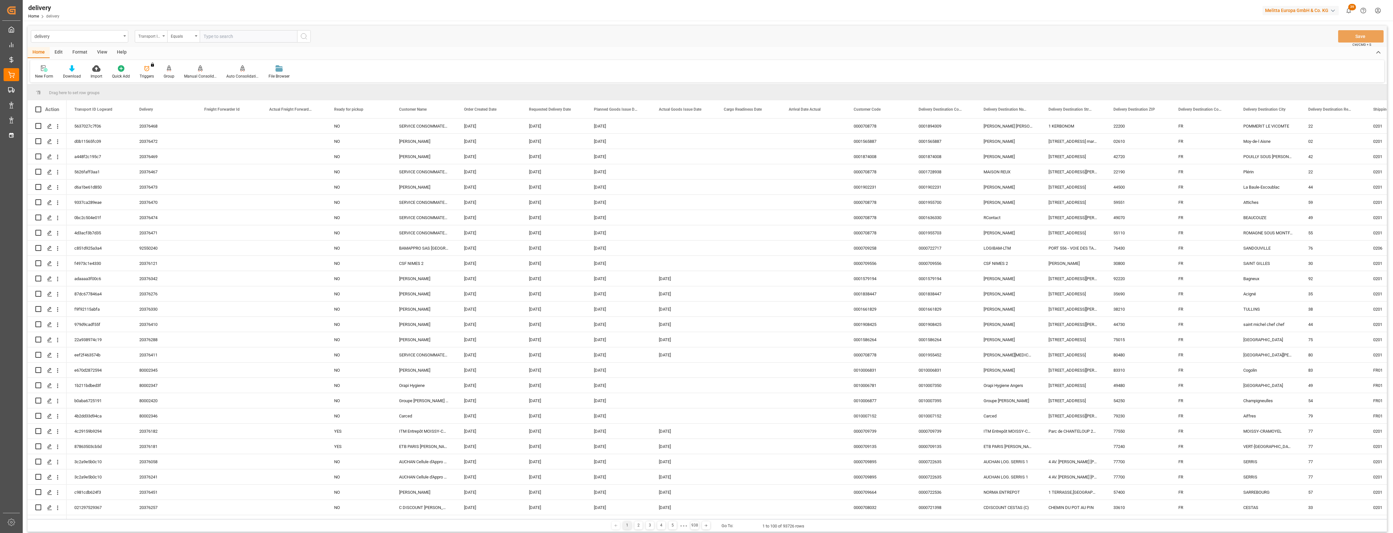
click at [166, 36] on div "Transport ID Logward" at bounding box center [151, 36] width 32 height 12
click at [153, 80] on div "Delivery" at bounding box center [183, 80] width 97 height 14
click at [214, 42] on input "text" at bounding box center [248, 36] width 97 height 12
type input "20376060"
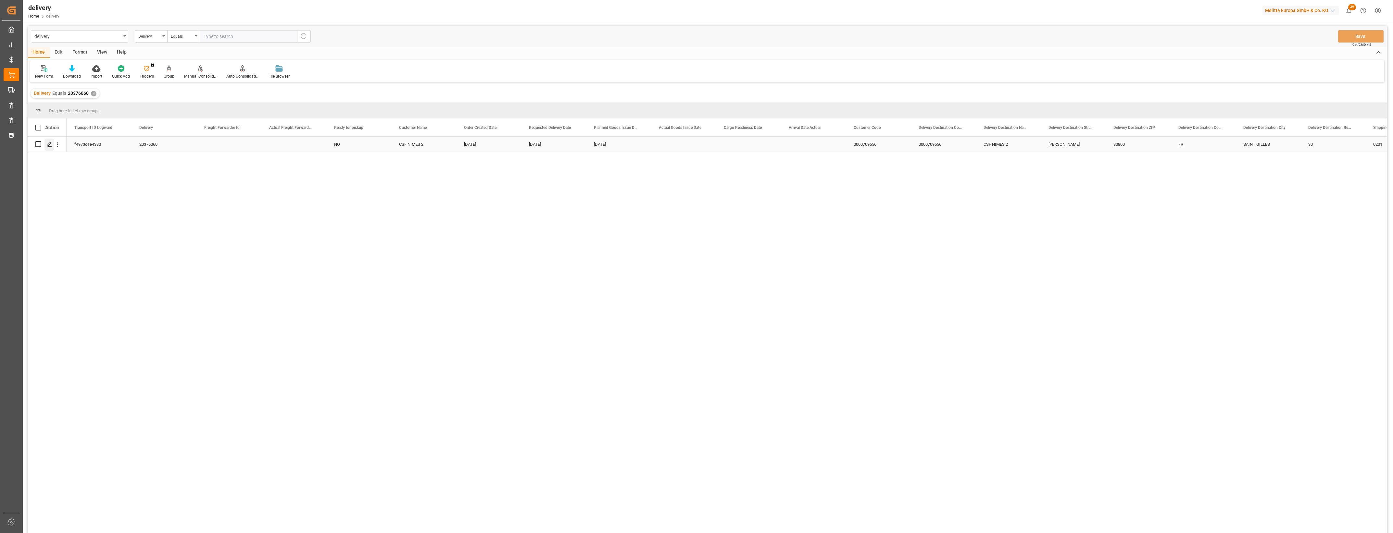
click at [53, 145] on div "Press SPACE to select this row." at bounding box center [49, 145] width 10 height 12
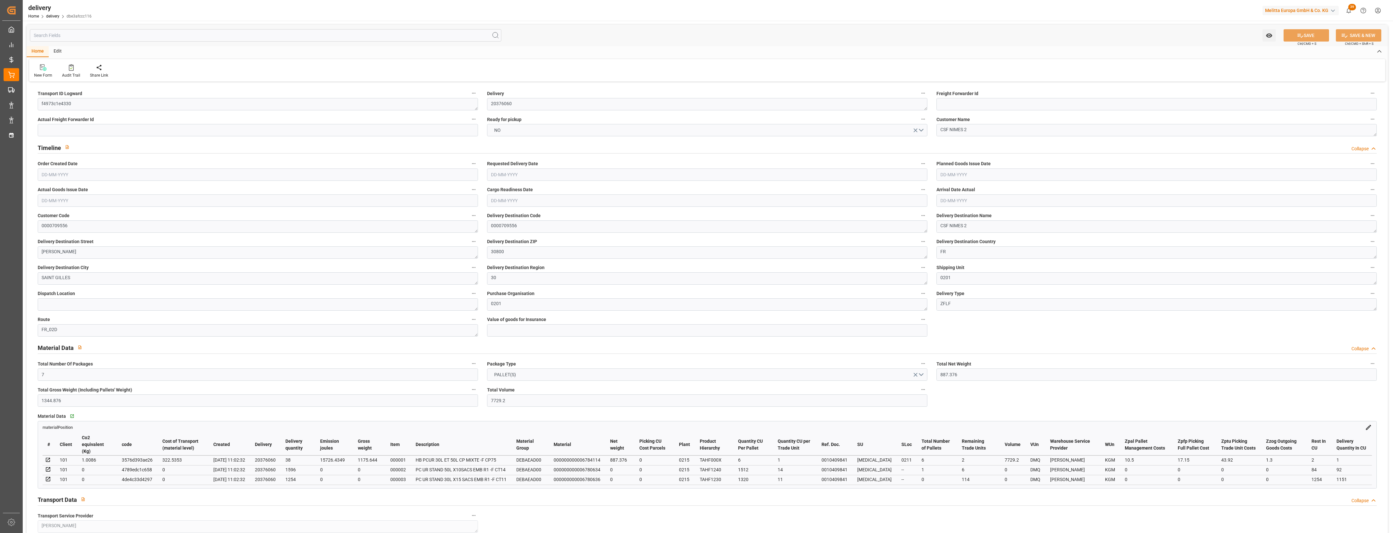
type input "[DATE]"
type input "[DATE] 11:02"
click at [923, 134] on button "NO" at bounding box center [707, 130] width 440 height 12
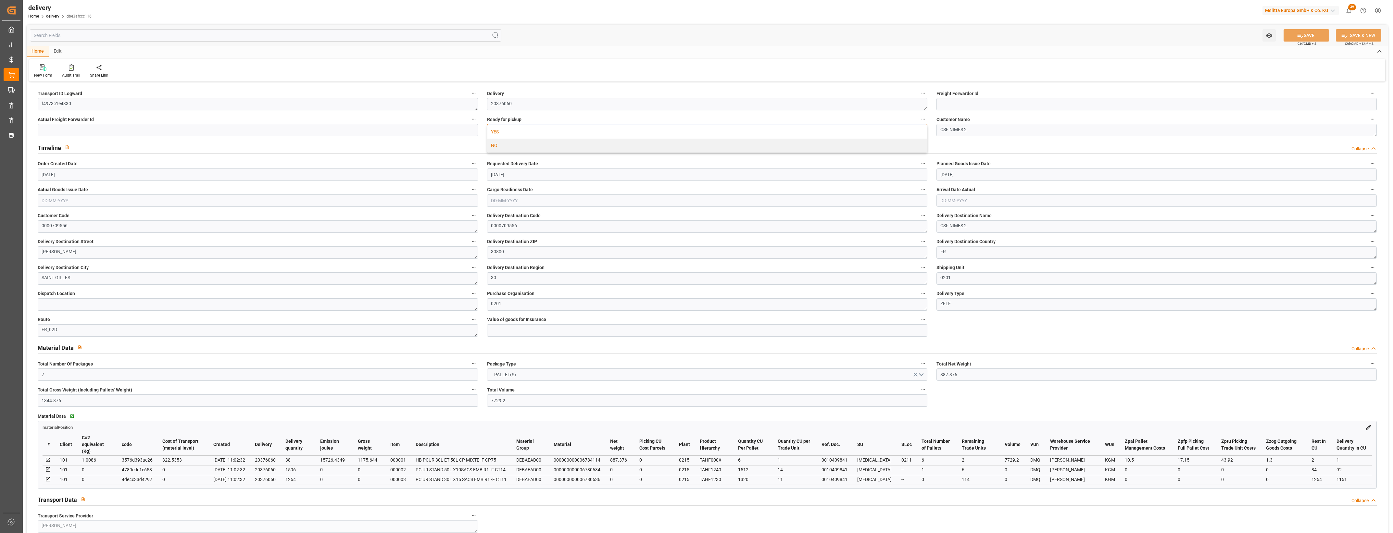
click at [499, 130] on div "YES" at bounding box center [707, 132] width 440 height 14
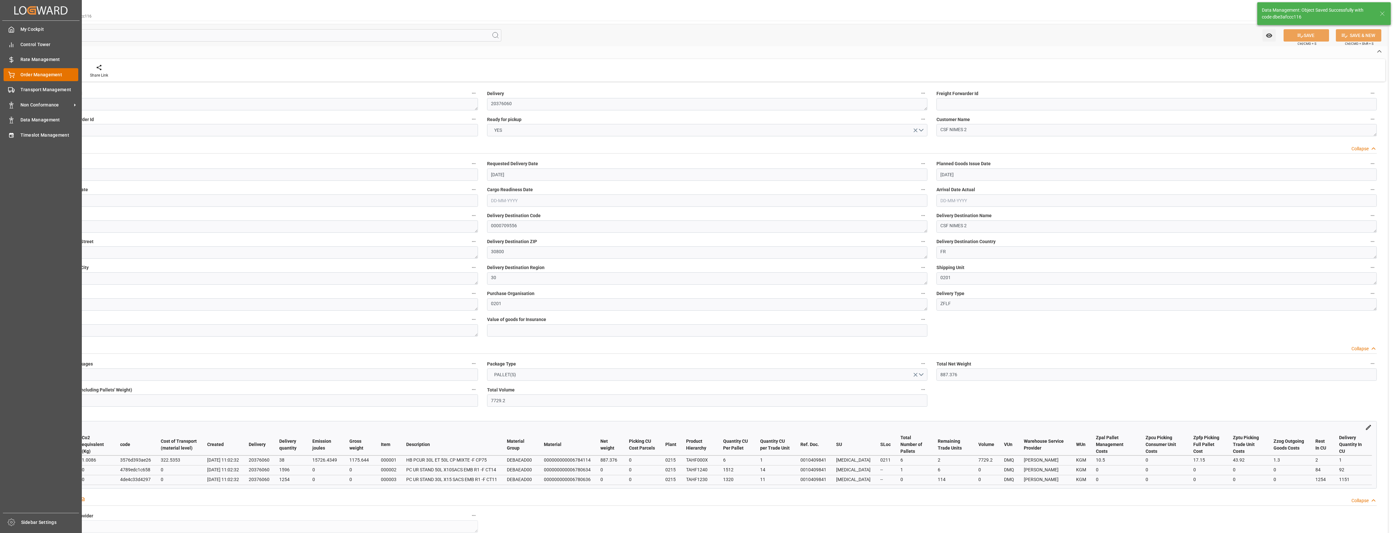
click at [32, 76] on span "Order Management" at bounding box center [49, 74] width 58 height 7
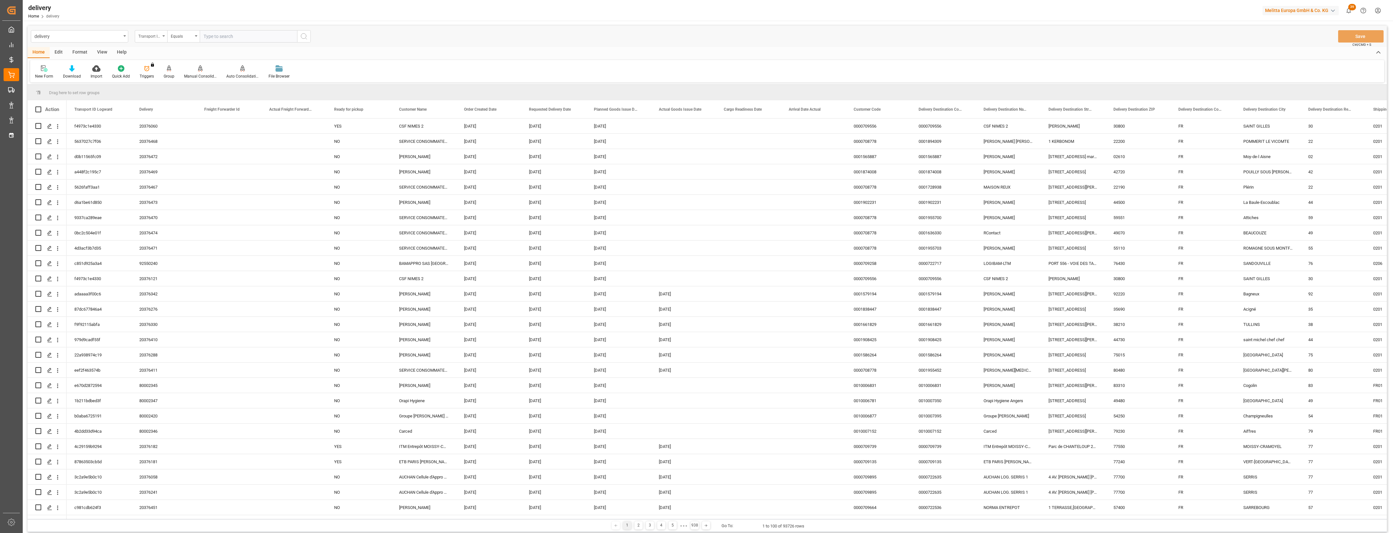
click at [163, 37] on div "Transport ID Logward" at bounding box center [151, 36] width 32 height 12
click at [159, 77] on div "Delivery" at bounding box center [183, 80] width 97 height 14
drag, startPoint x: 204, startPoint y: 38, endPoint x: 209, endPoint y: 38, distance: 5.5
click at [205, 38] on input "text" at bounding box center [248, 36] width 97 height 12
type input "20376175"
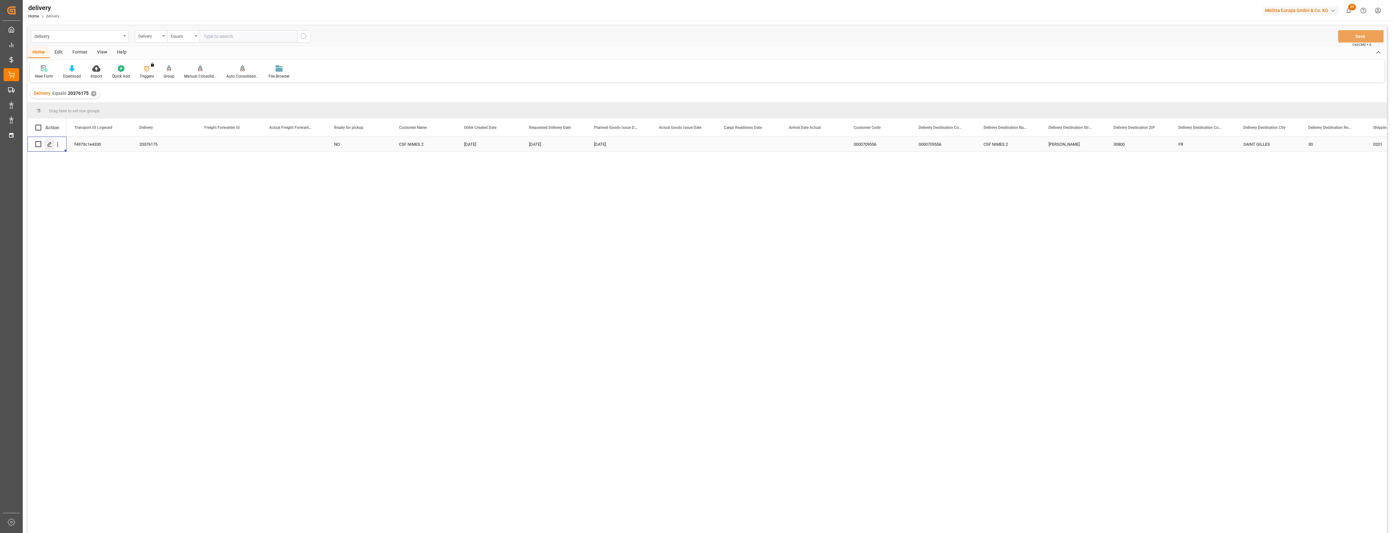
click at [51, 146] on icon "Press SPACE to select this row." at bounding box center [49, 144] width 5 height 5
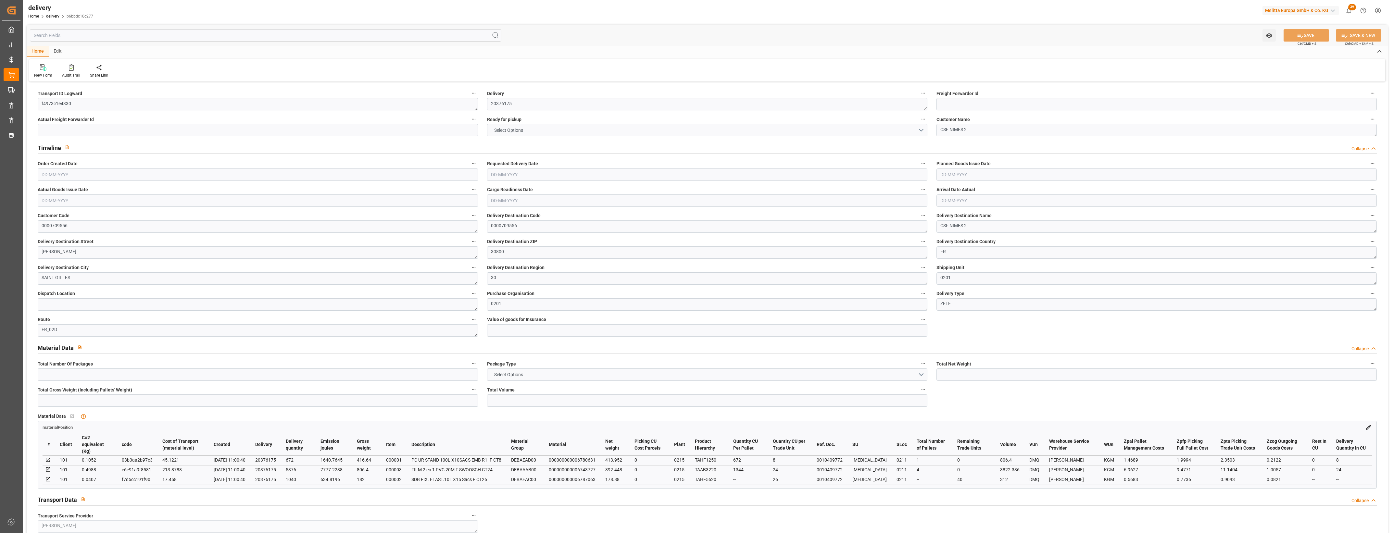
type input "985.28"
type input "1631"
type input "4940.736"
type input "40"
type input "6"
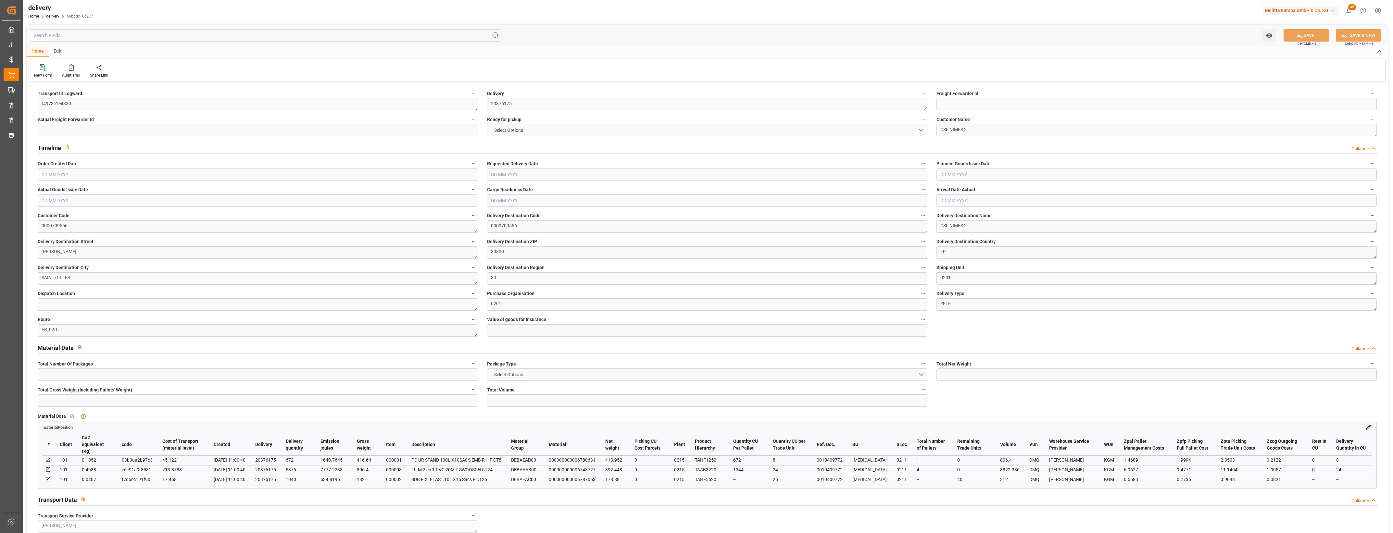
type input "5"
type input "6"
type input "0"
type input "-11.6692"
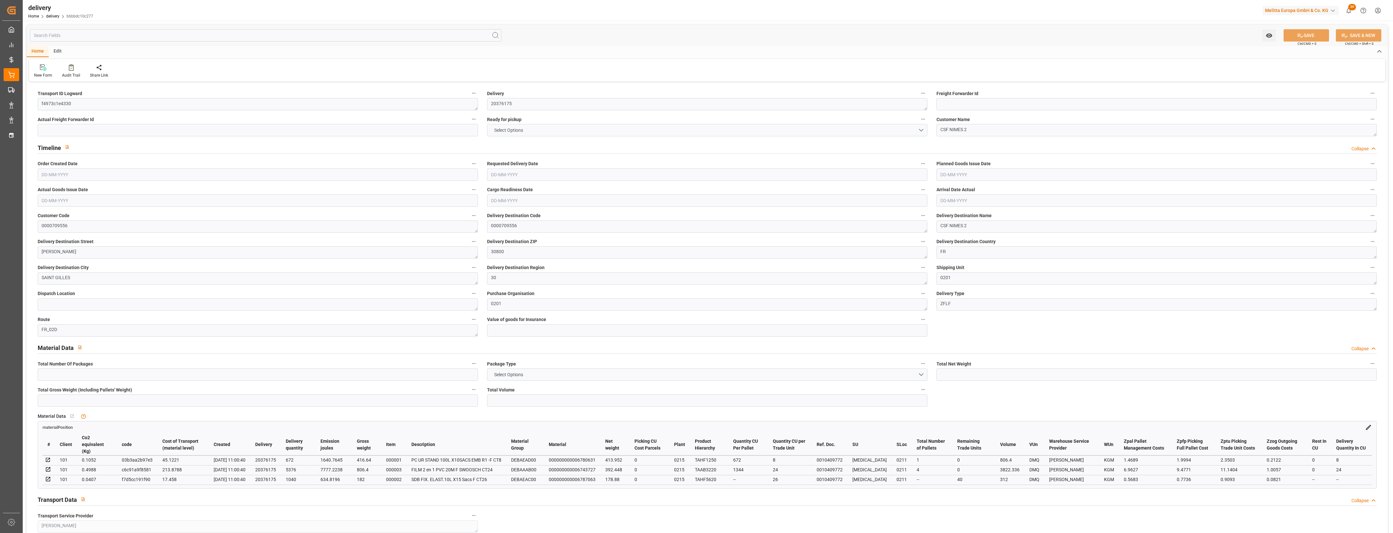
type input "288.128"
type input "276.4588"
type input "12.25"
type input "14.4"
type input "1.5"
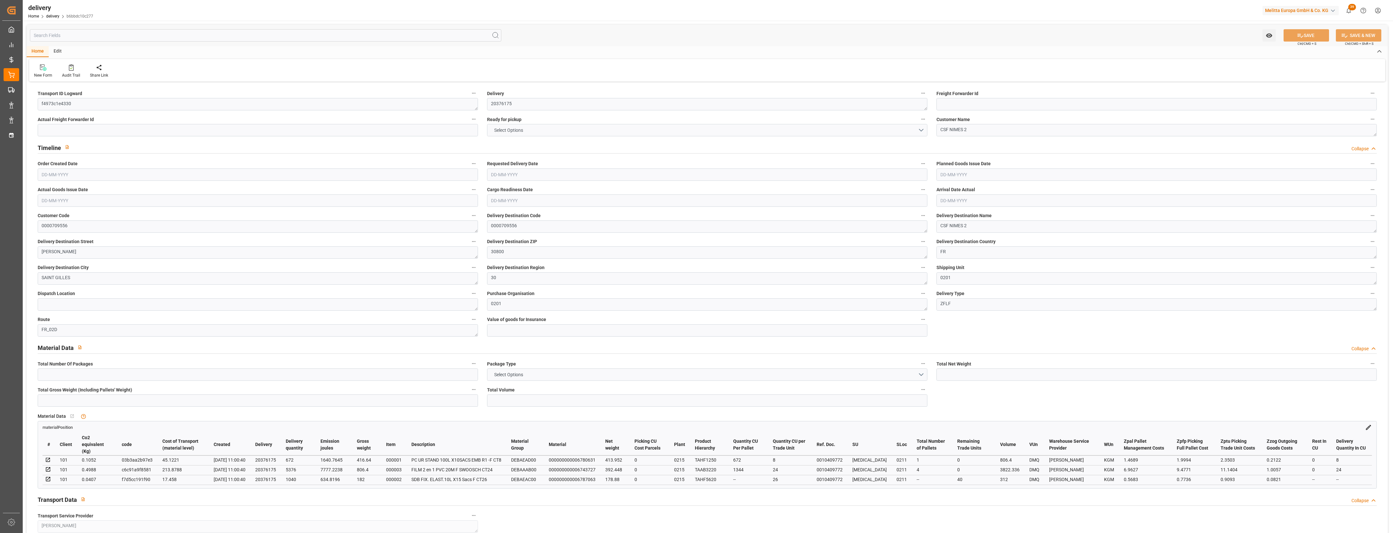
type input "1.3"
type input "0"
type input "9"
type input "1405.04"
type input "101"
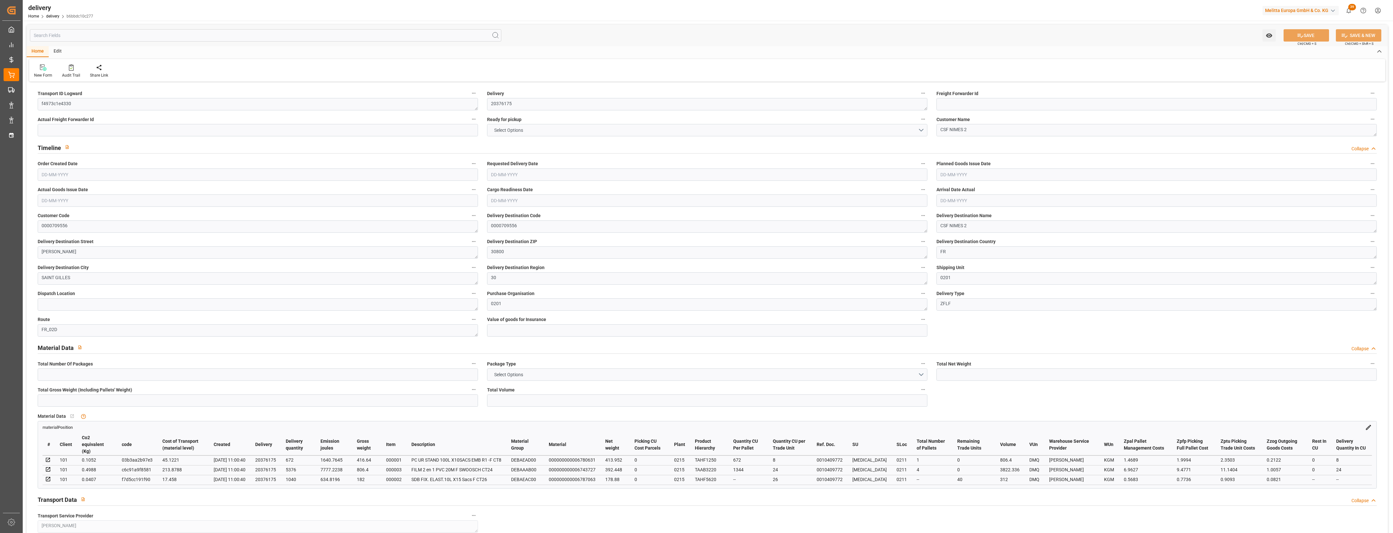
type input "10052.8079"
type input "0.6447"
type input "0"
type input "[DATE]"
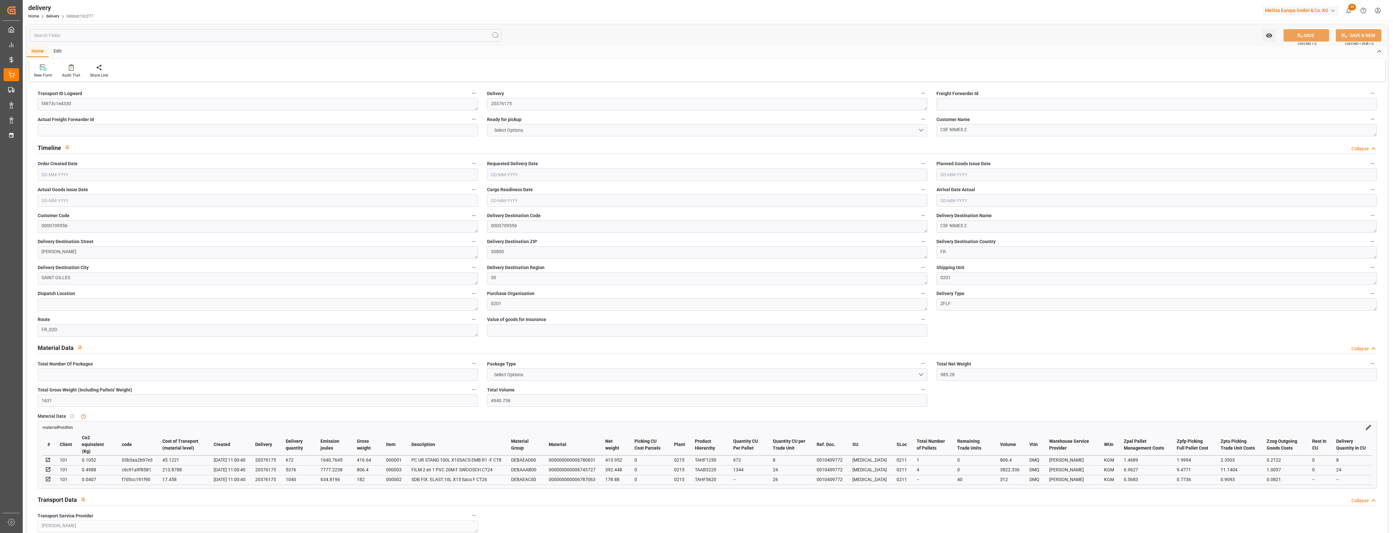
type input "[DATE]"
type input "[DATE] 11:00"
click at [923, 129] on button "NO" at bounding box center [707, 130] width 440 height 12
click at [499, 129] on div "YES" at bounding box center [707, 132] width 440 height 14
